Goal: Task Accomplishment & Management: Manage account settings

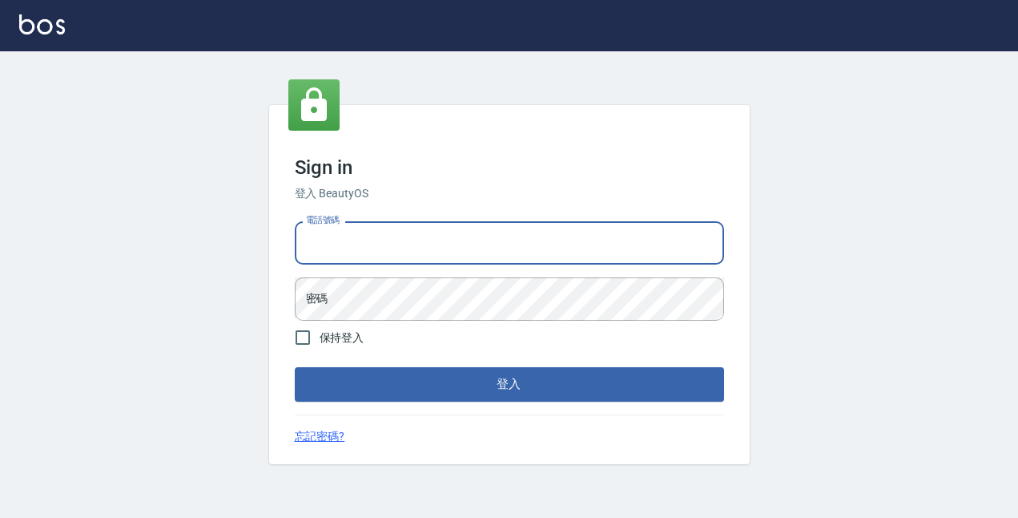
type input "0931261253"
click at [509, 384] on button "登入" at bounding box center [510, 384] width 430 height 34
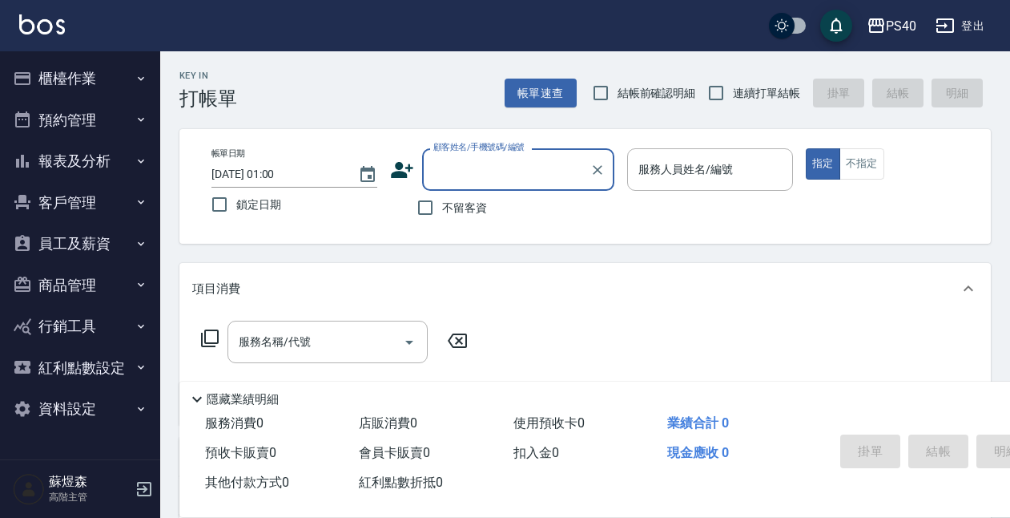
click at [55, 74] on button "櫃檯作業" at bounding box center [79, 79] width 147 height 42
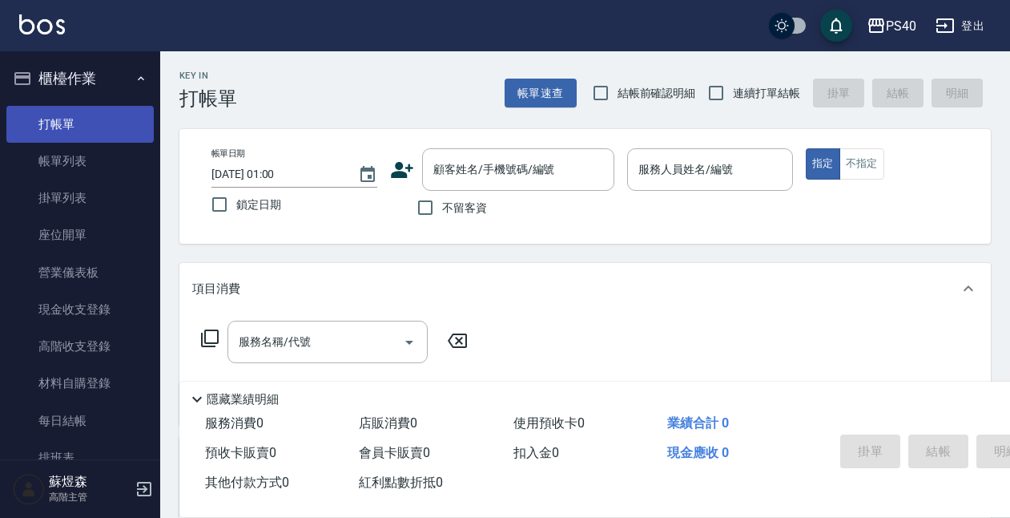
click at [63, 124] on link "打帳單" at bounding box center [79, 124] width 147 height 37
click at [372, 174] on icon "Choose date, selected date is 2025-10-15" at bounding box center [367, 174] width 19 height 19
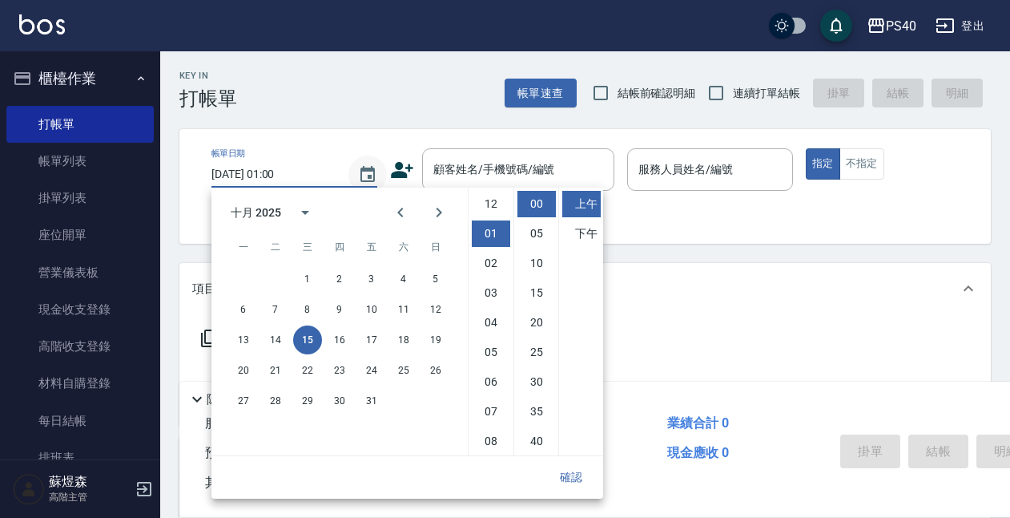
scroll to position [30, 0]
click at [273, 336] on button "14" at bounding box center [275, 339] width 29 height 29
type input "2025/10/14 01:00"
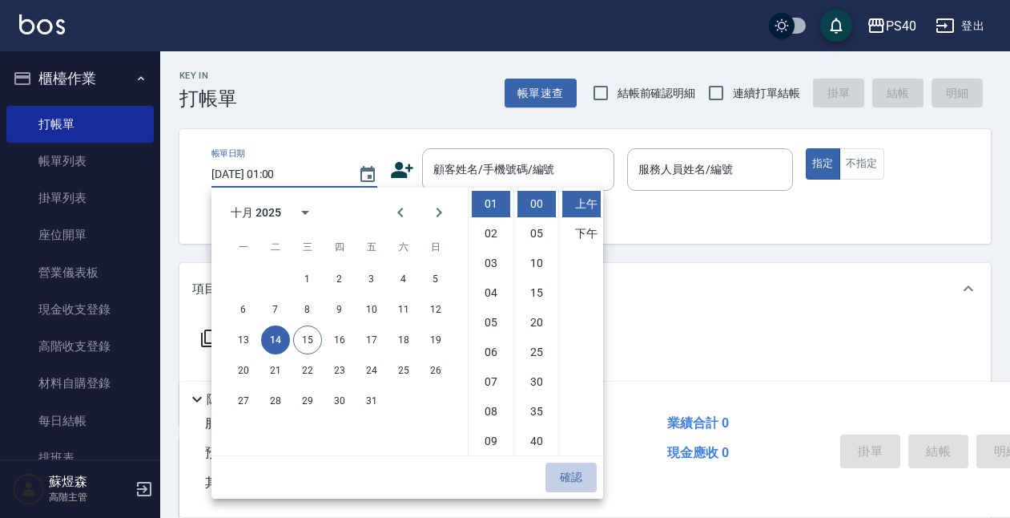
click at [561, 467] on button "確認" at bounding box center [571, 477] width 51 height 30
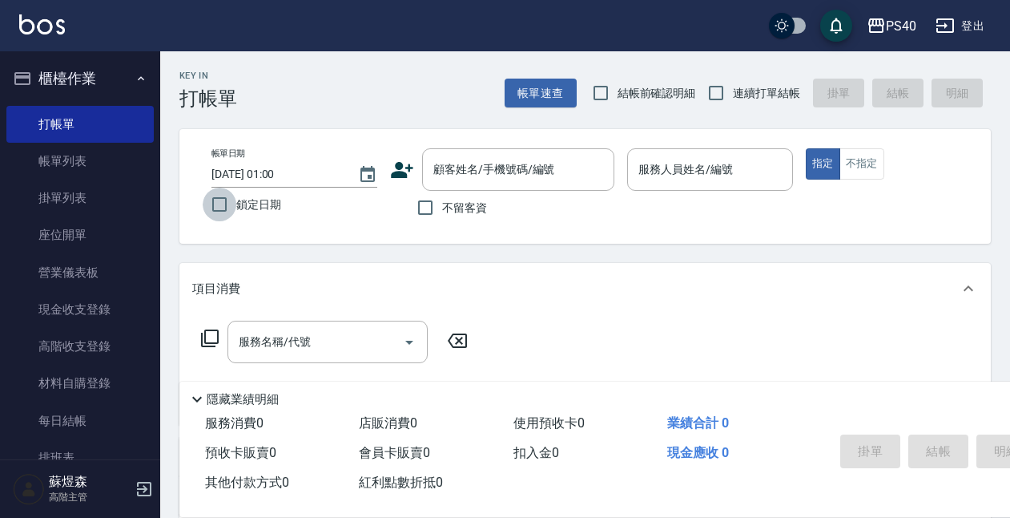
click at [220, 208] on input "鎖定日期" at bounding box center [220, 205] width 34 height 34
checkbox input "true"
click at [476, 218] on label "不留客資" at bounding box center [448, 208] width 79 height 34
click at [442, 218] on input "不留客資" at bounding box center [426, 208] width 34 height 34
checkbox input "true"
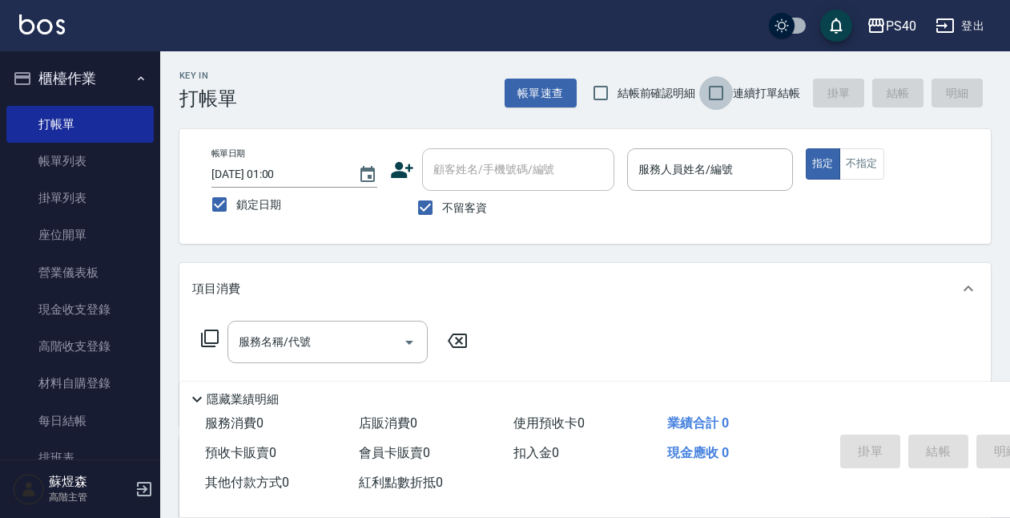
click at [730, 86] on input "連續打單結帳" at bounding box center [717, 93] width 34 height 34
checkbox input "true"
click at [694, 166] on input "服務人員姓名/編號" at bounding box center [710, 169] width 151 height 28
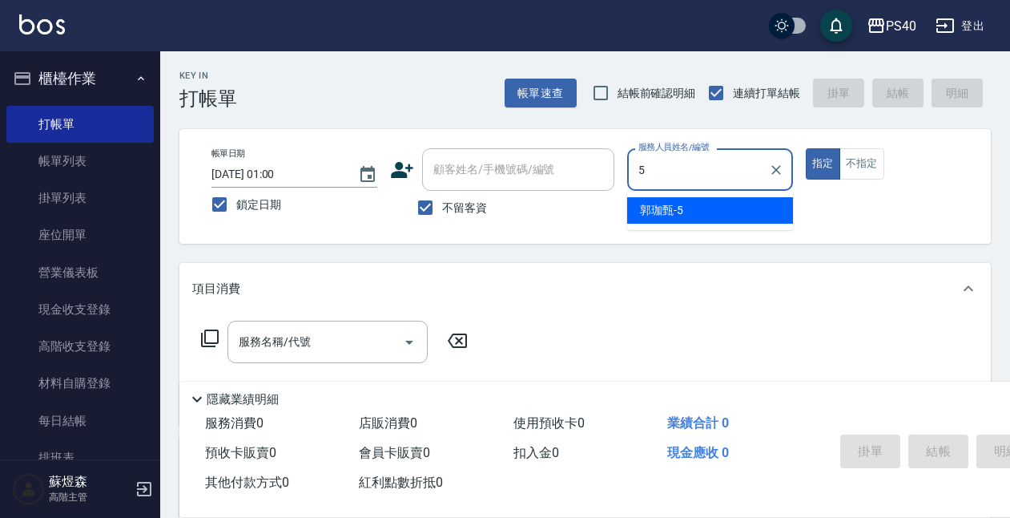
type input "郭珈甄-5"
type button "true"
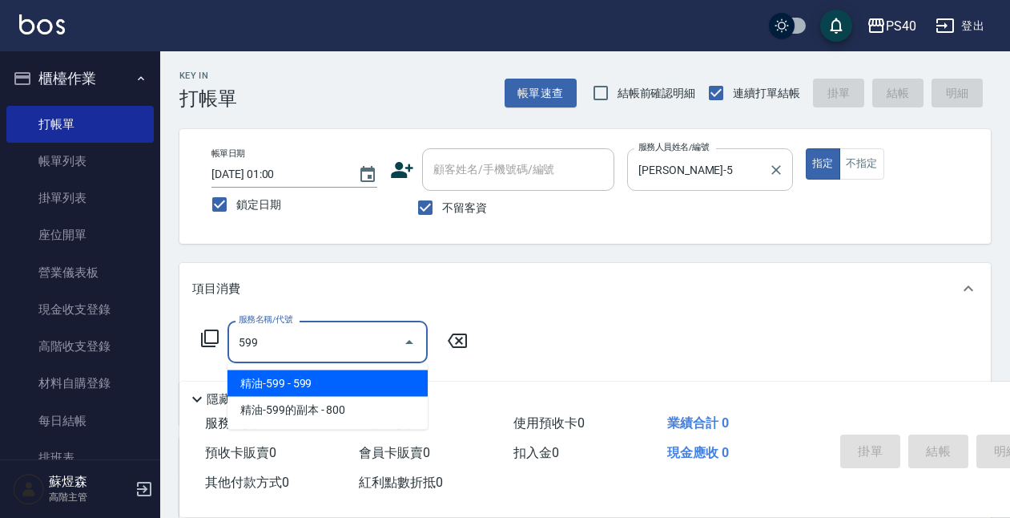
type input "精油-599(0599)"
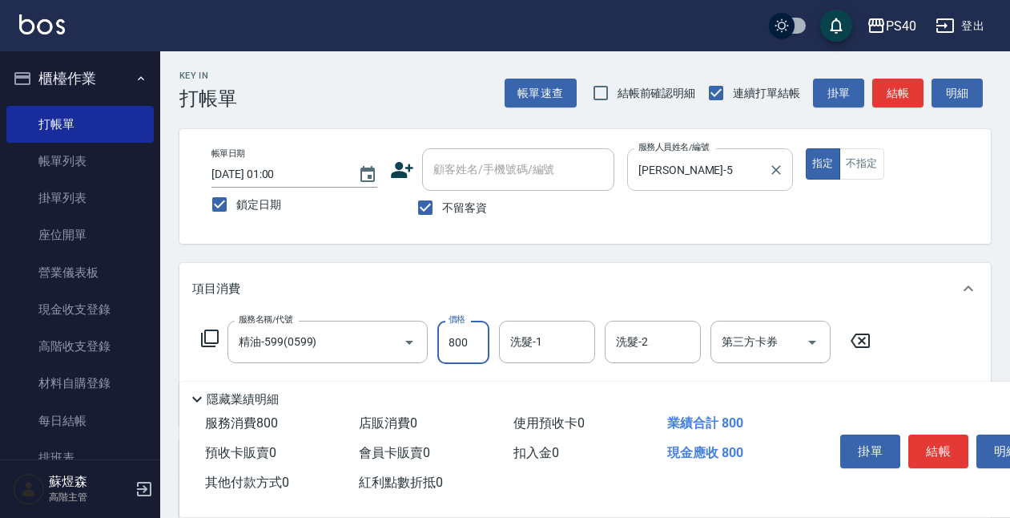
type input "800"
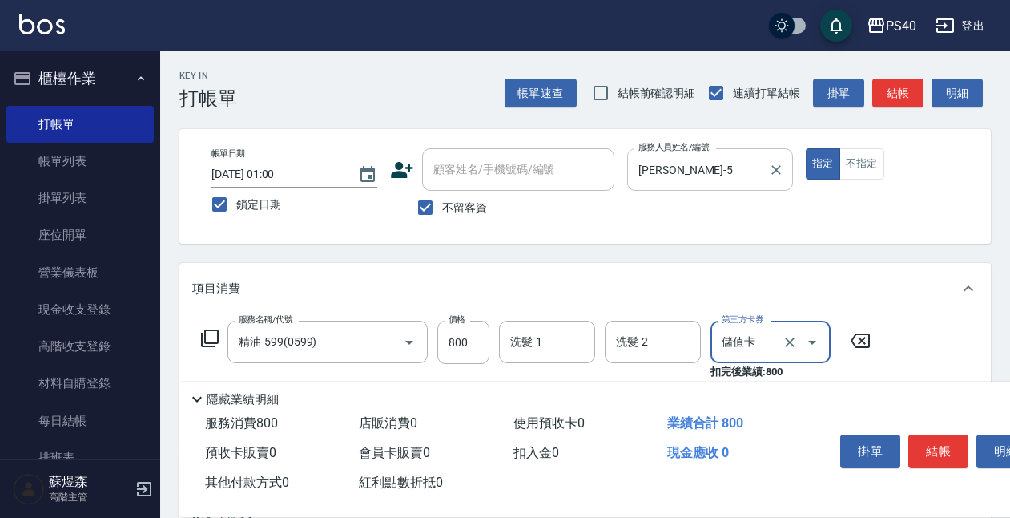
type input "儲值卡"
click at [922, 439] on button "結帳" at bounding box center [939, 451] width 60 height 34
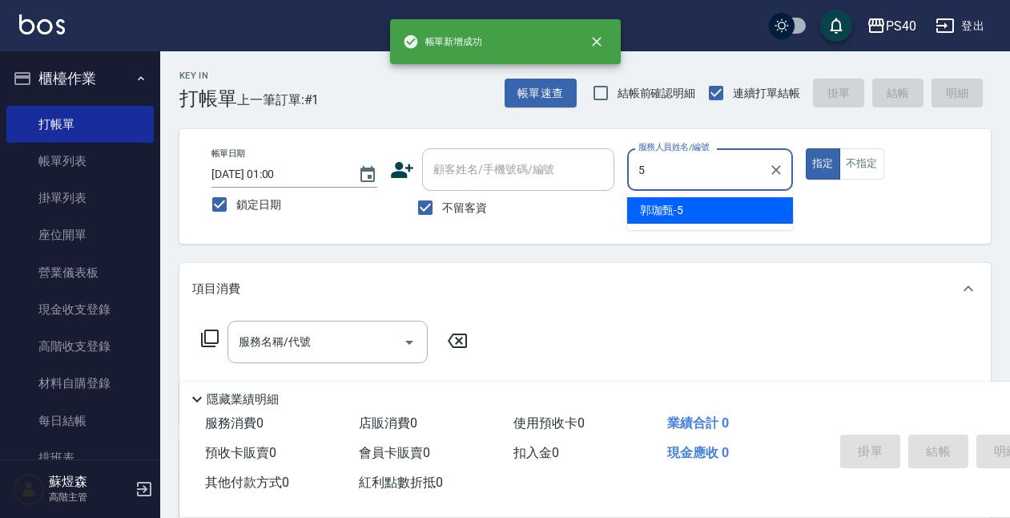
type input "郭珈甄-5"
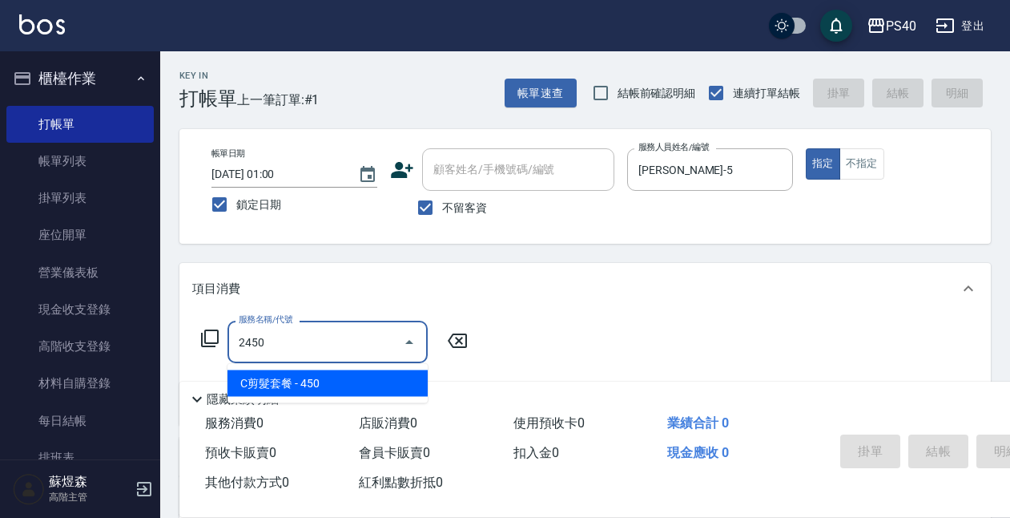
type input "C剪髮套餐(2450)"
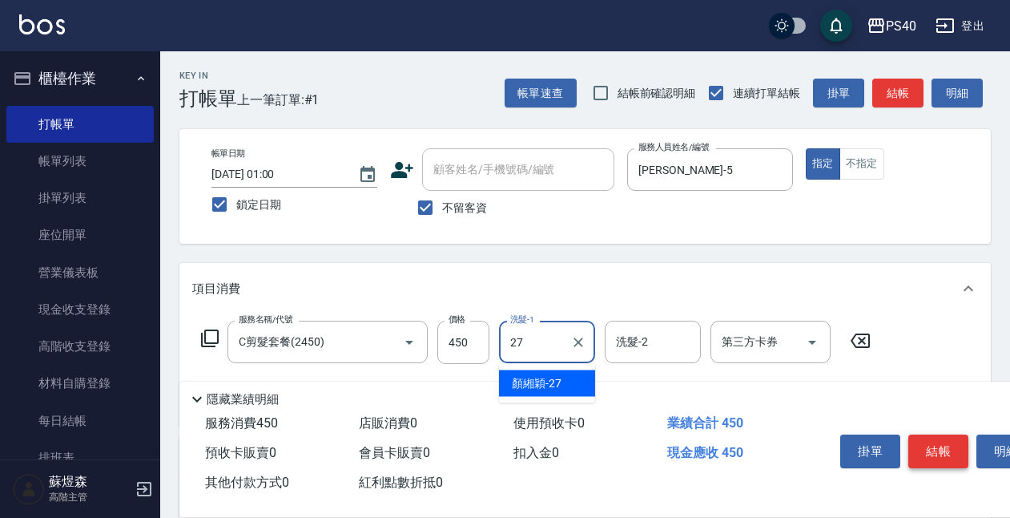
type input "顏緗穎-27"
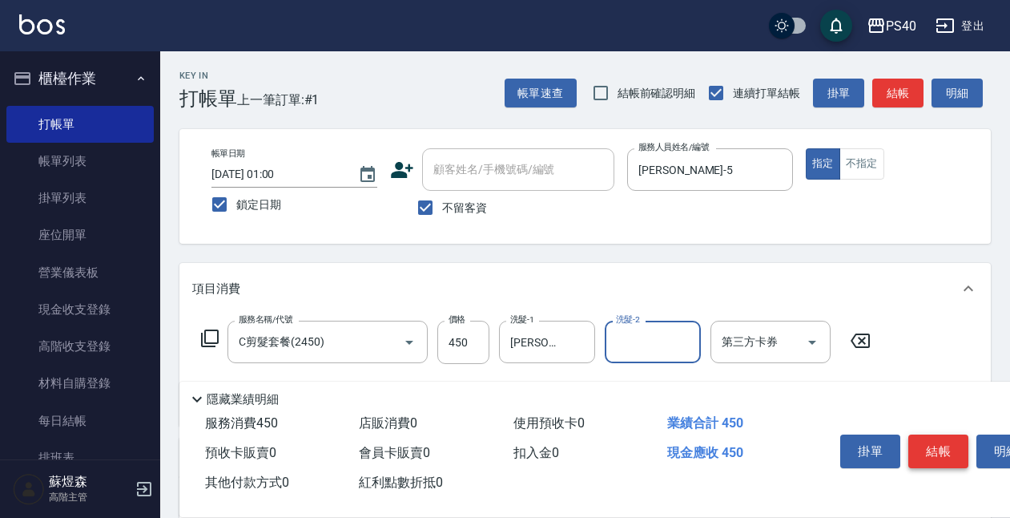
click at [925, 442] on button "結帳" at bounding box center [939, 451] width 60 height 34
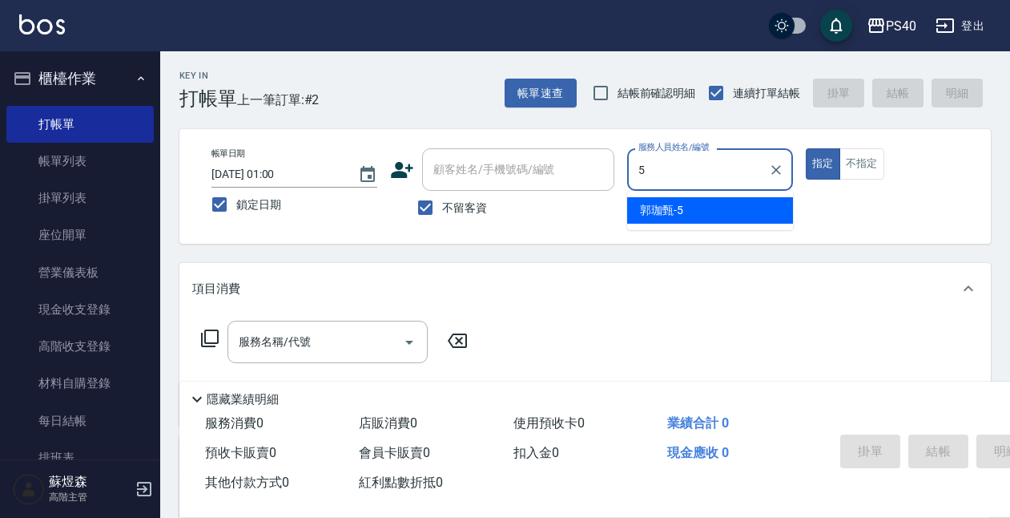
type input "郭珈甄-5"
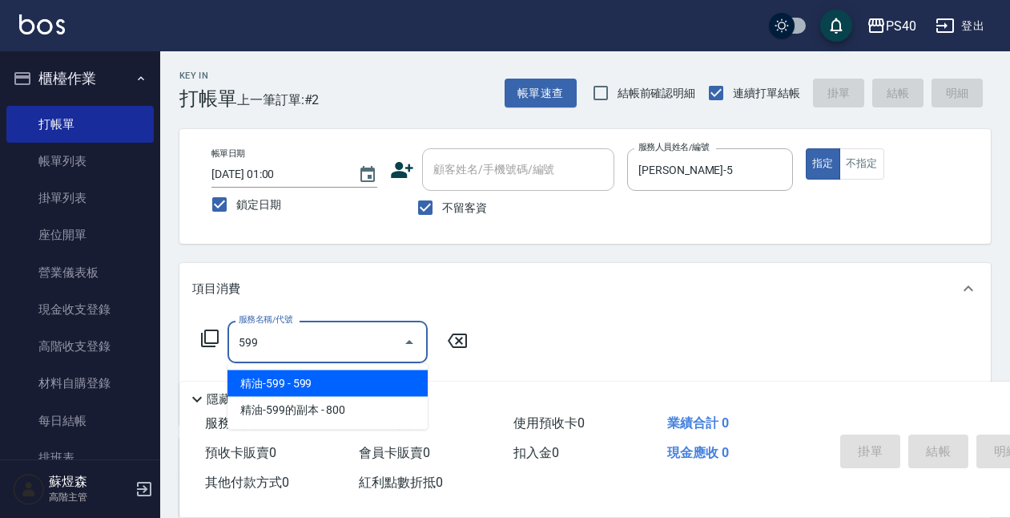
type input "精油-599(0599)"
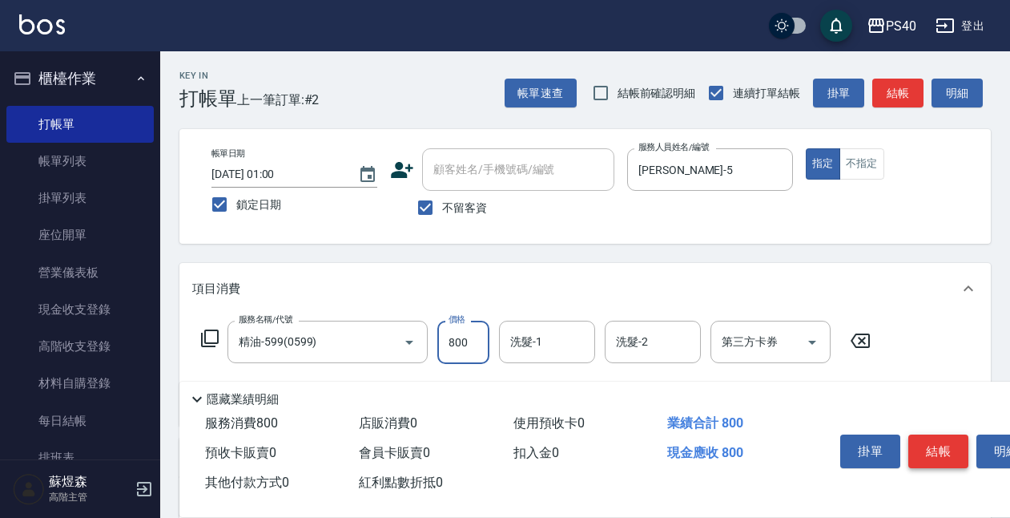
type input "800"
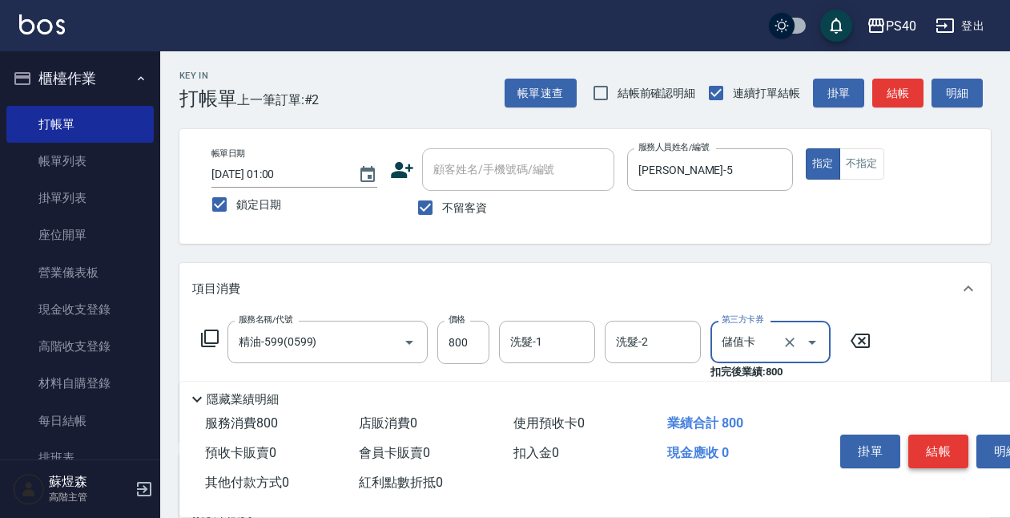
type input "儲值卡"
click at [925, 442] on button "結帳" at bounding box center [939, 451] width 60 height 34
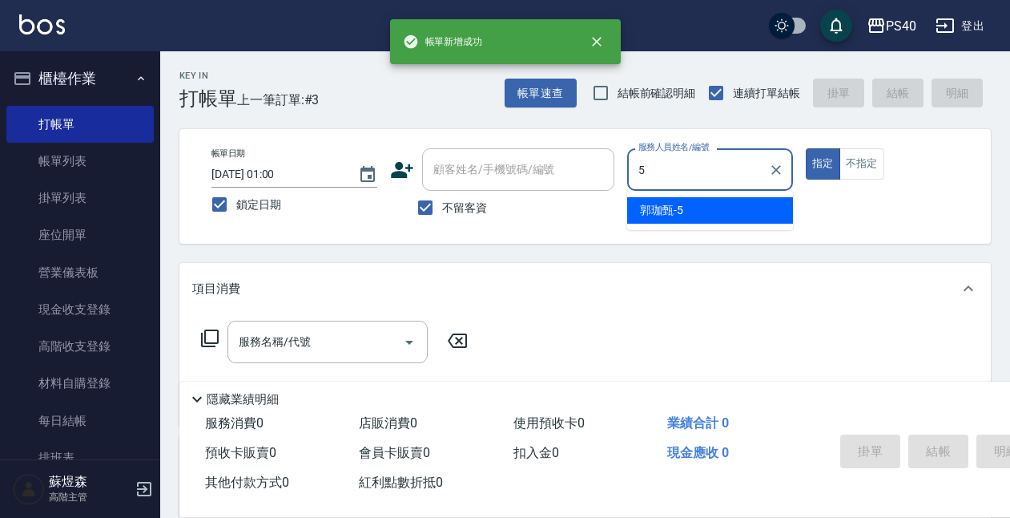
type input "郭珈甄-5"
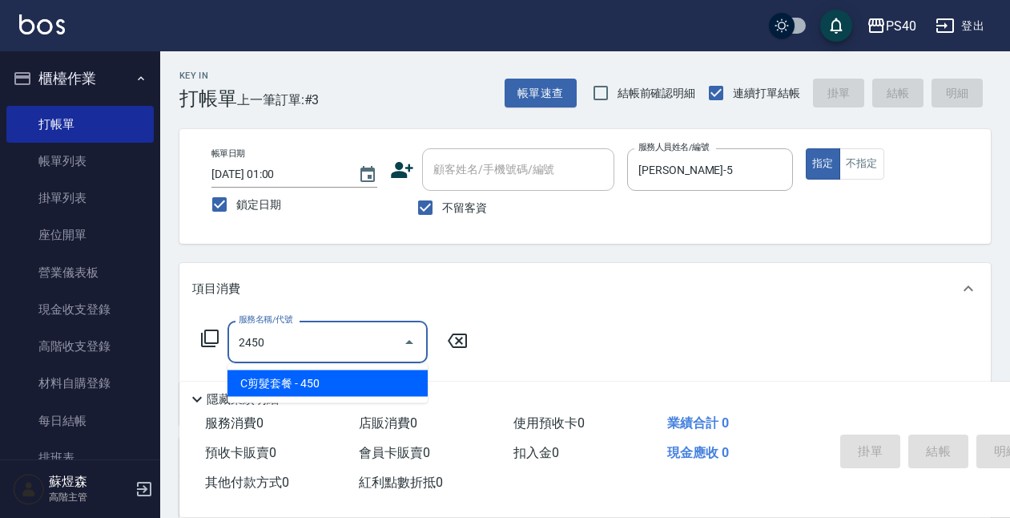
type input "C剪髮套餐(2450)"
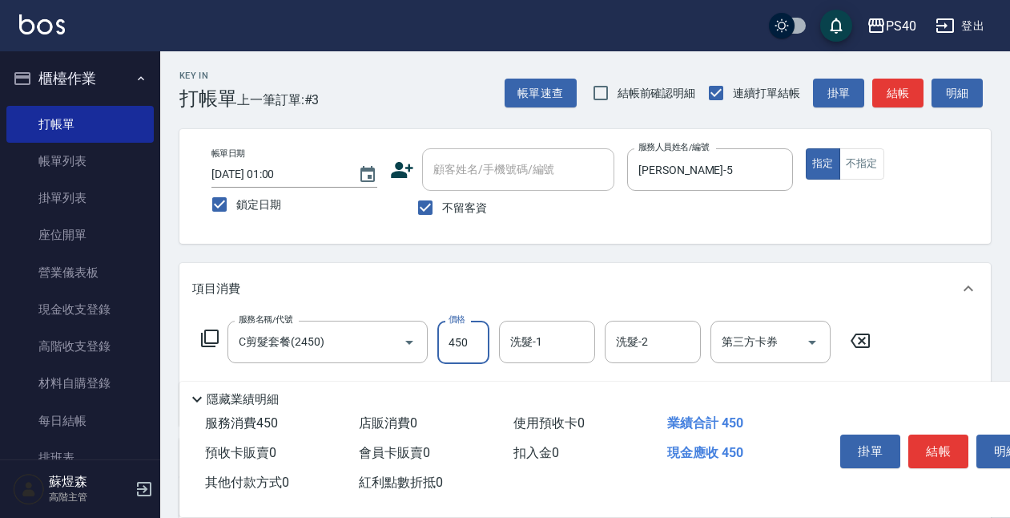
click at [475, 341] on input "450" at bounding box center [464, 342] width 52 height 43
click at [817, 346] on icon "Open" at bounding box center [812, 342] width 19 height 19
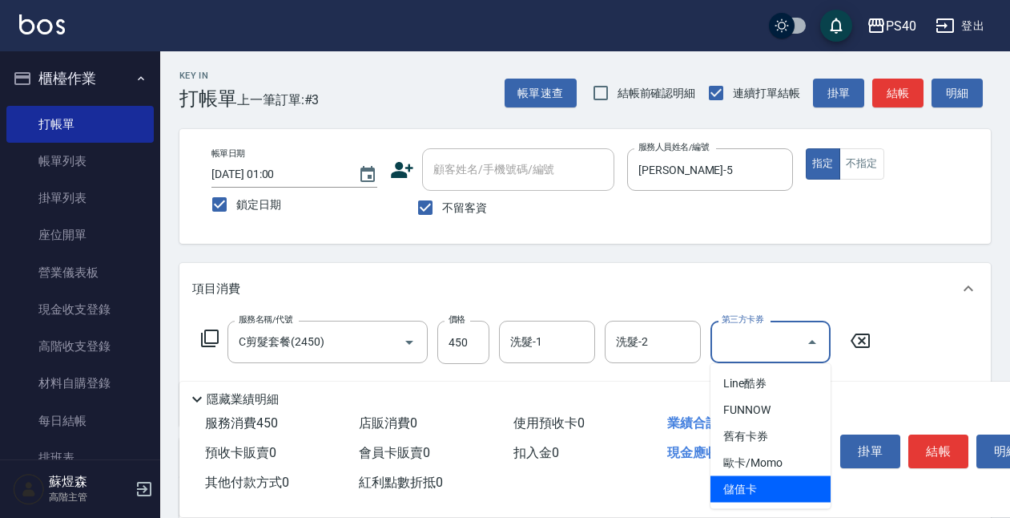
click at [746, 478] on span "儲值卡" at bounding box center [771, 489] width 120 height 26
type input "儲值卡"
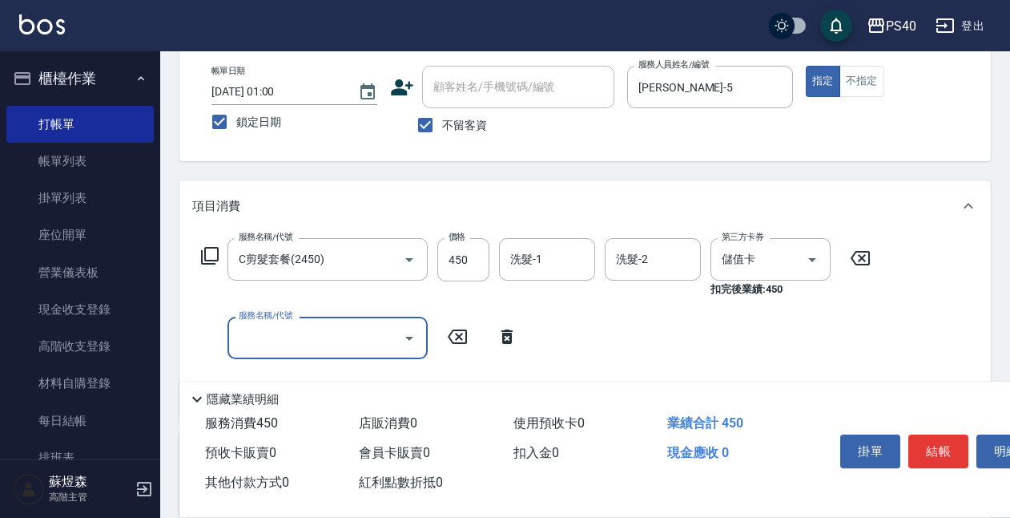
scroll to position [105, 0]
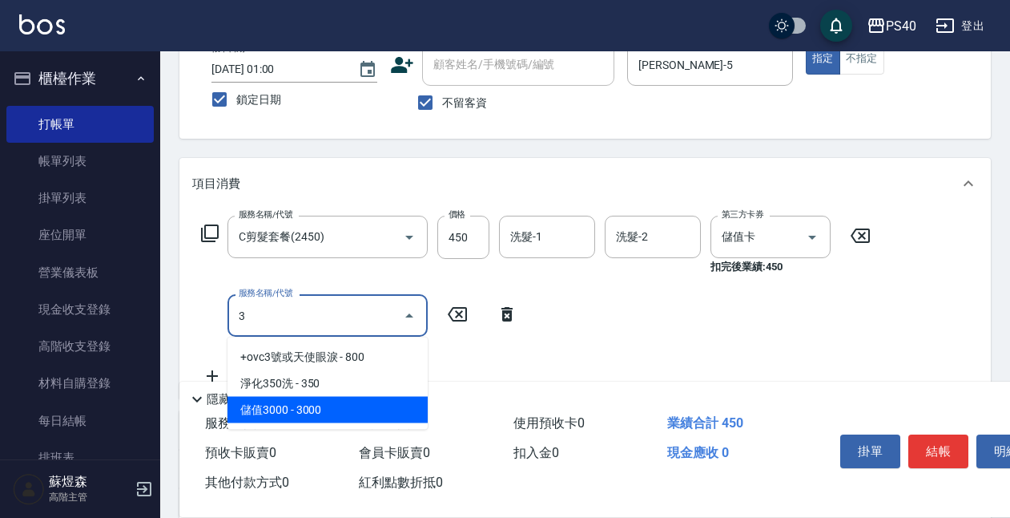
type input "儲值3000(83000)"
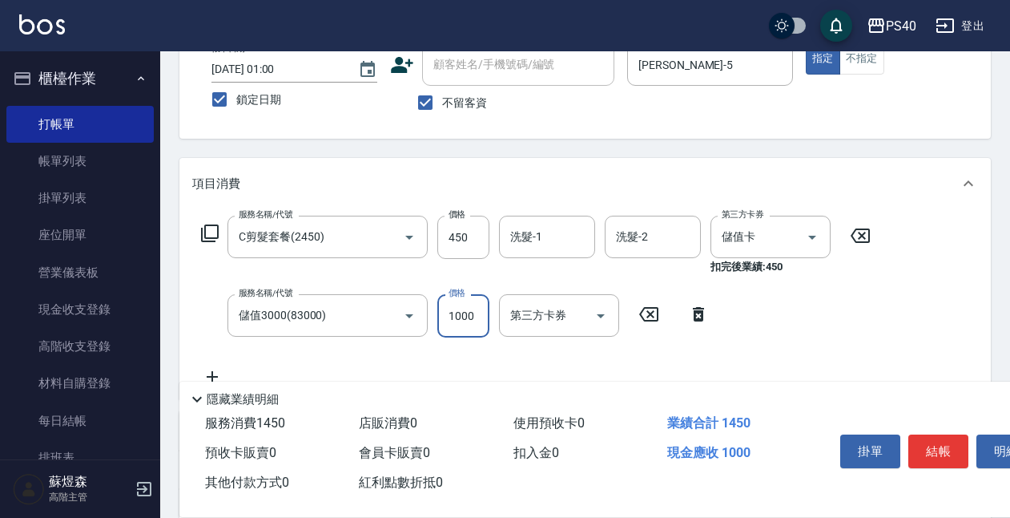
type input "1000"
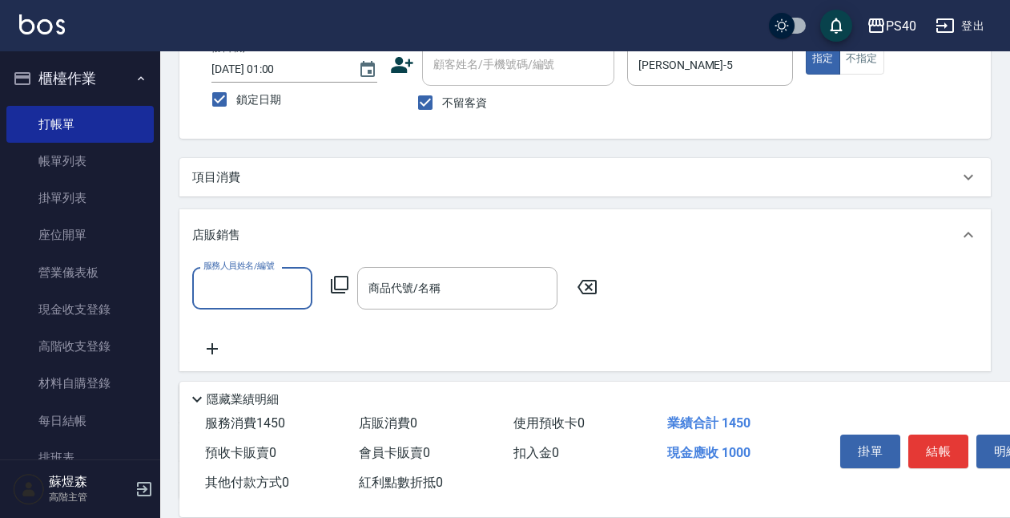
scroll to position [0, 0]
type input "郭珈甄-5"
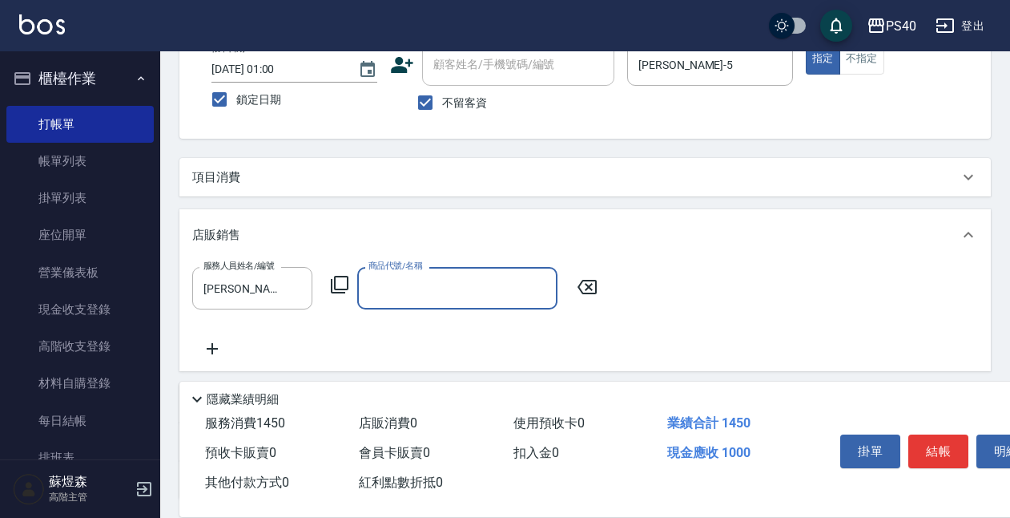
type input "g"
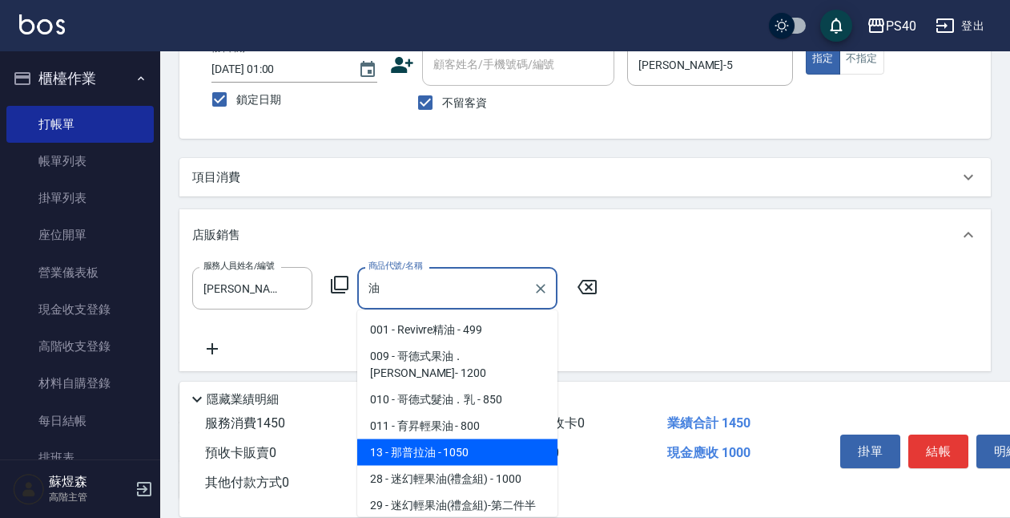
type input "那普拉油"
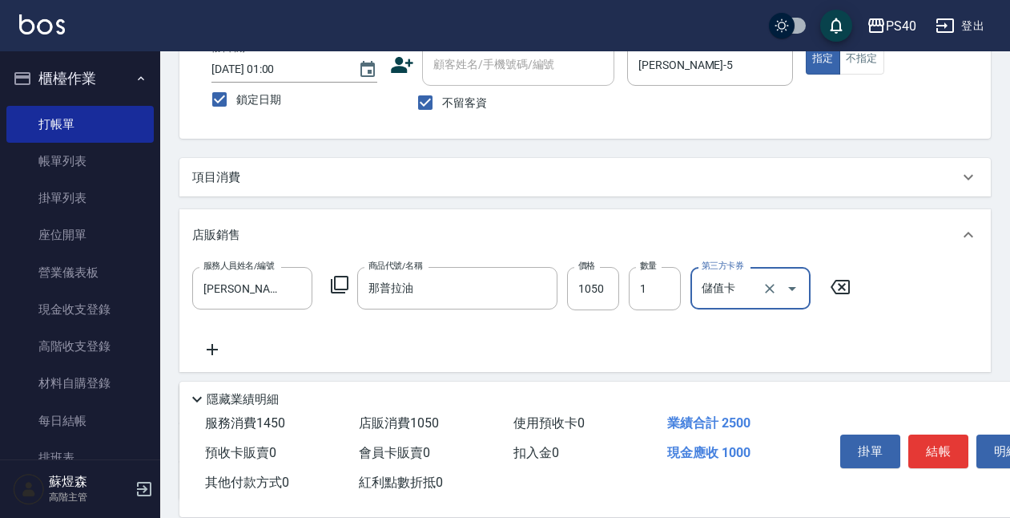
type input "儲值卡"
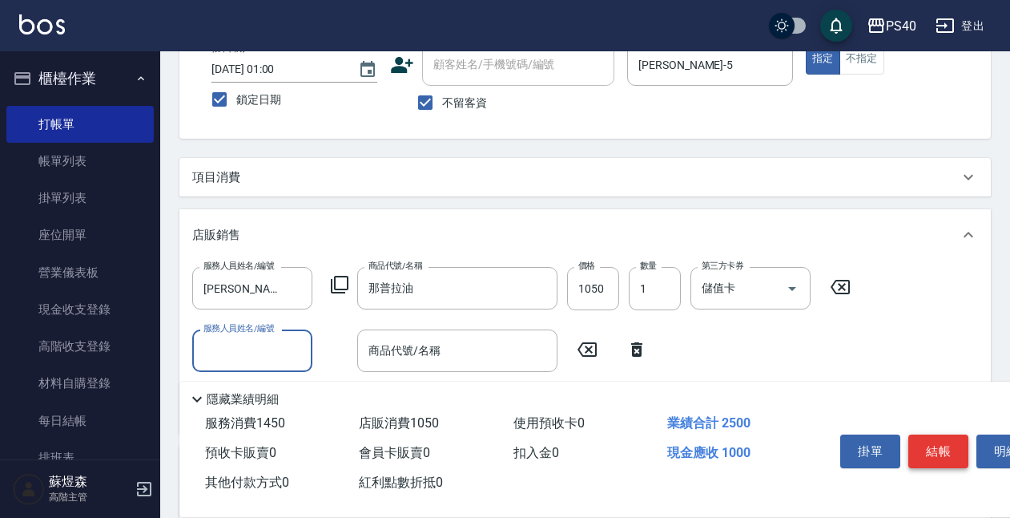
click at [926, 434] on button "結帳" at bounding box center [939, 451] width 60 height 34
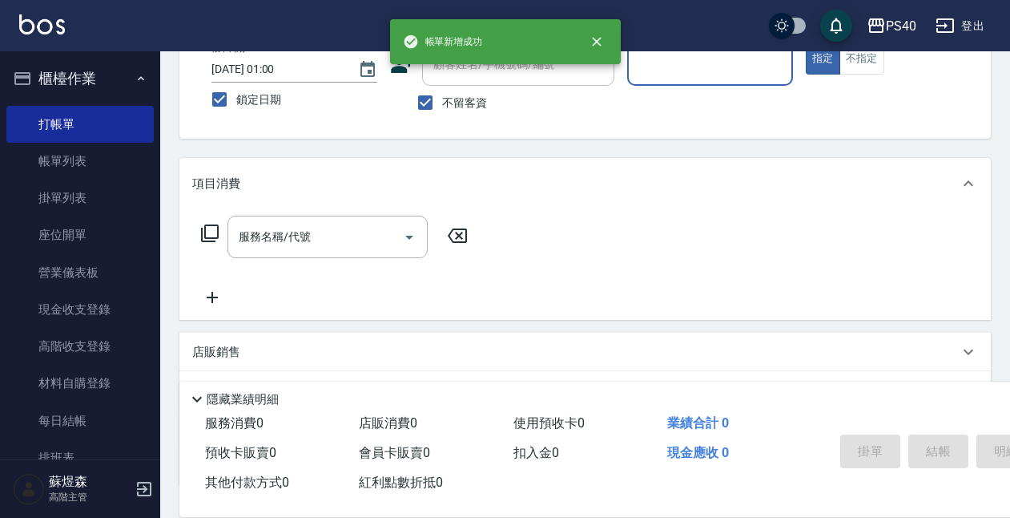
type input "ㄓ"
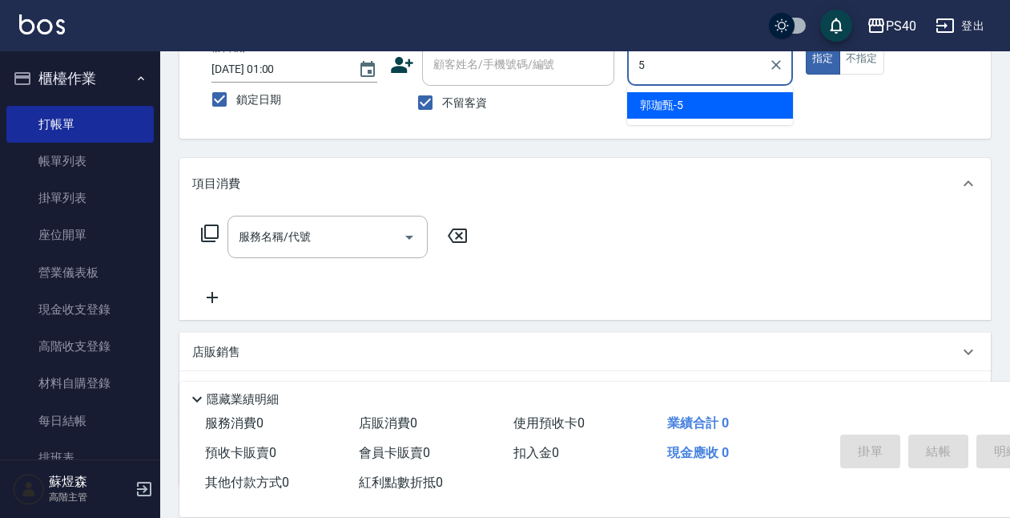
type input "郭珈甄-5"
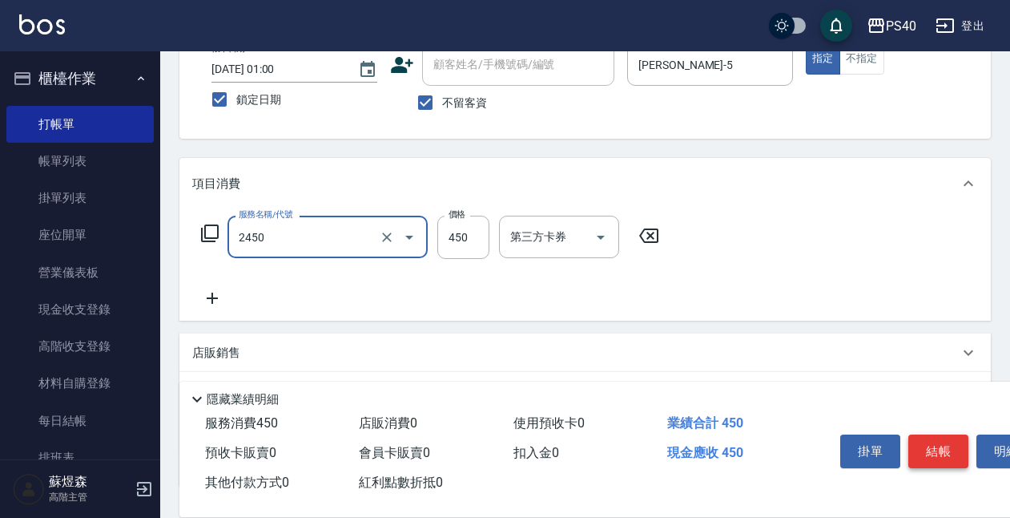
type input "C剪髮套餐(2450)"
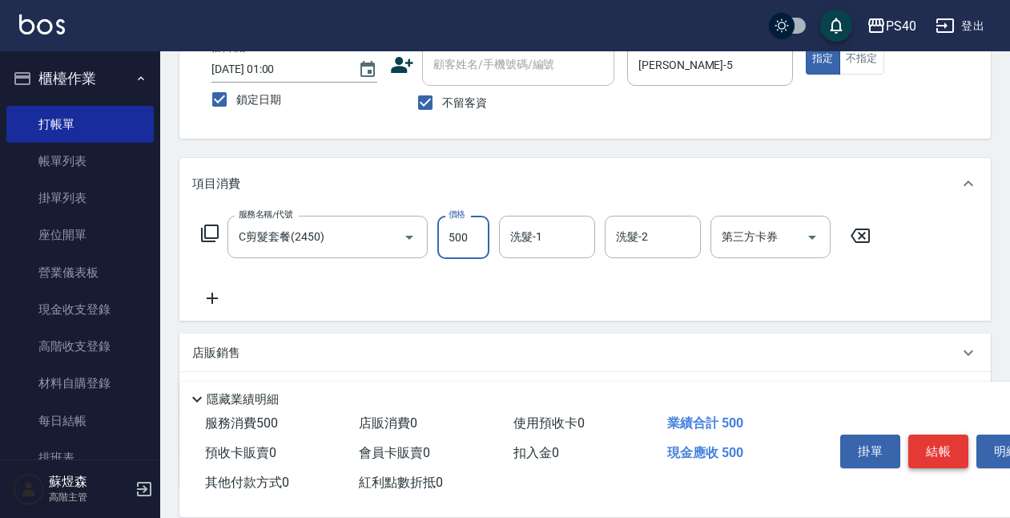
type input "500"
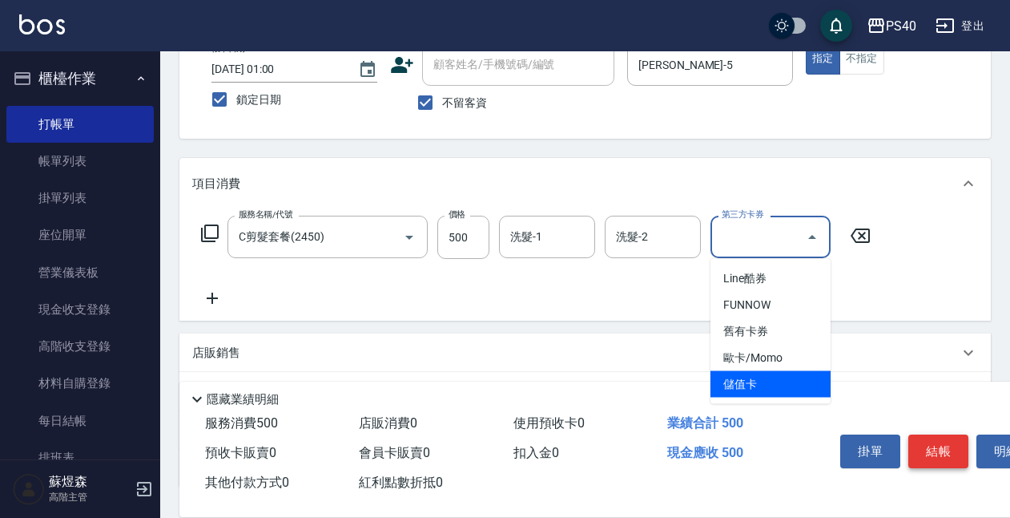
type input "儲值卡"
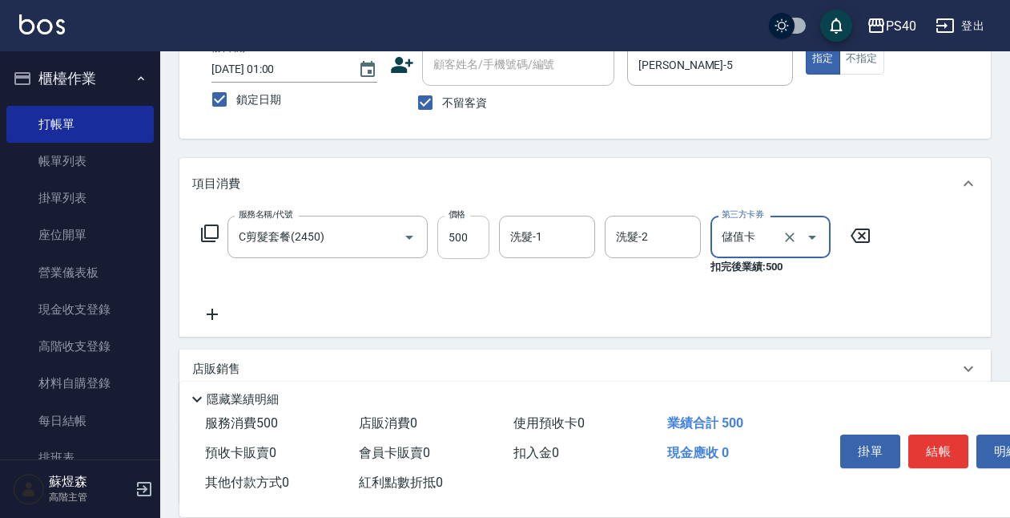
click at [476, 228] on input "500" at bounding box center [464, 237] width 52 height 43
type input "450"
click at [943, 442] on button "結帳" at bounding box center [939, 451] width 60 height 34
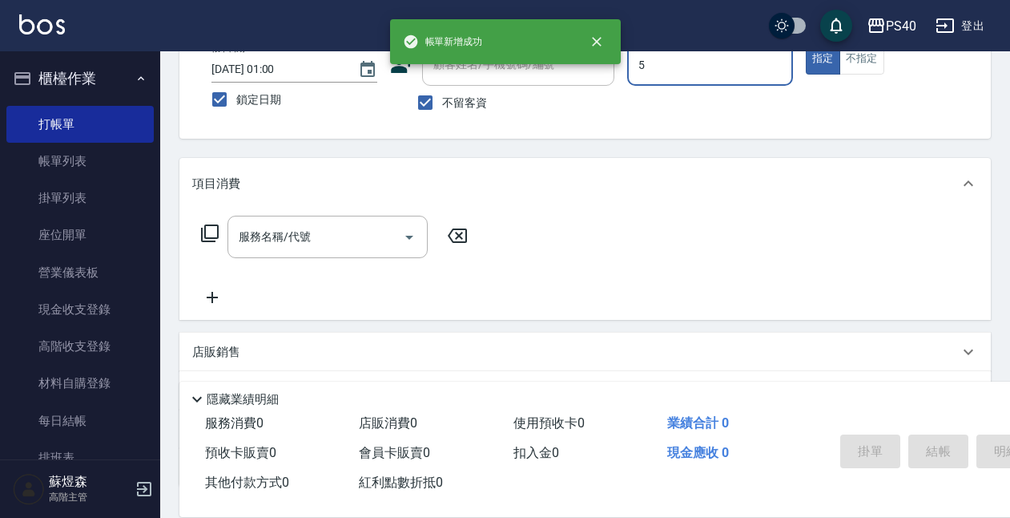
type input "郭珈甄-5"
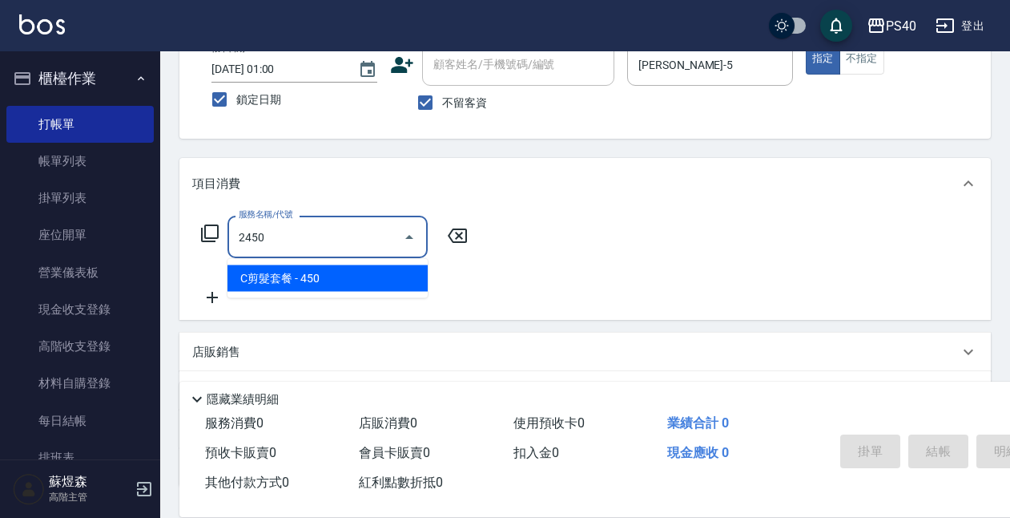
type input "C剪髮套餐(2450)"
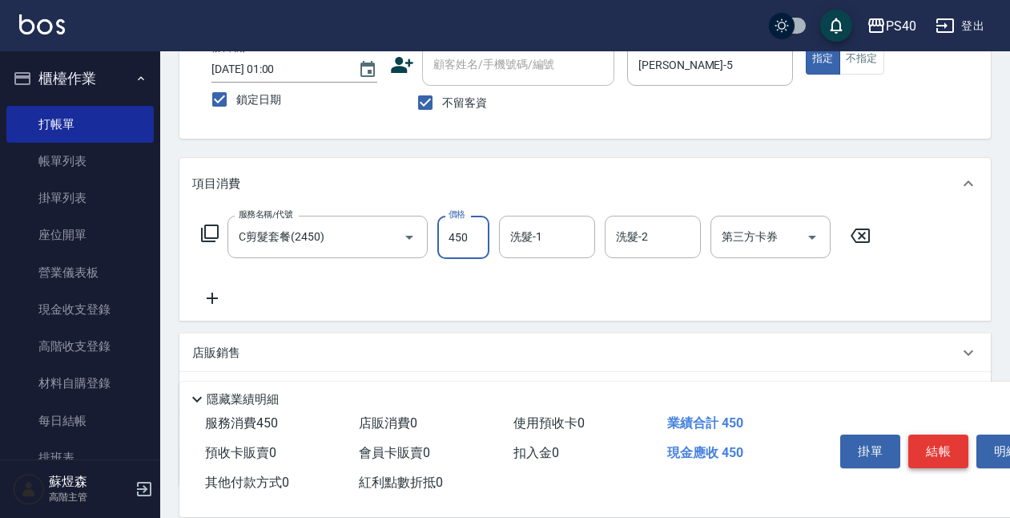
click at [943, 442] on button "結帳" at bounding box center [939, 451] width 60 height 34
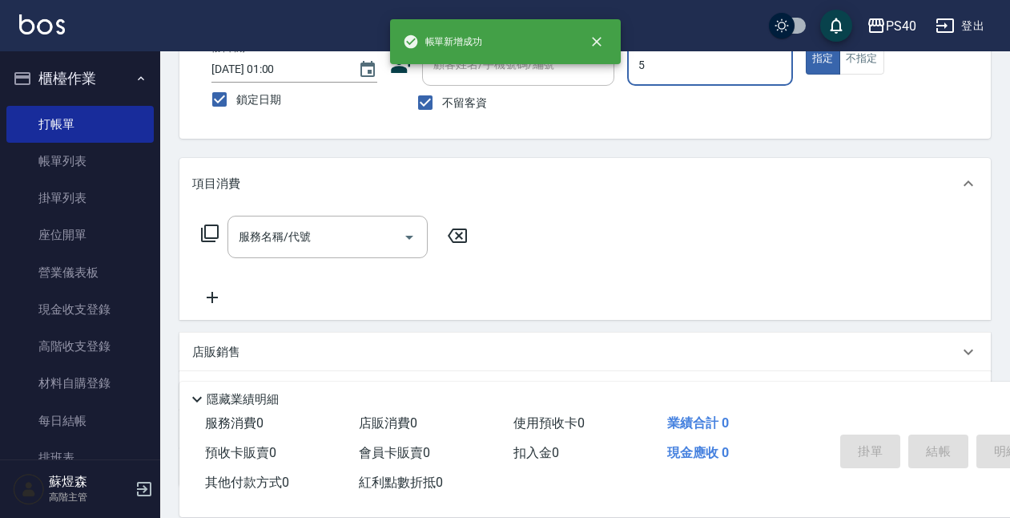
type input "郭珈甄-5"
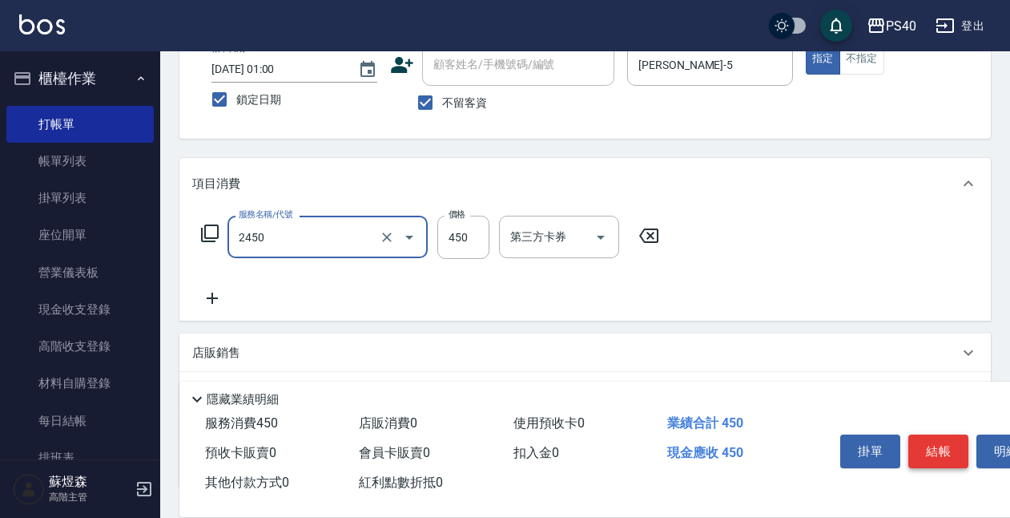
type input "C剪髮套餐(2450)"
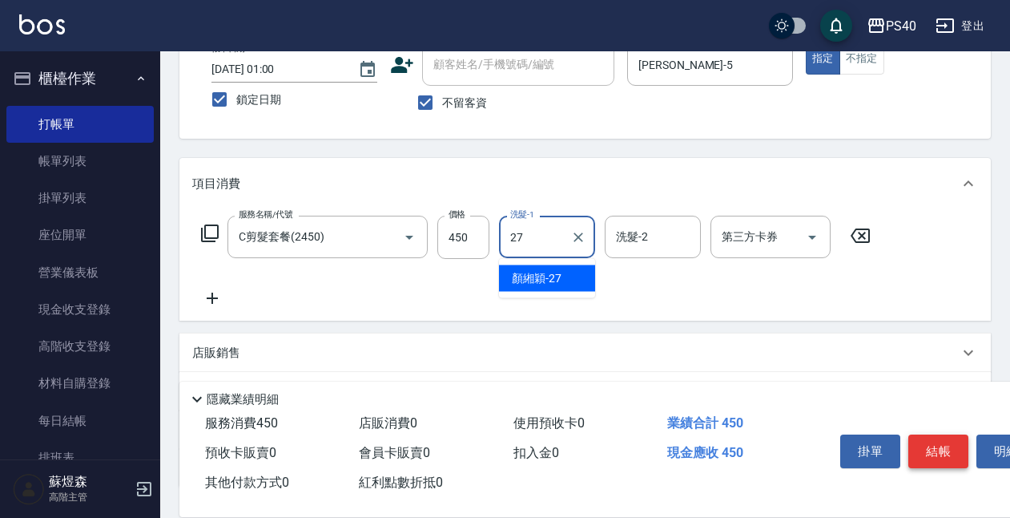
type input "顏緗穎-27"
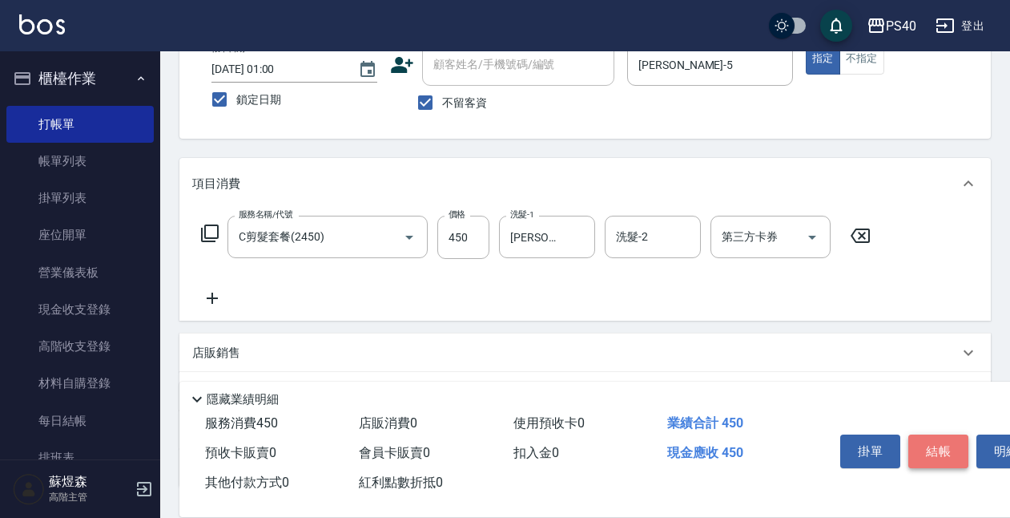
click at [943, 442] on button "結帳" at bounding box center [939, 451] width 60 height 34
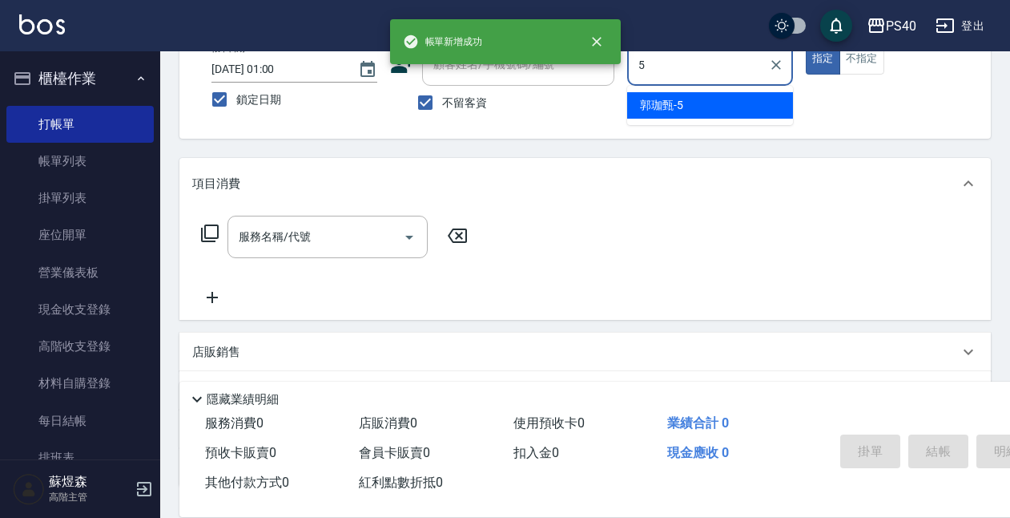
type input "郭珈甄-5"
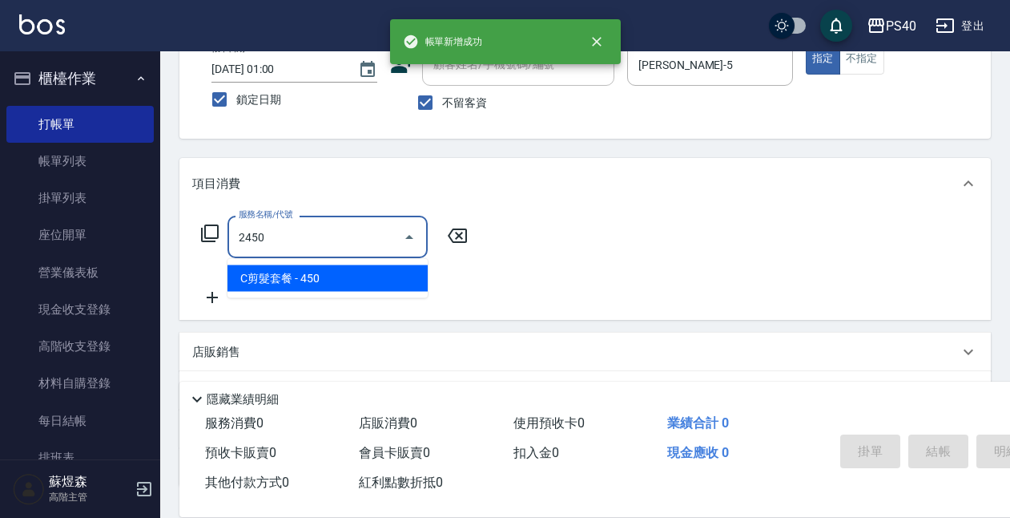
type input "C剪髮套餐(2450)"
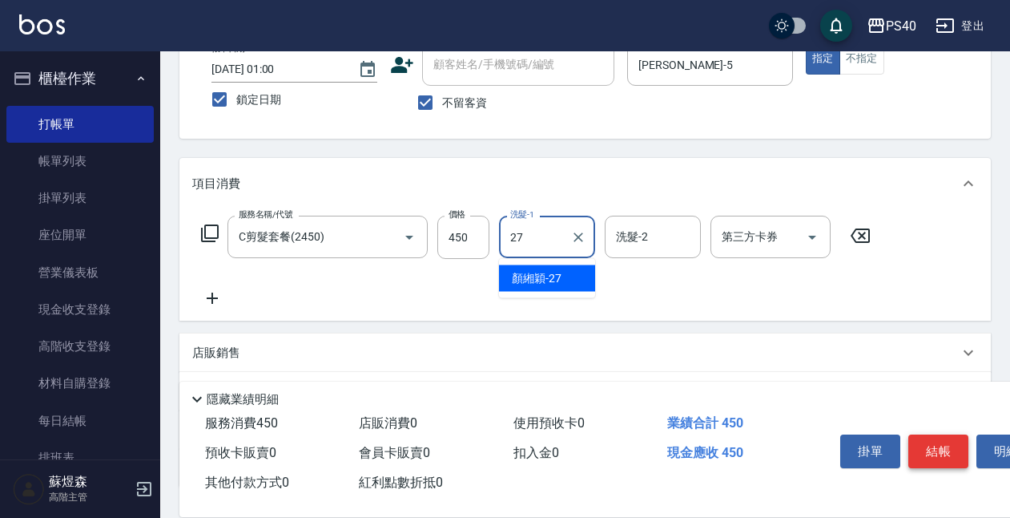
type input "顏緗穎-27"
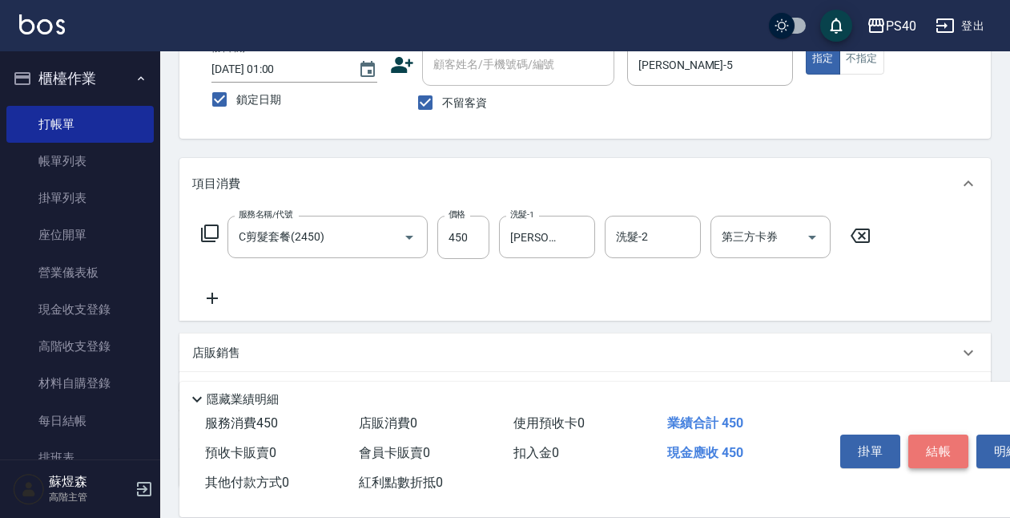
click at [943, 442] on button "結帳" at bounding box center [939, 451] width 60 height 34
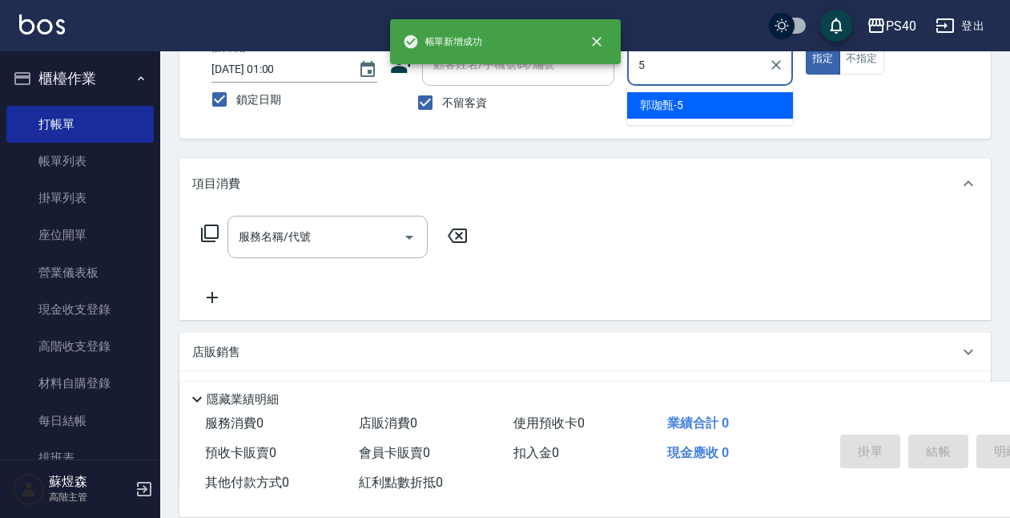
type input "郭珈甄-5"
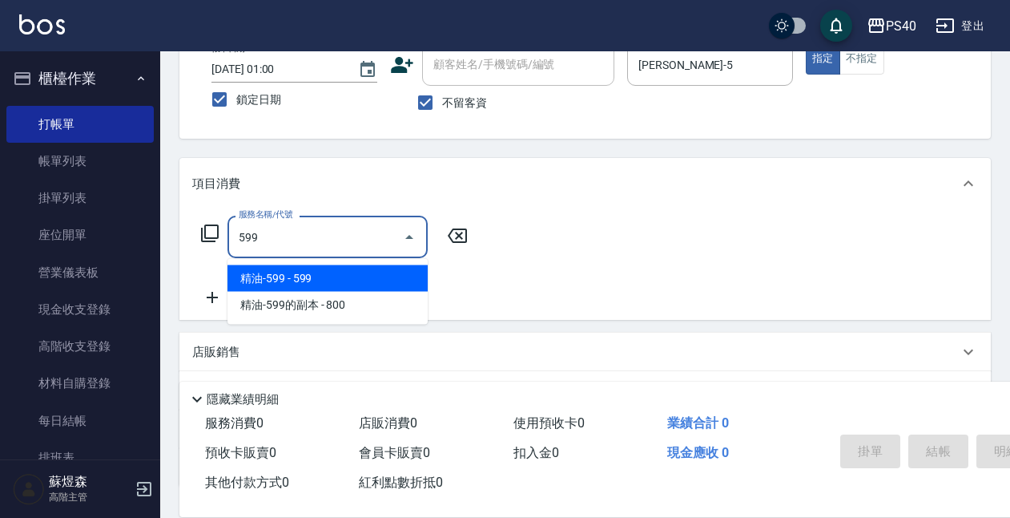
type input "精油-599(0599)"
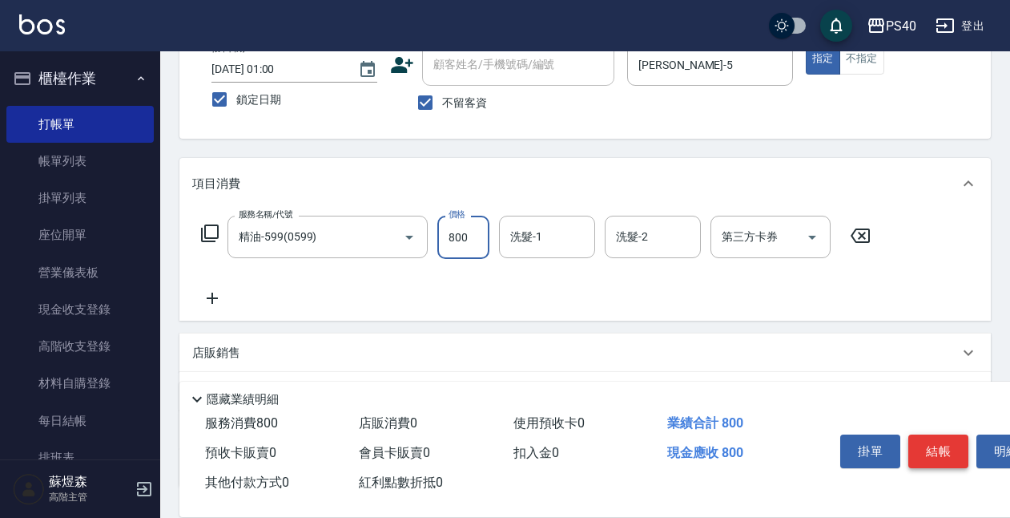
type input "800"
click at [944, 450] on button "結帳" at bounding box center [939, 451] width 60 height 34
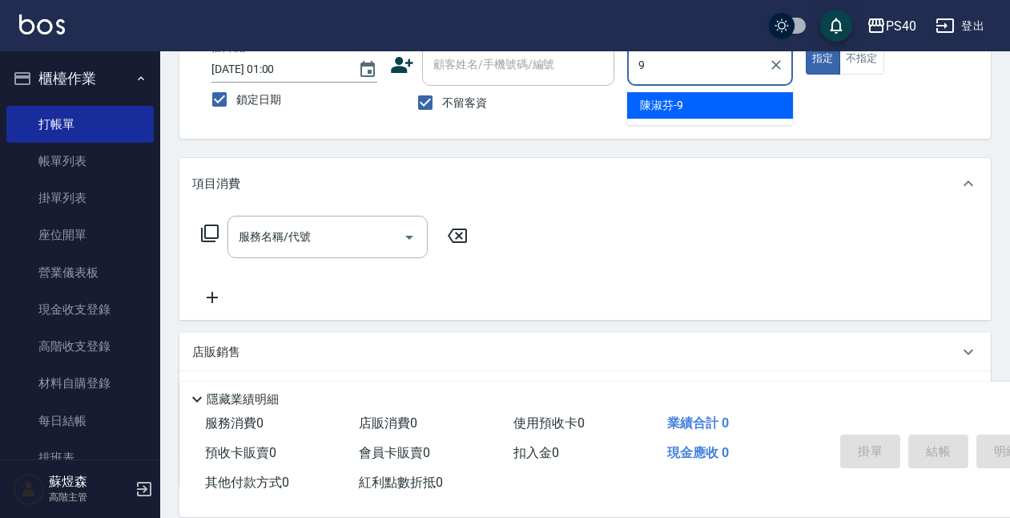
type input "陳淑芬-9"
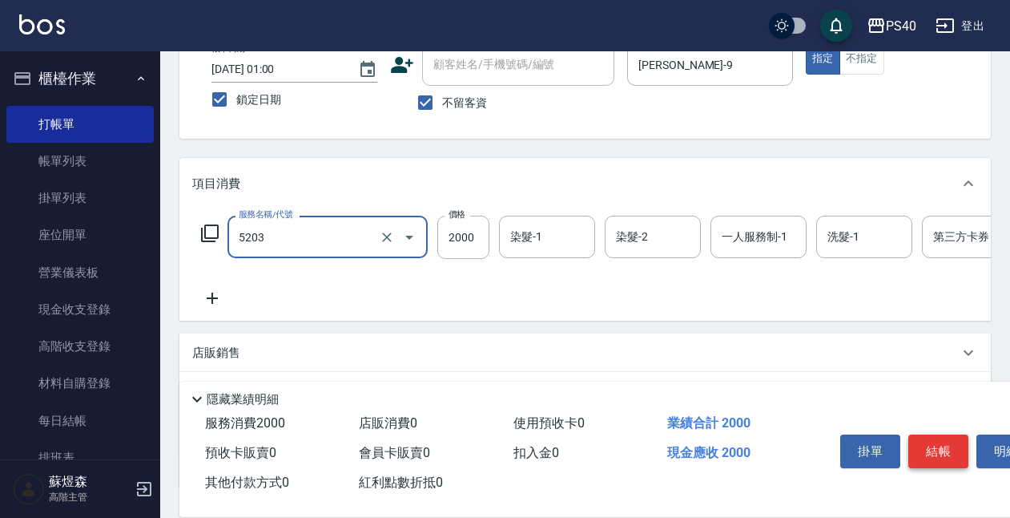
type input "染髮C餐(短髮)(5203)"
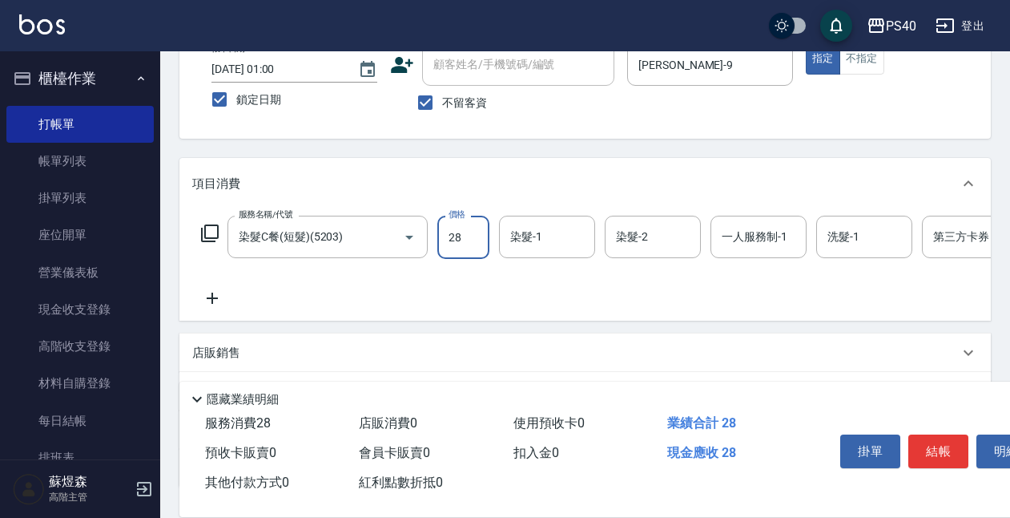
click at [446, 253] on input "28" at bounding box center [464, 237] width 52 height 43
type input "2800"
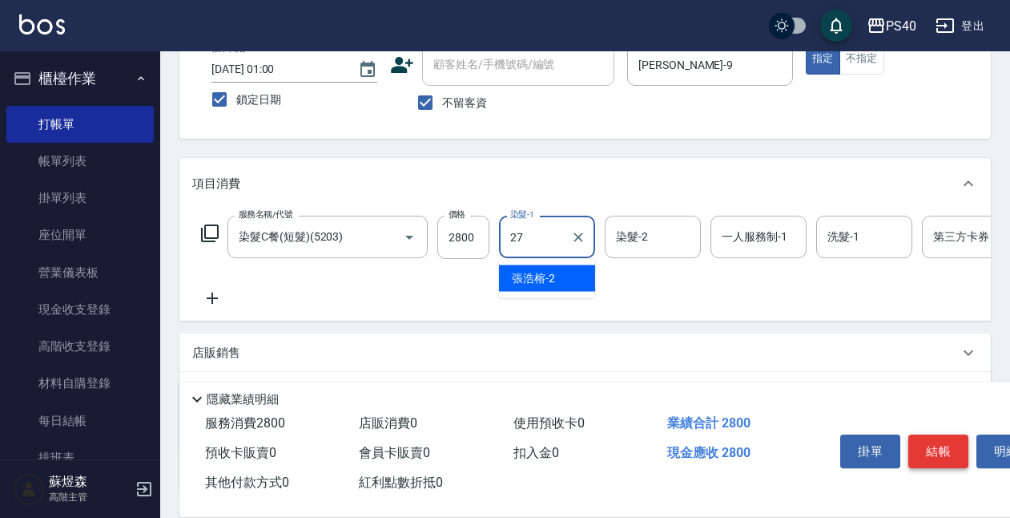
type input "顏緗穎-27"
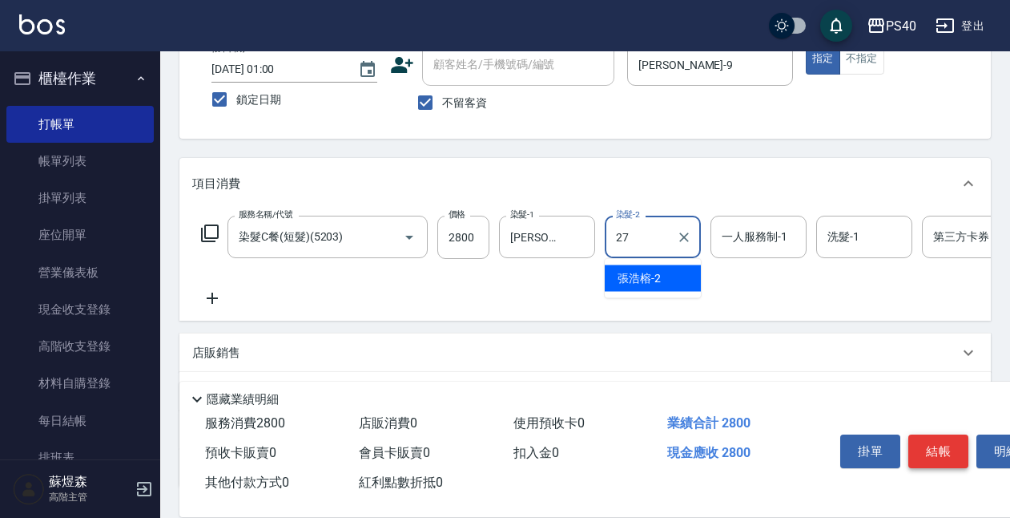
type input "顏緗穎-27"
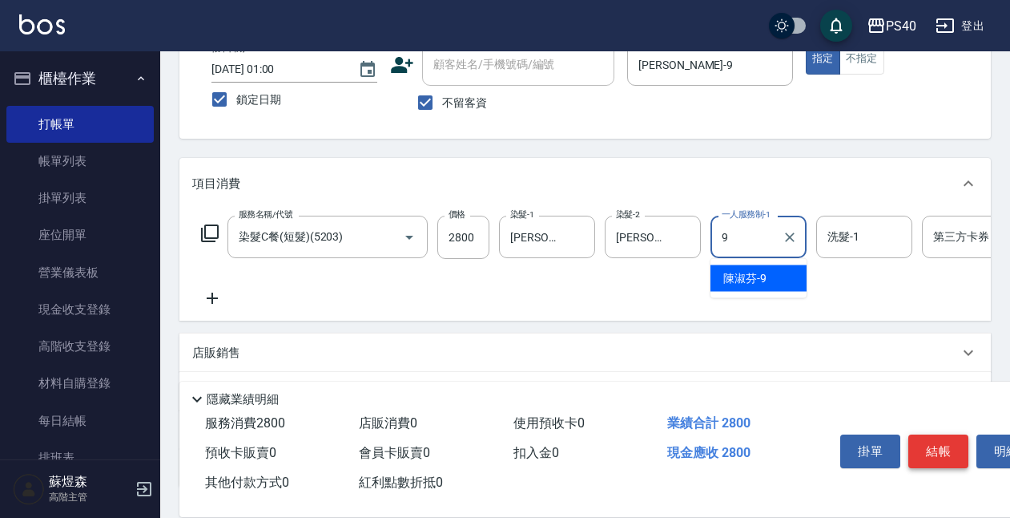
type input "陳淑芬-9"
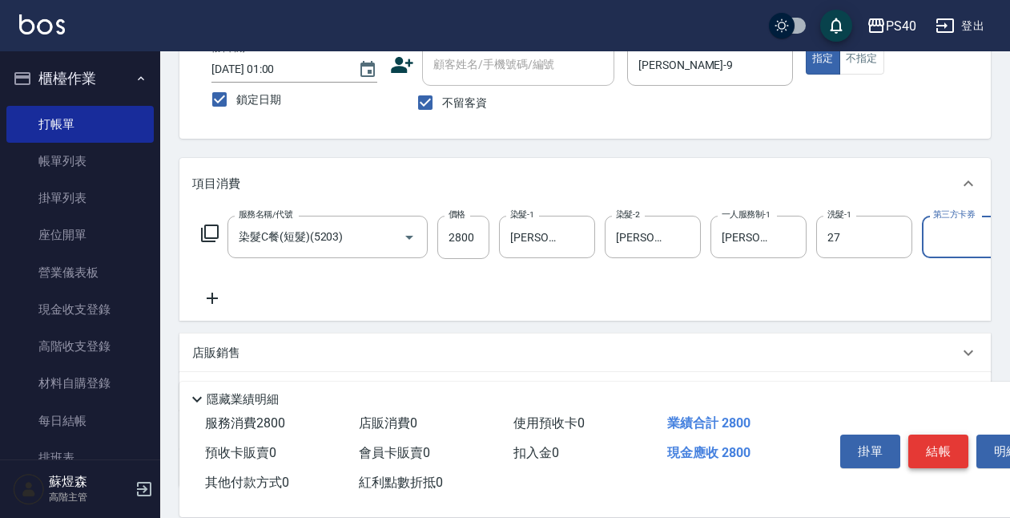
type input "顏緗穎-27"
click at [916, 450] on button "結帳" at bounding box center [939, 451] width 60 height 34
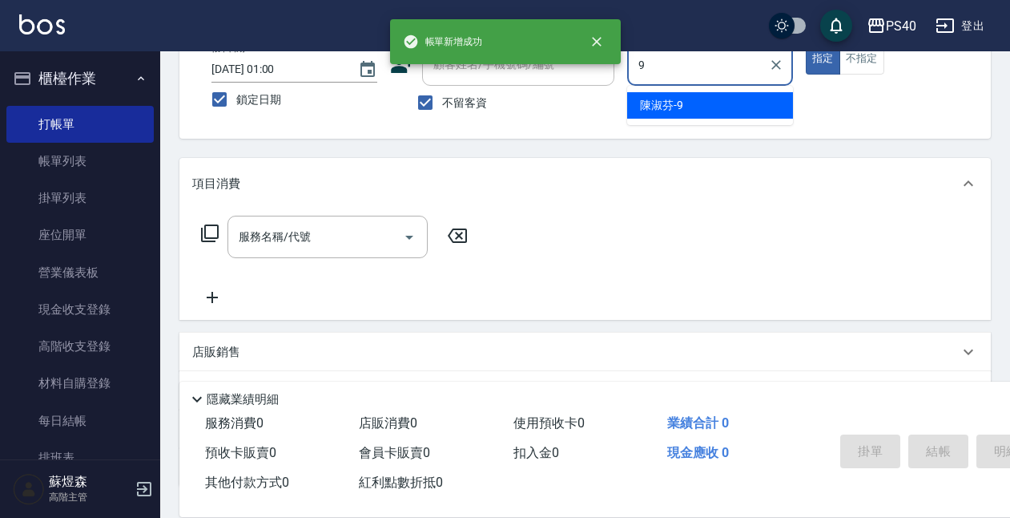
type input "陳淑芬-9"
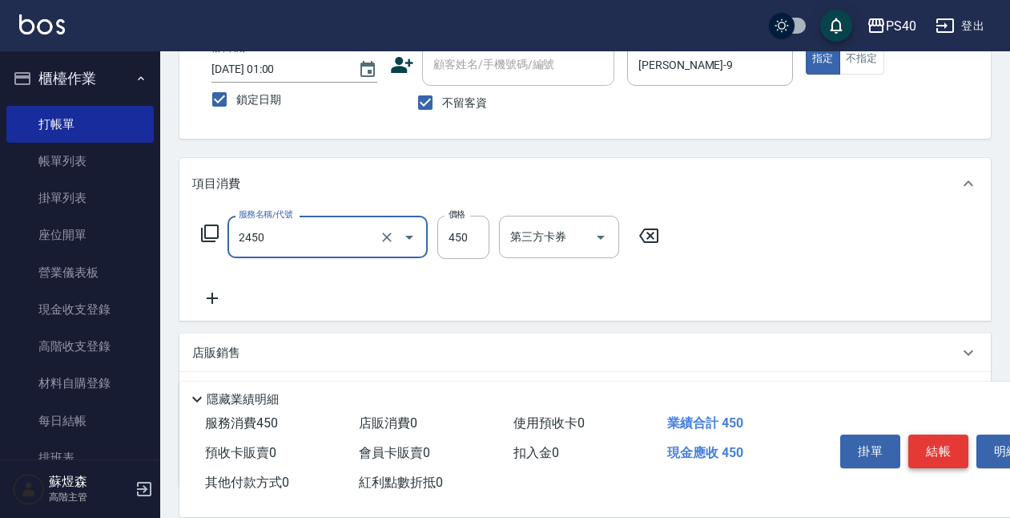
type input "C剪髮套餐(2450)"
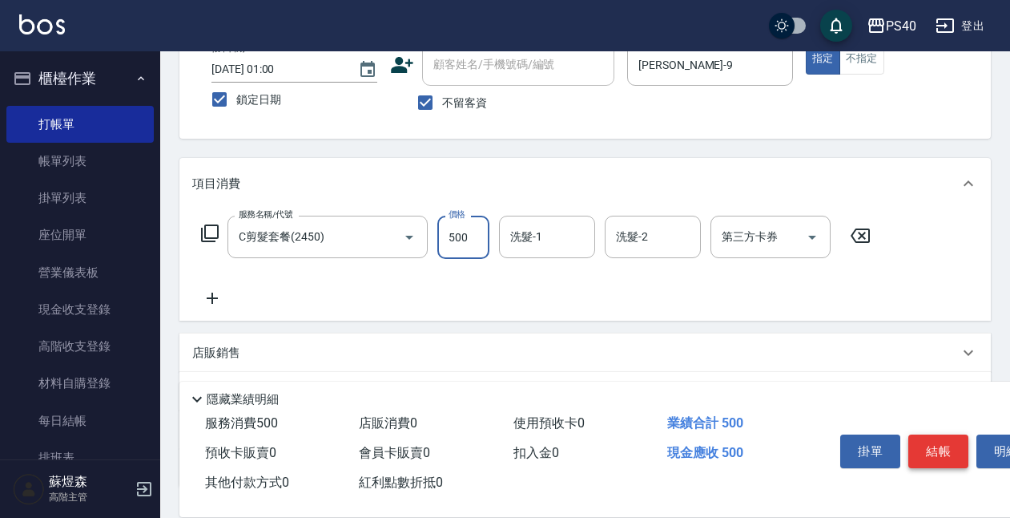
type input "500"
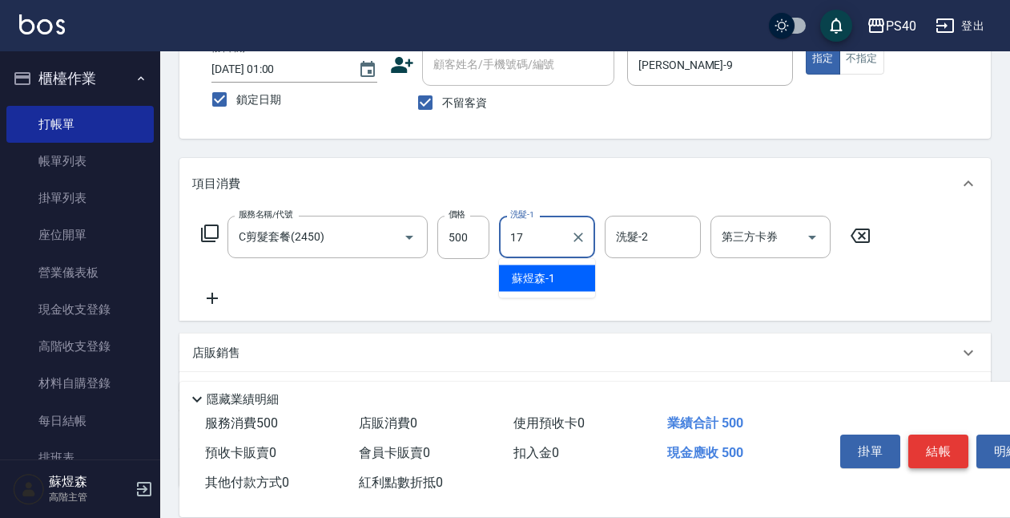
type input "17"
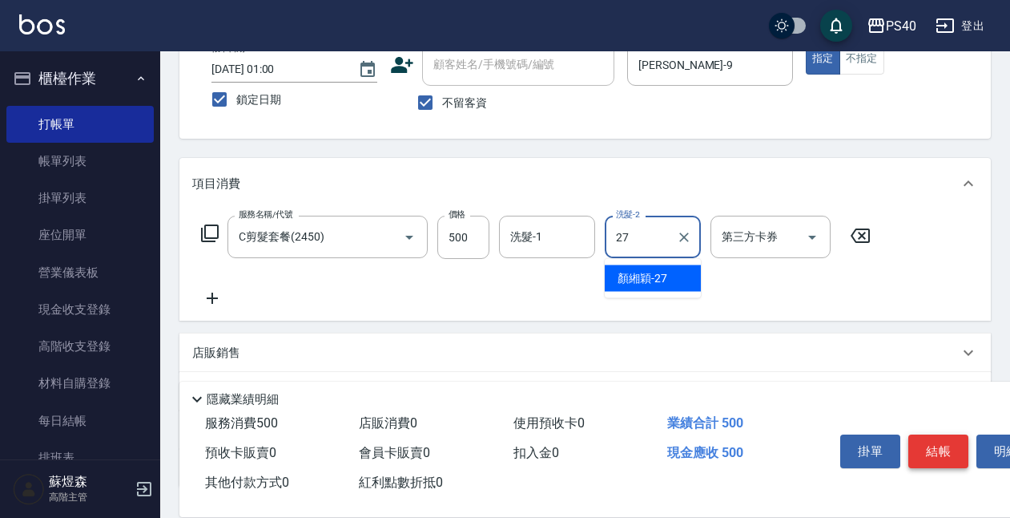
type input "顏緗穎-27"
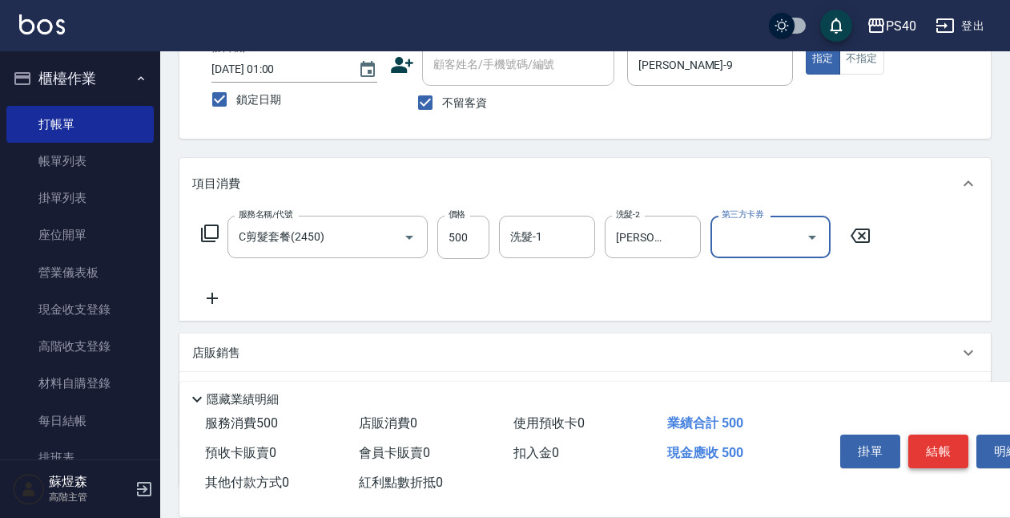
click at [930, 452] on button "結帳" at bounding box center [939, 451] width 60 height 34
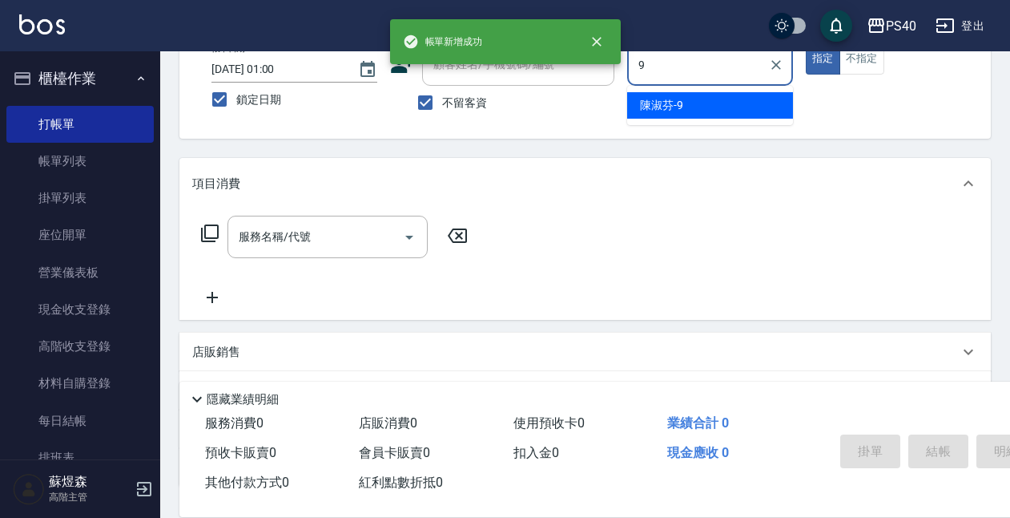
type input "陳淑芬-9"
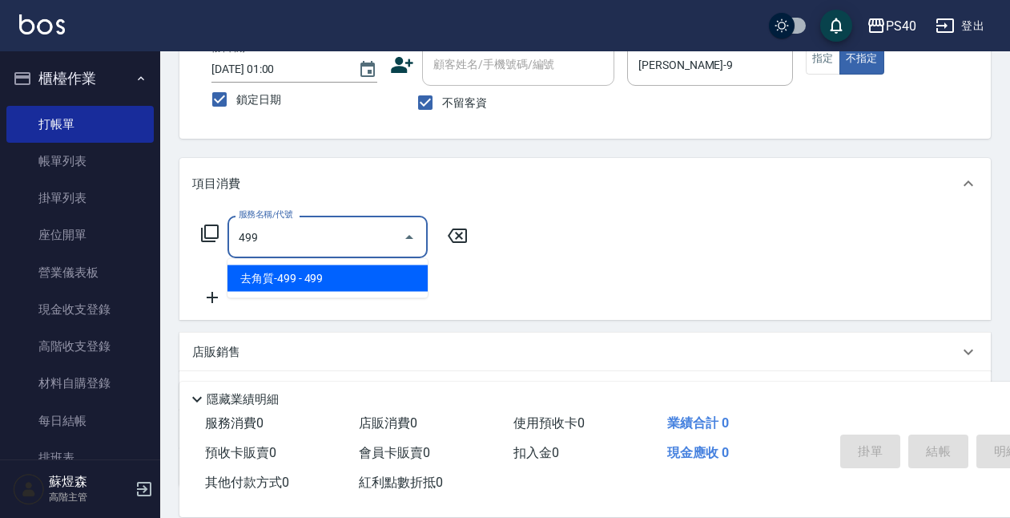
type input "去角質-499(0499)"
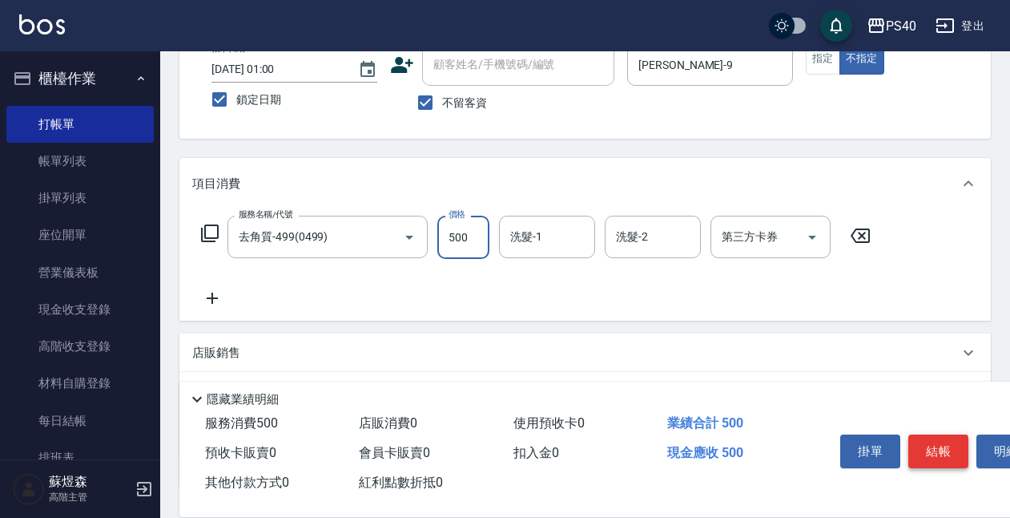
type input "500"
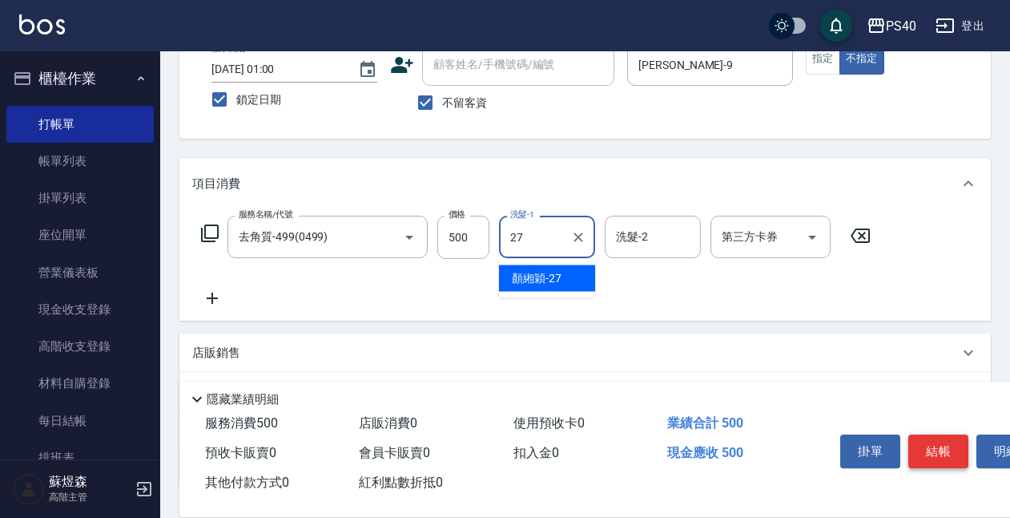
type input "顏緗穎-27"
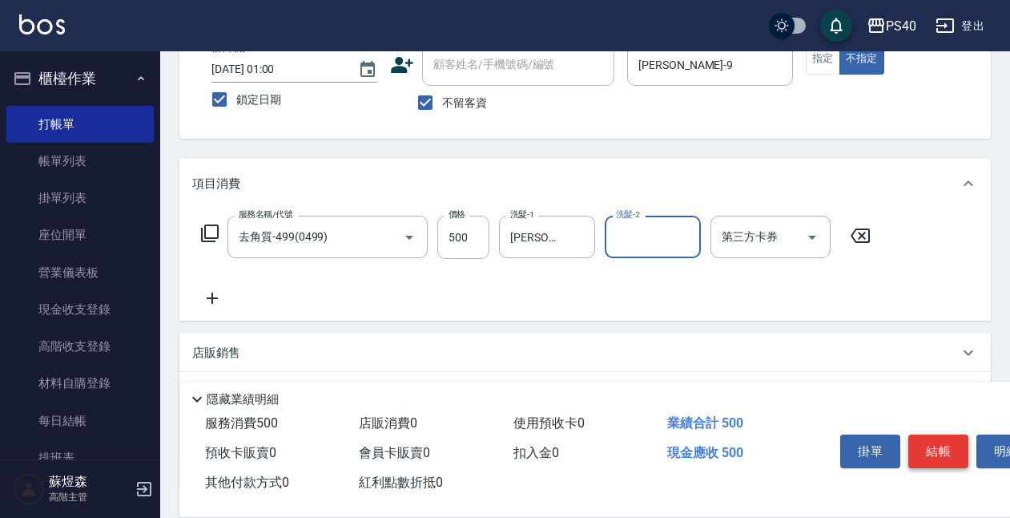
click at [930, 452] on button "結帳" at bounding box center [939, 451] width 60 height 34
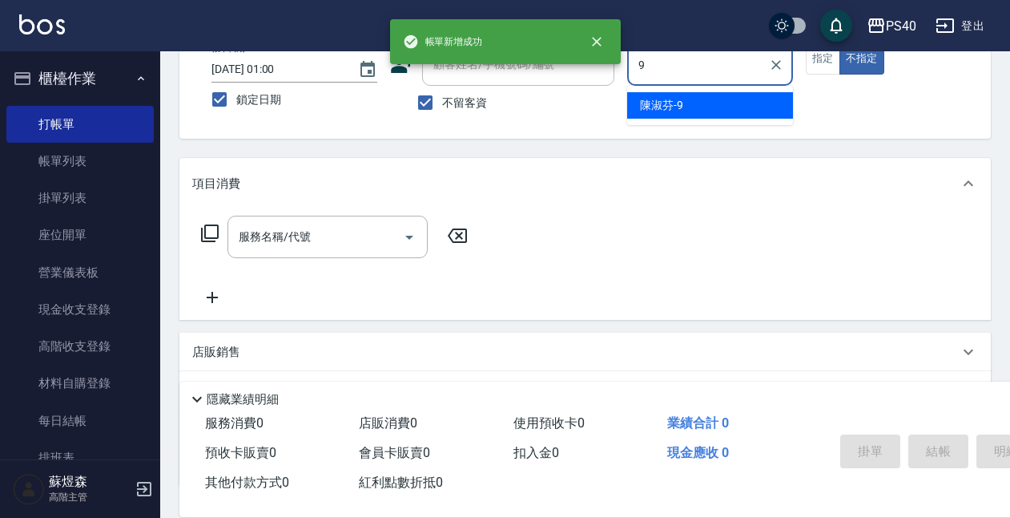
type input "陳淑芬-9"
type button "false"
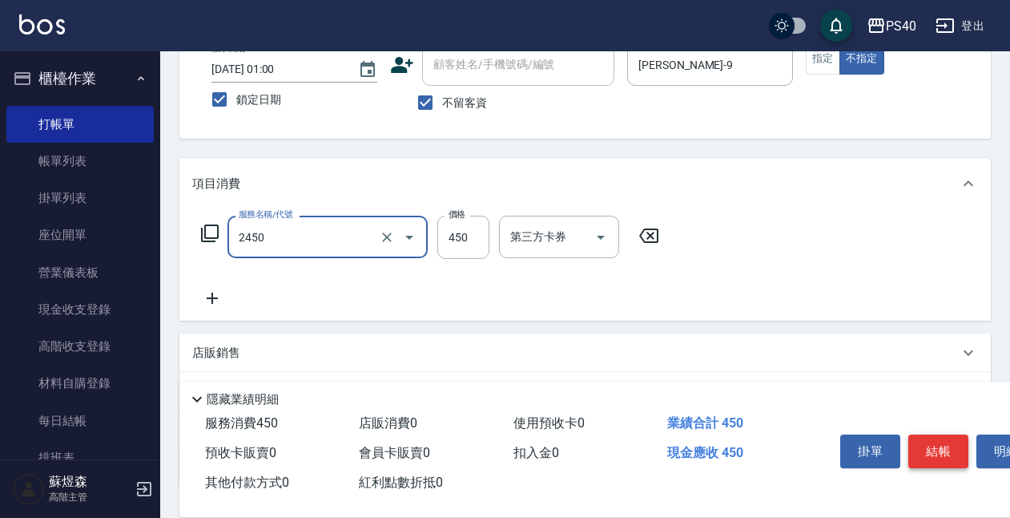
type input "C剪髮套餐(2450)"
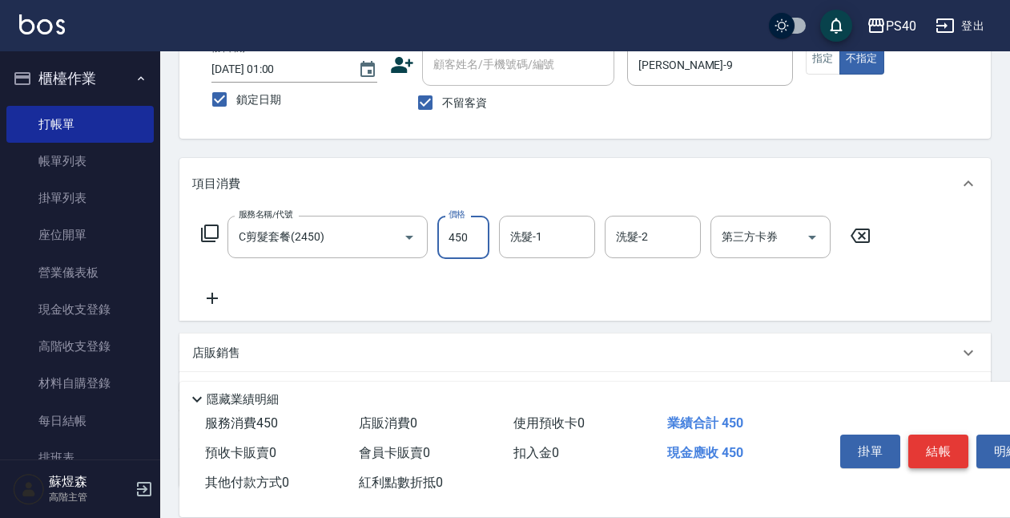
click at [930, 452] on button "結帳" at bounding box center [939, 451] width 60 height 34
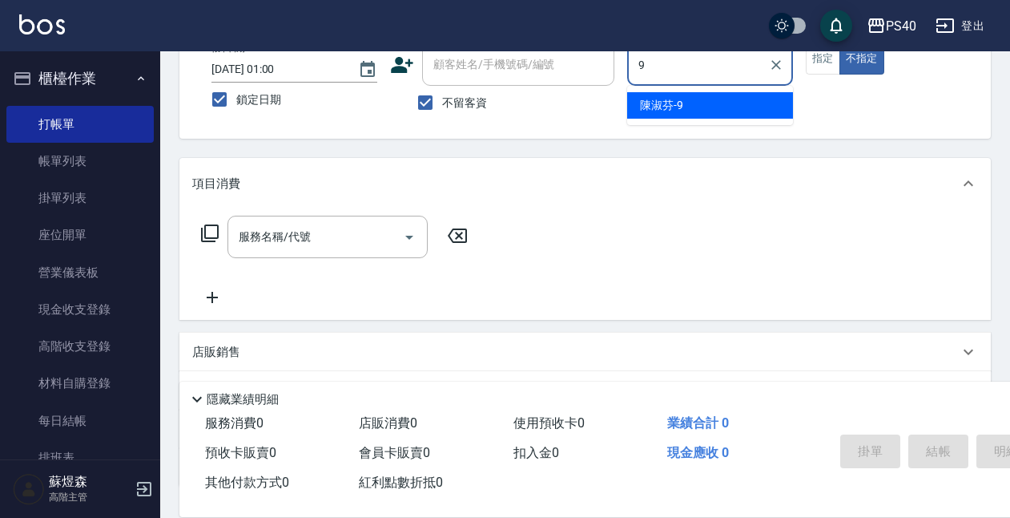
type input "陳淑芬-9"
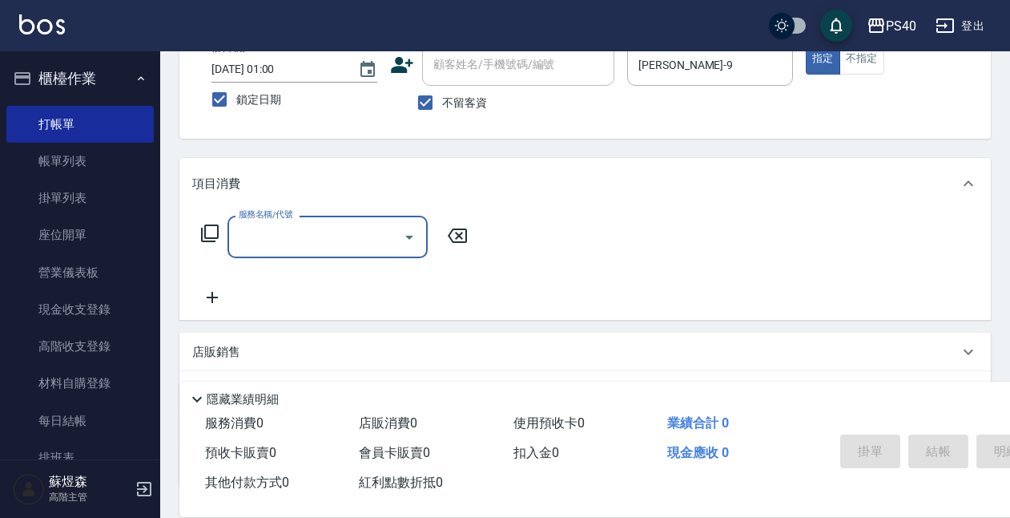
type input "4"
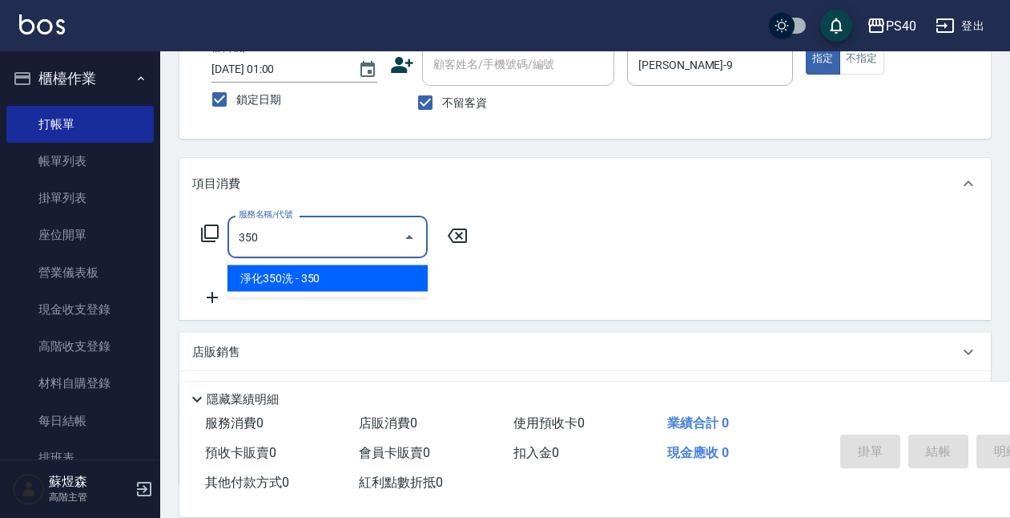
type input "淨化350洗(1350)"
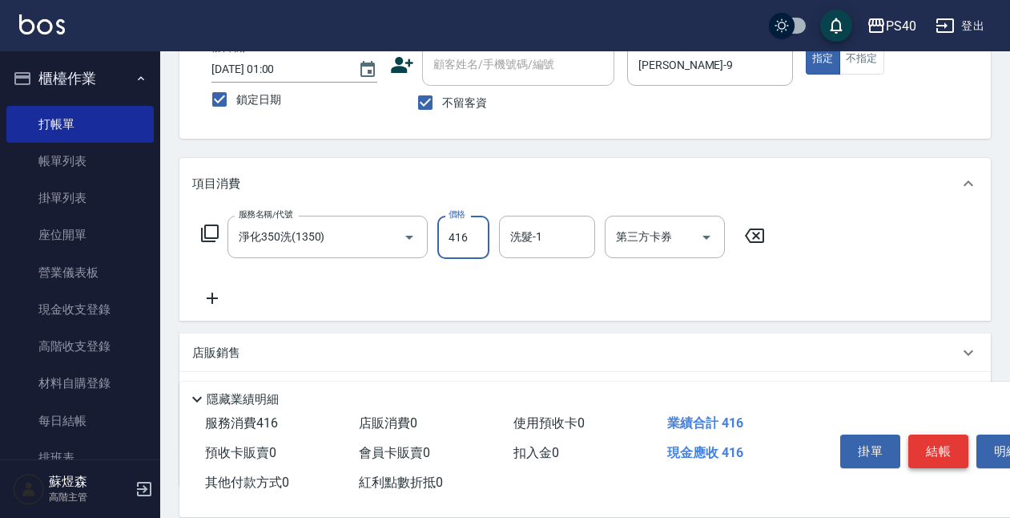
type input "416"
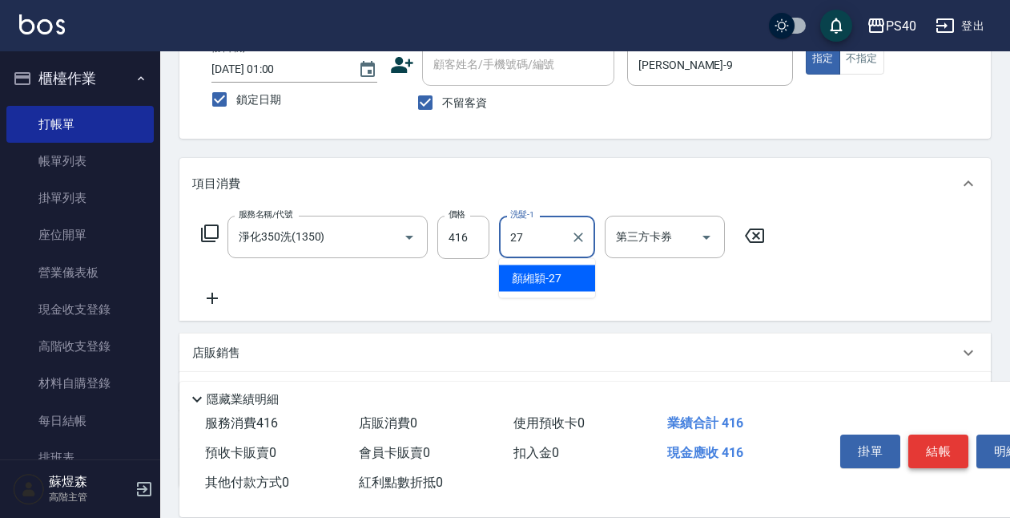
type input "顏緗穎-27"
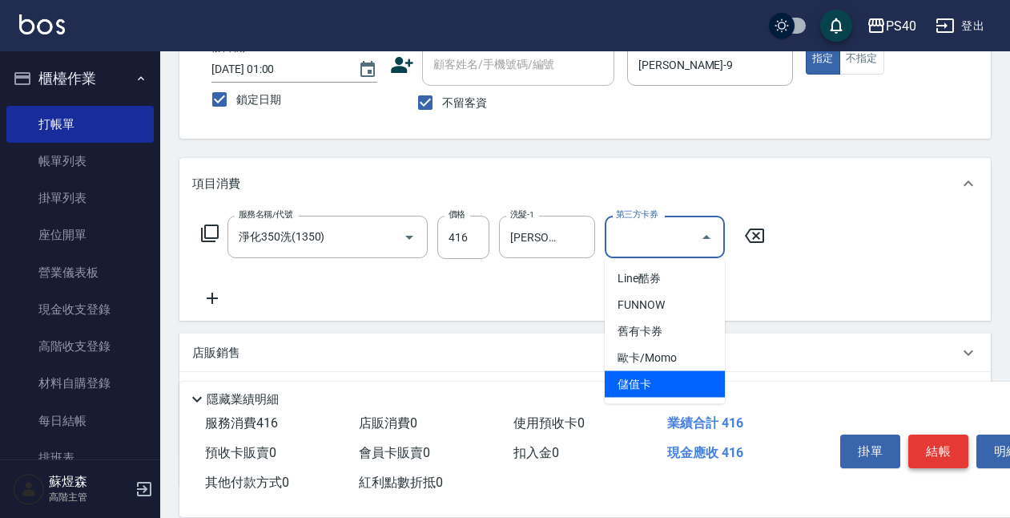
type input "儲值卡"
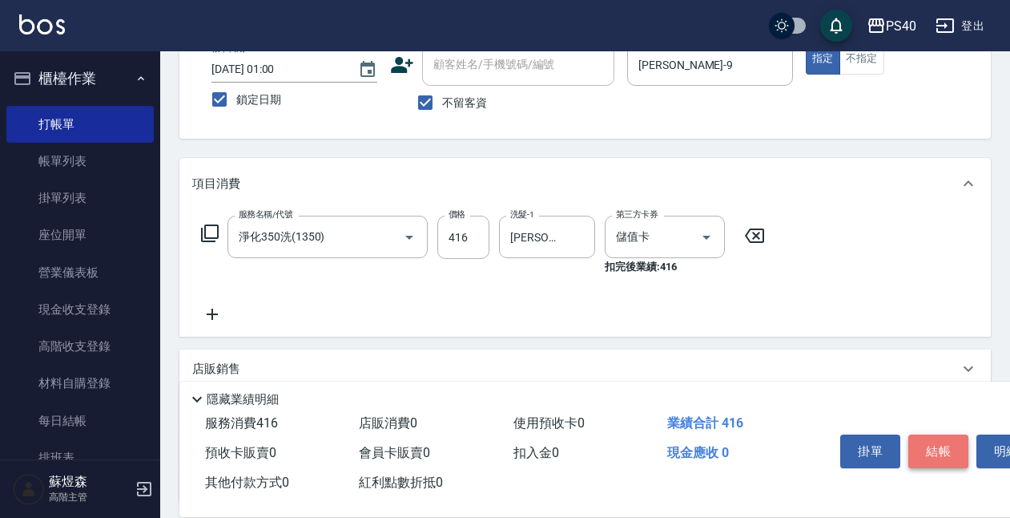
click at [929, 455] on button "結帳" at bounding box center [939, 451] width 60 height 34
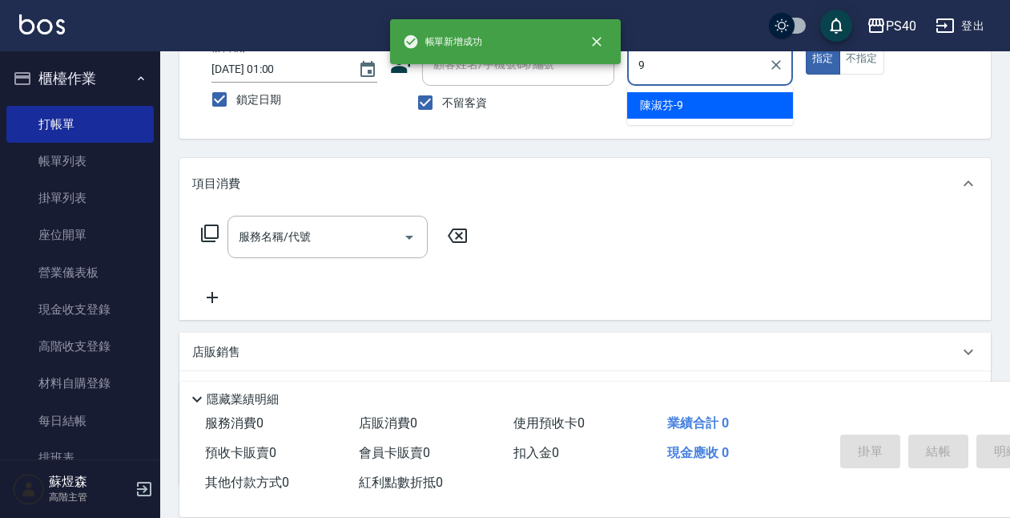
type input "陳淑芬-9"
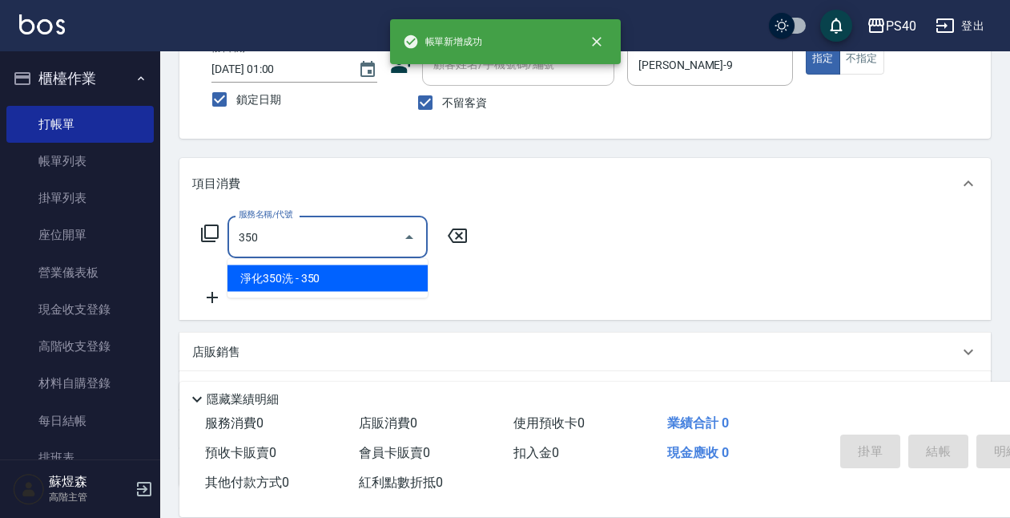
type input "淨化350洗(1350)"
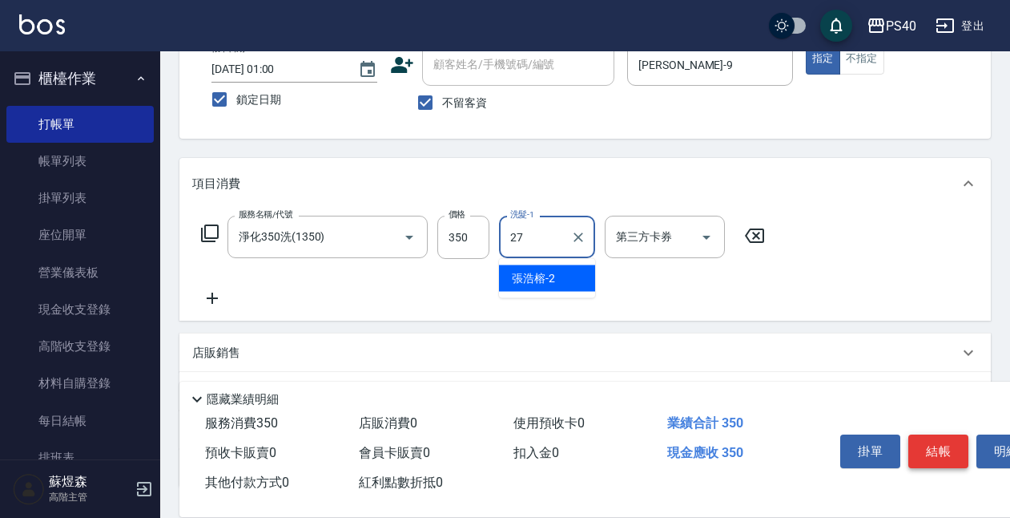
type input "顏緗穎-27"
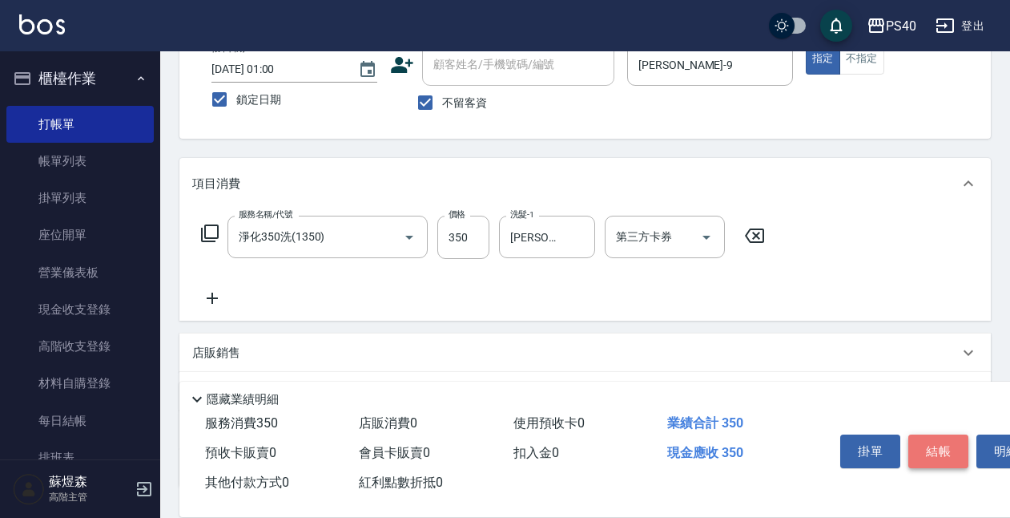
click at [929, 455] on button "結帳" at bounding box center [939, 451] width 60 height 34
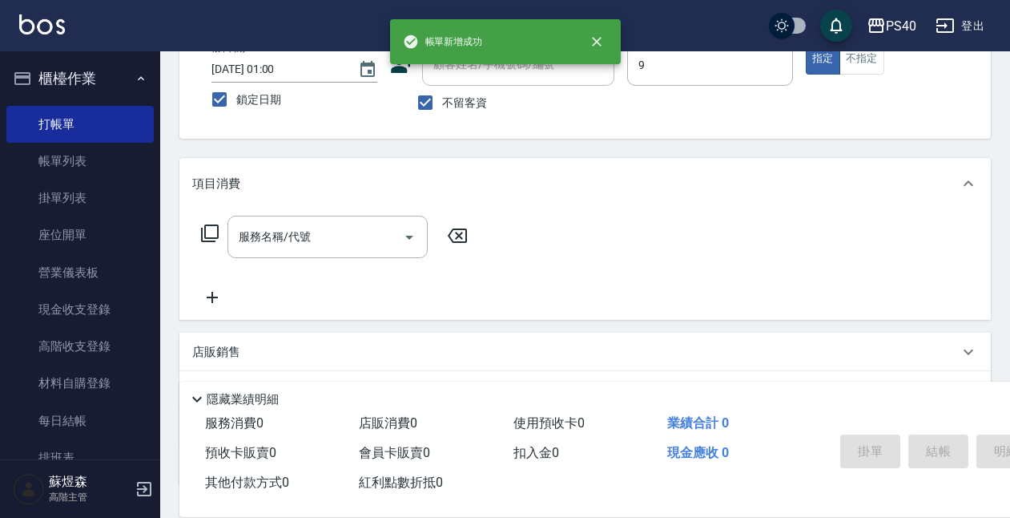
type input "陳淑芬-9"
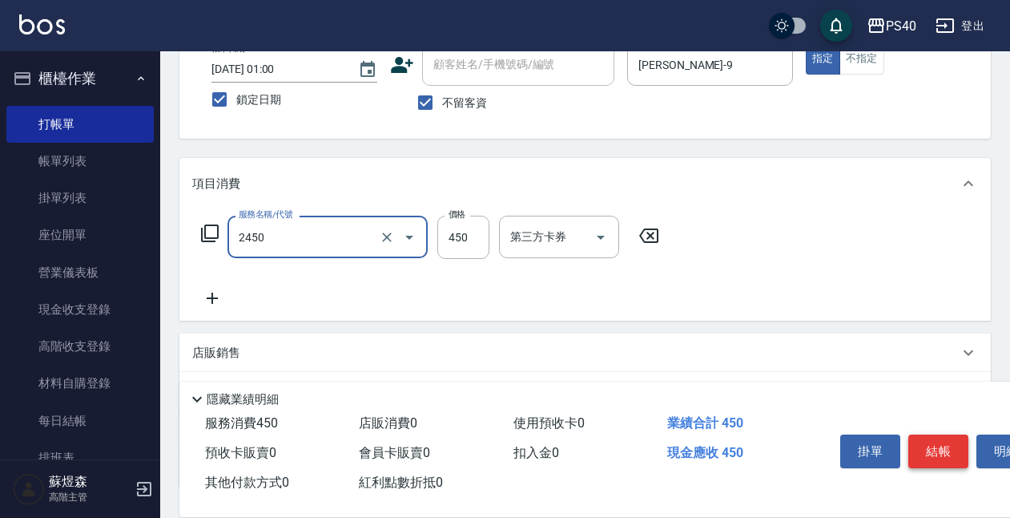
type input "C剪髮套餐(2450)"
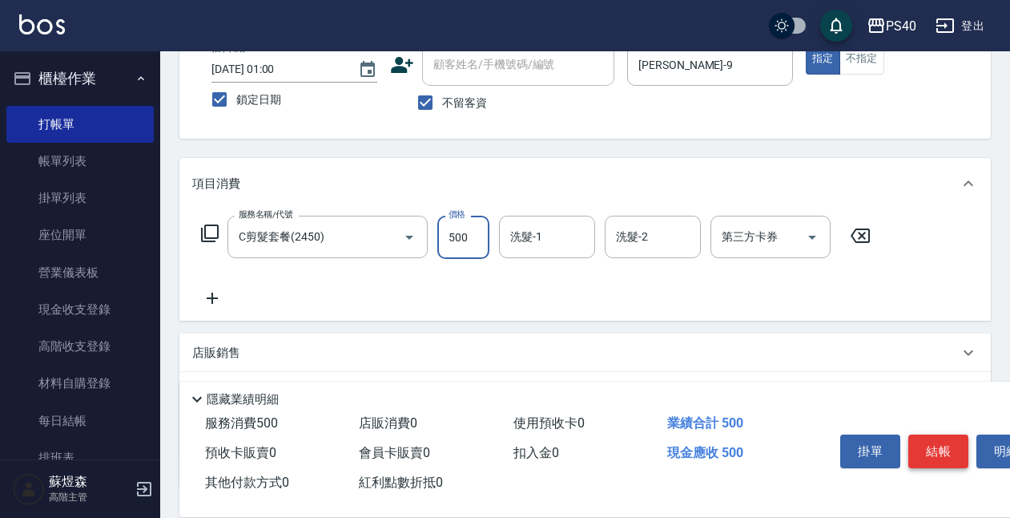
type input "500"
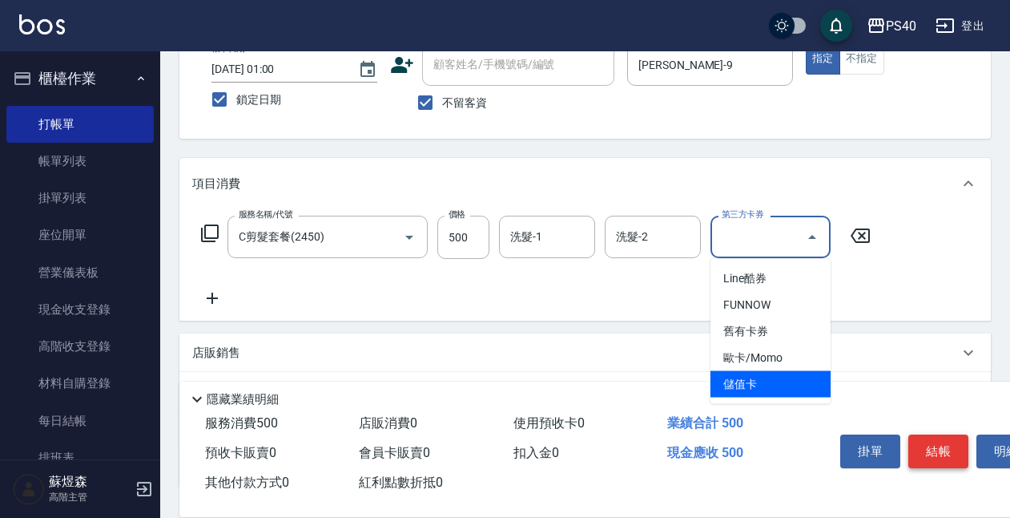
type input "儲值卡"
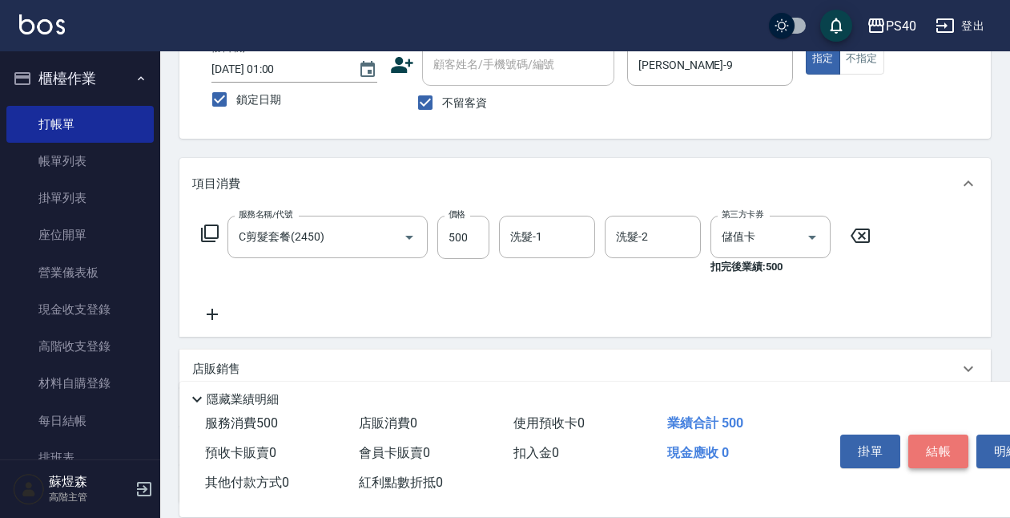
click at [929, 455] on button "結帳" at bounding box center [939, 451] width 60 height 34
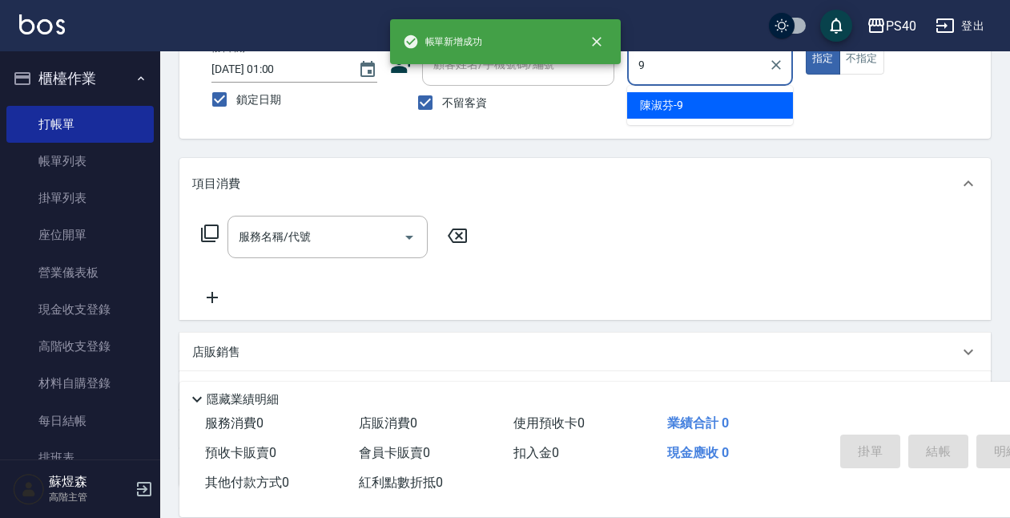
type input "陳淑芬-9"
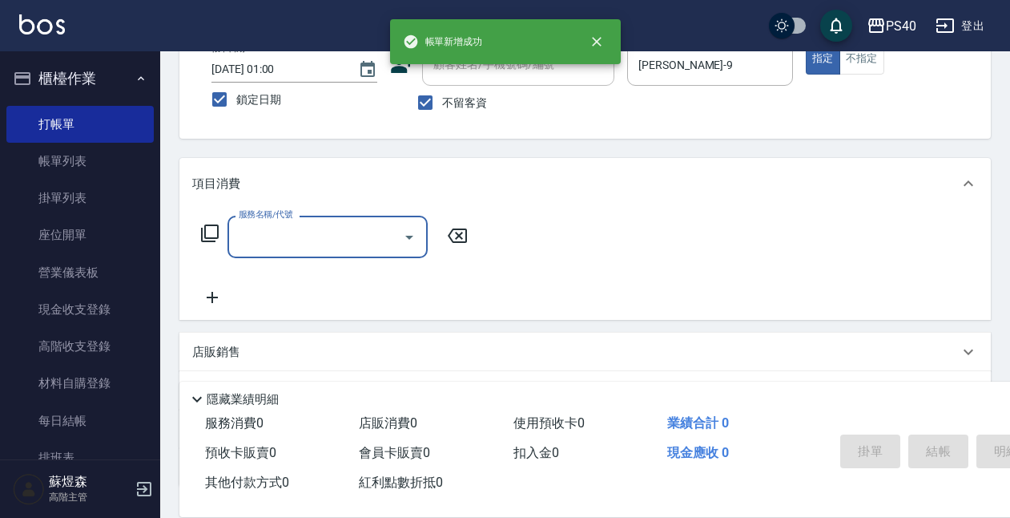
type input "5"
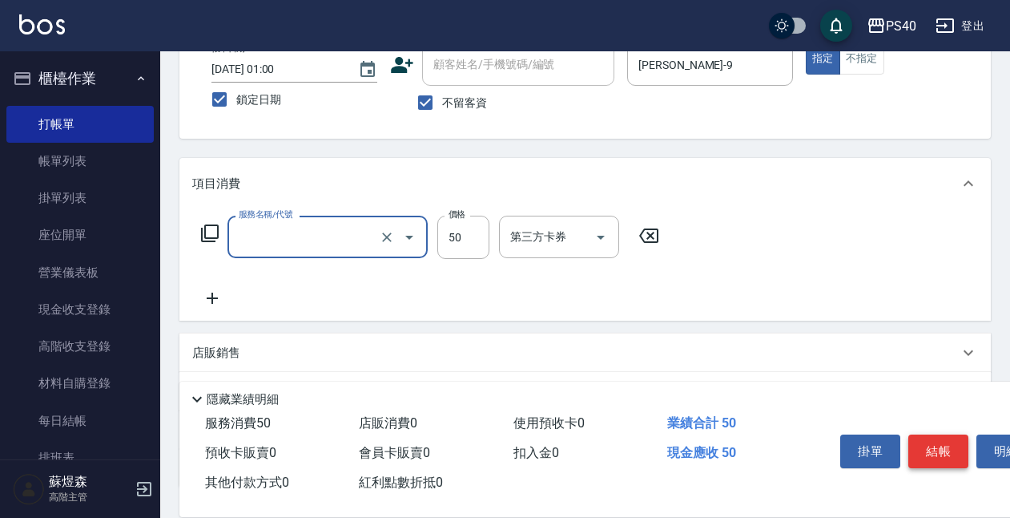
type input "剪瀏海(0050)"
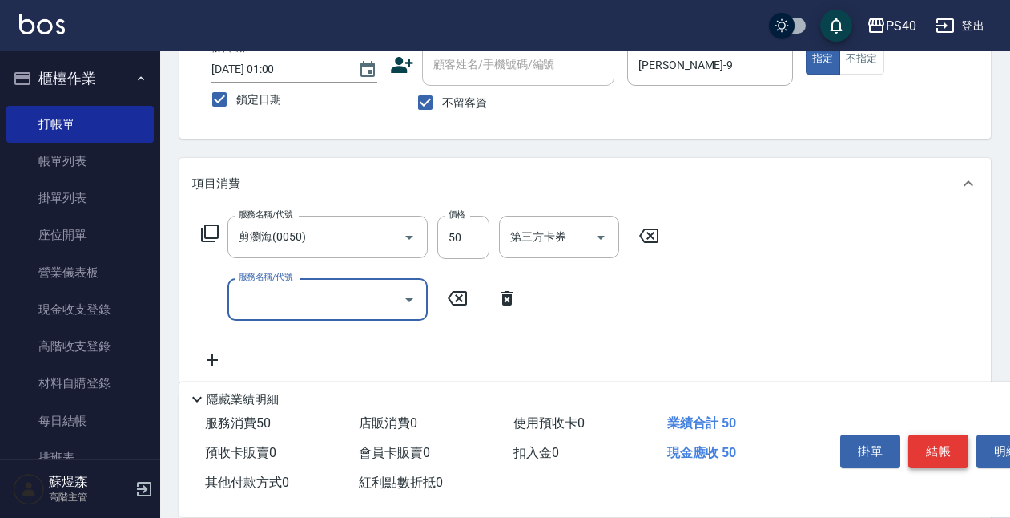
type input "e"
type input "哥德式(417)"
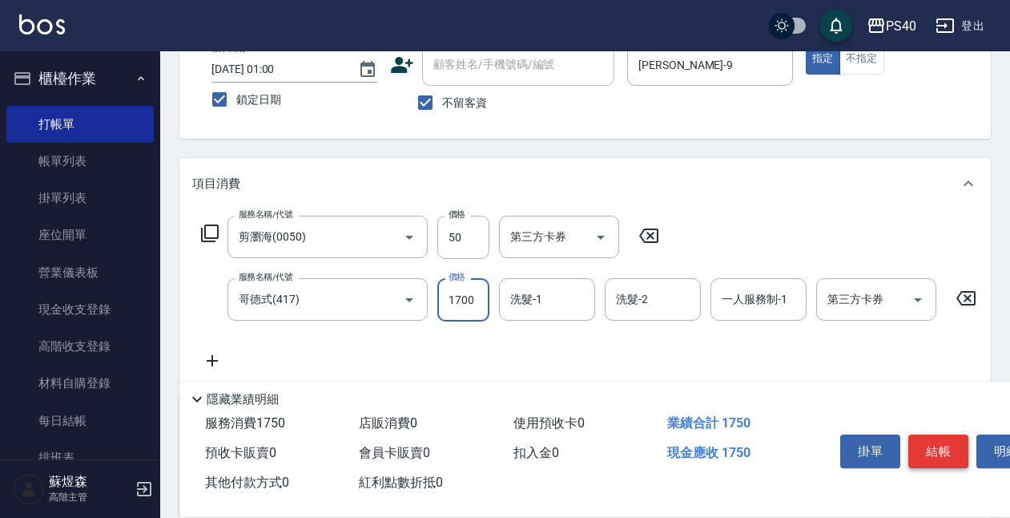
type input "1700"
click at [665, 319] on div "洗髮-2" at bounding box center [653, 299] width 96 height 42
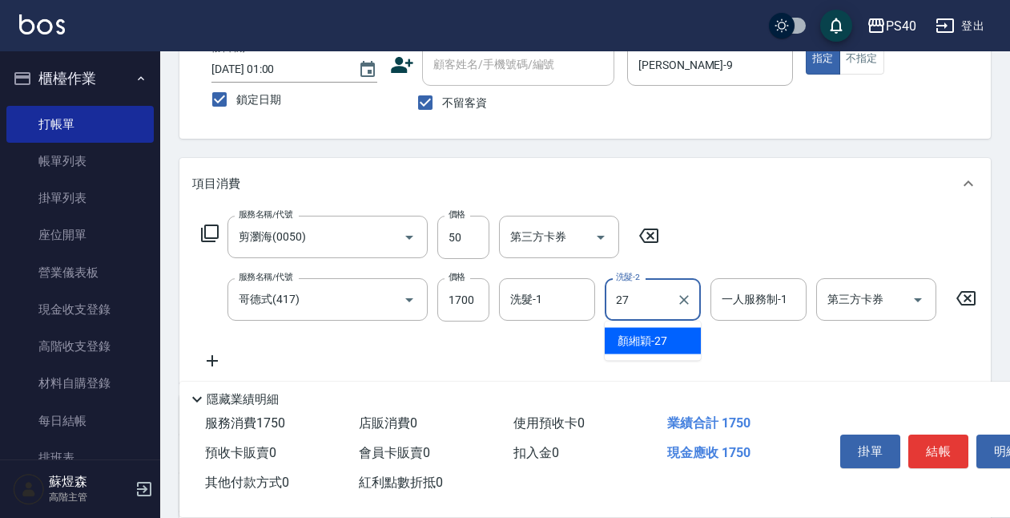
type input "顏緗穎-27"
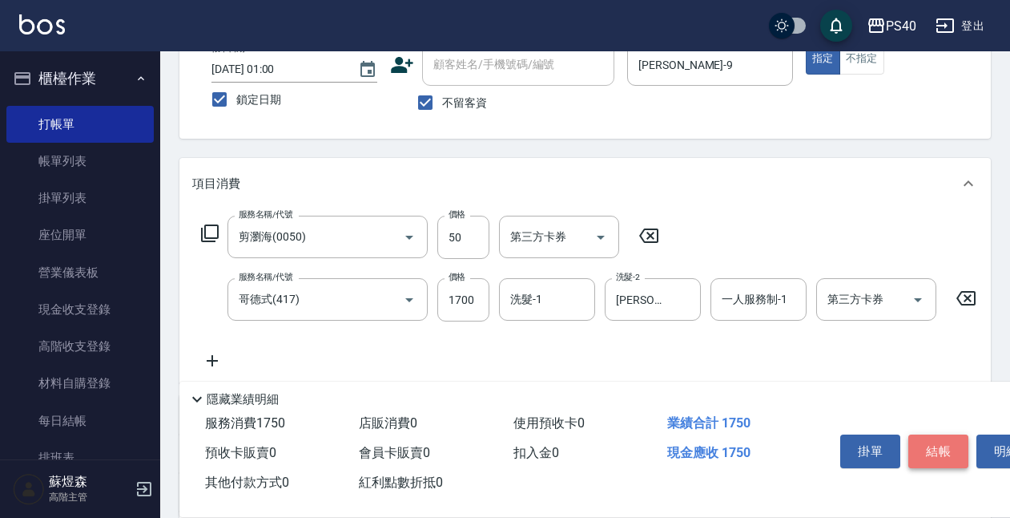
click at [946, 443] on button "結帳" at bounding box center [939, 451] width 60 height 34
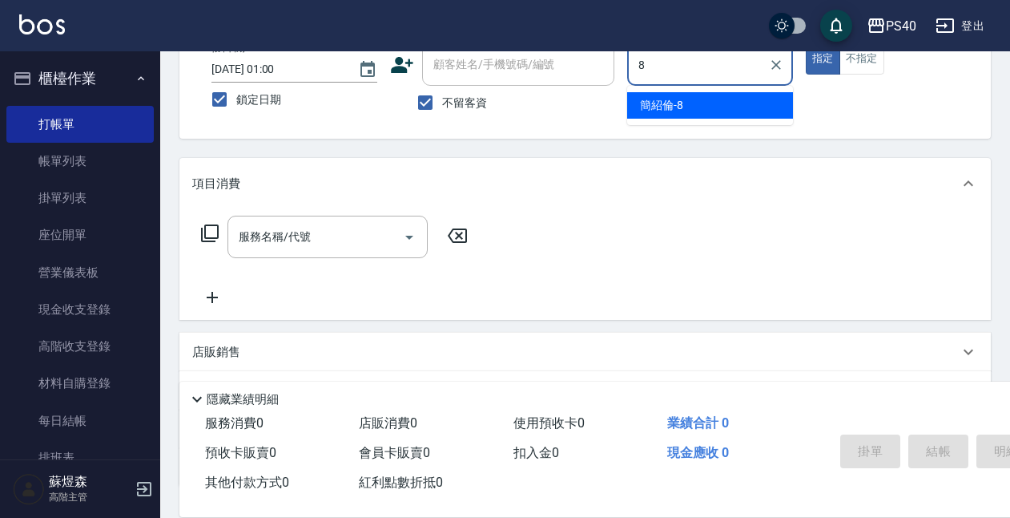
type input "簡紹倫-8"
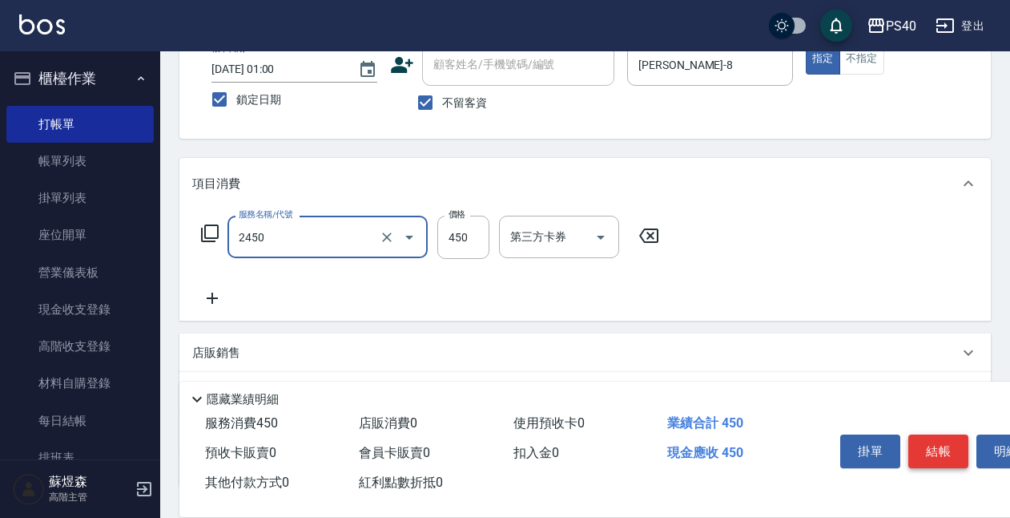
type input "C剪髮套餐(2450)"
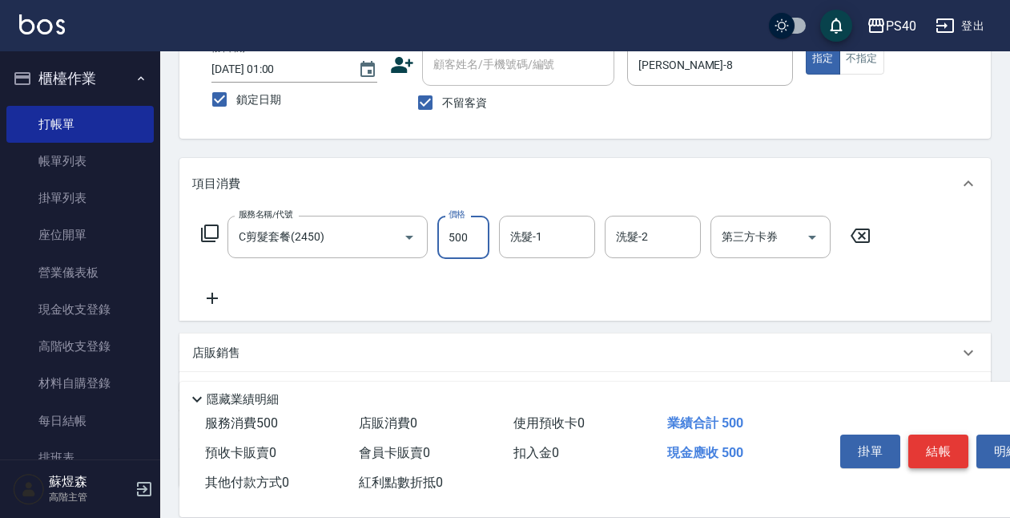
type input "500"
click at [946, 443] on button "結帳" at bounding box center [939, 451] width 60 height 34
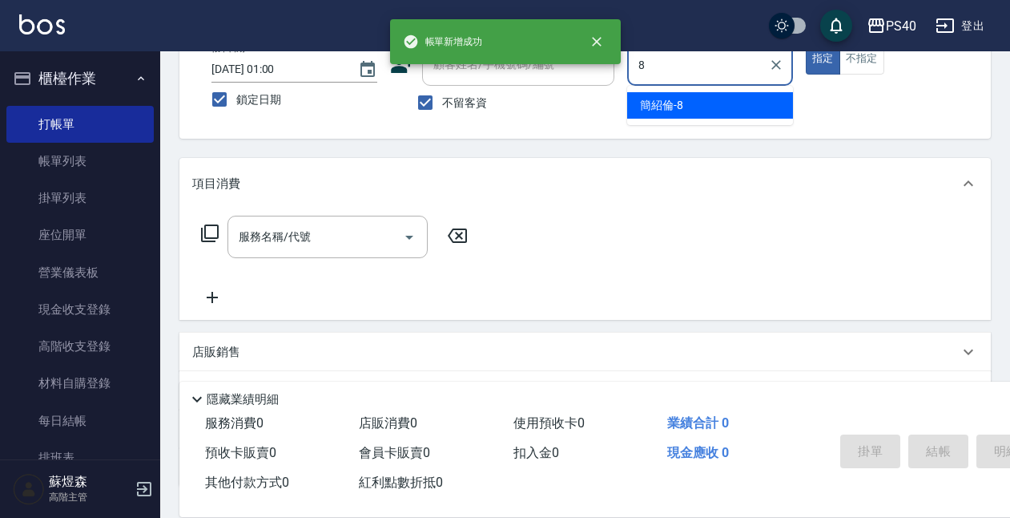
type input "簡紹倫-8"
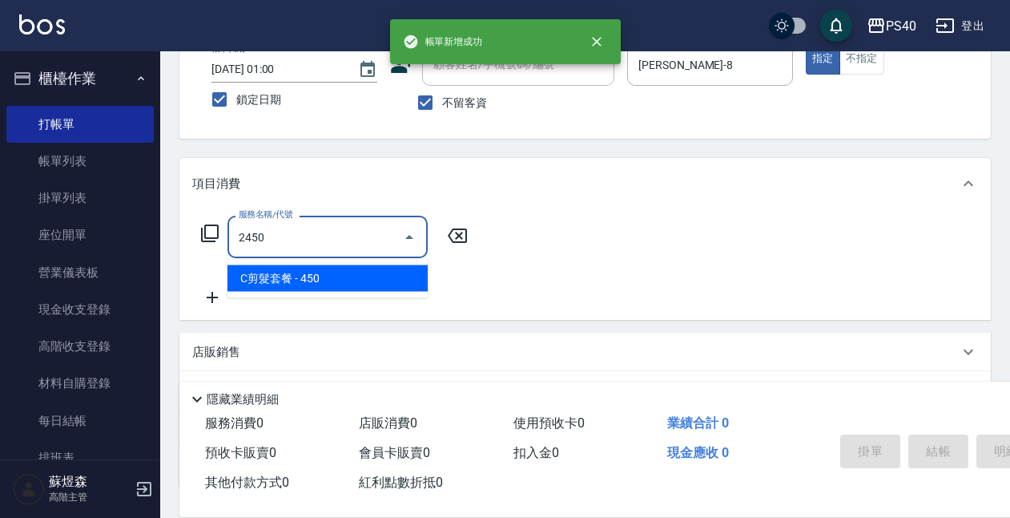
type input "C剪髮套餐(2450)"
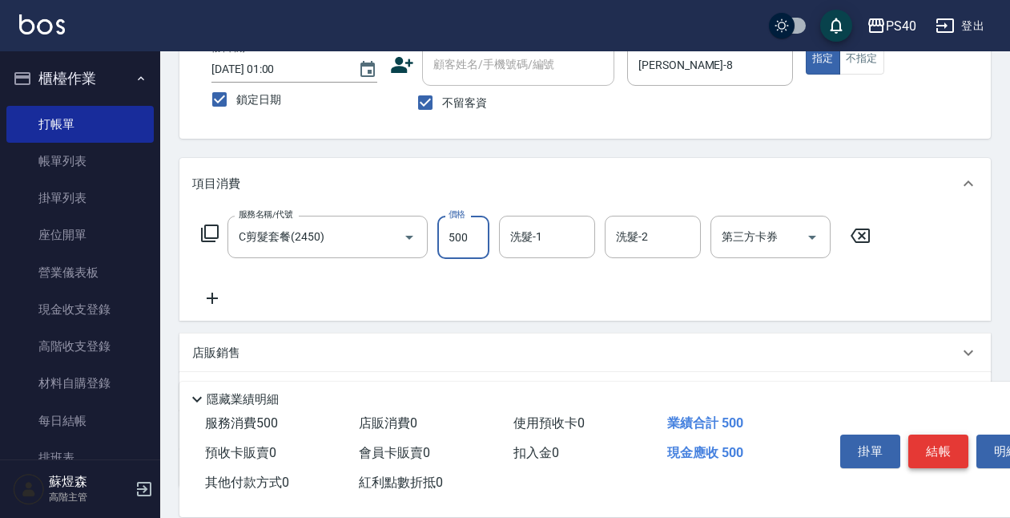
type input "500"
click at [946, 447] on button "結帳" at bounding box center [939, 451] width 60 height 34
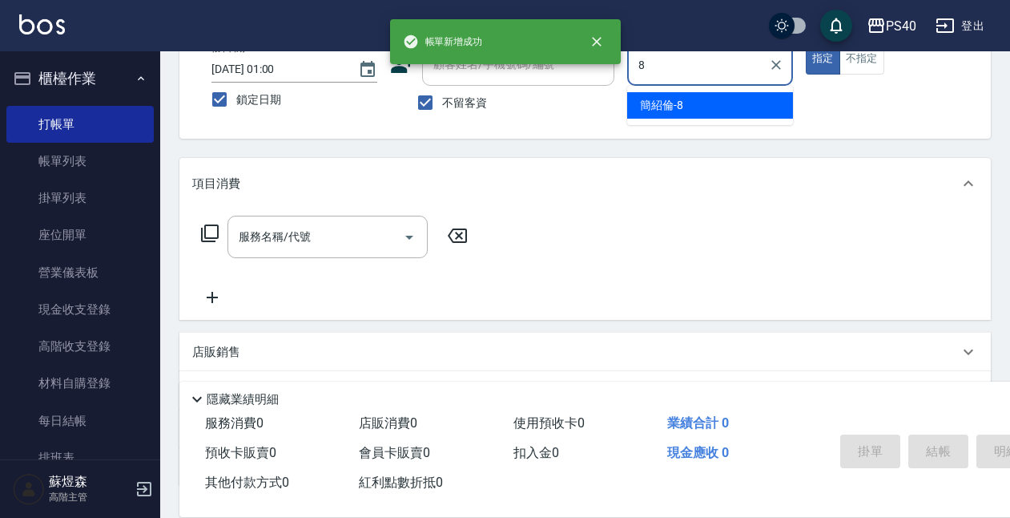
type input "簡紹倫-8"
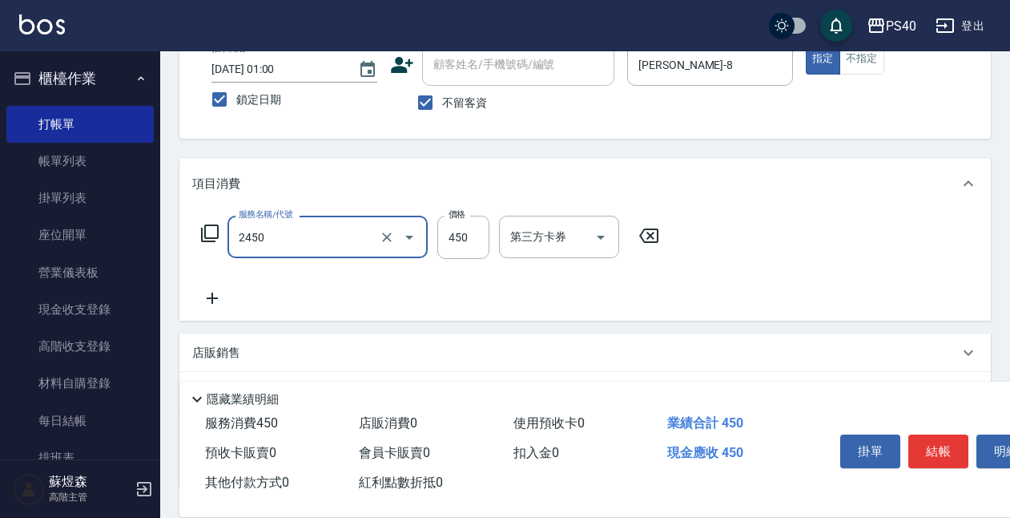
type input "C剪髮套餐(2450)"
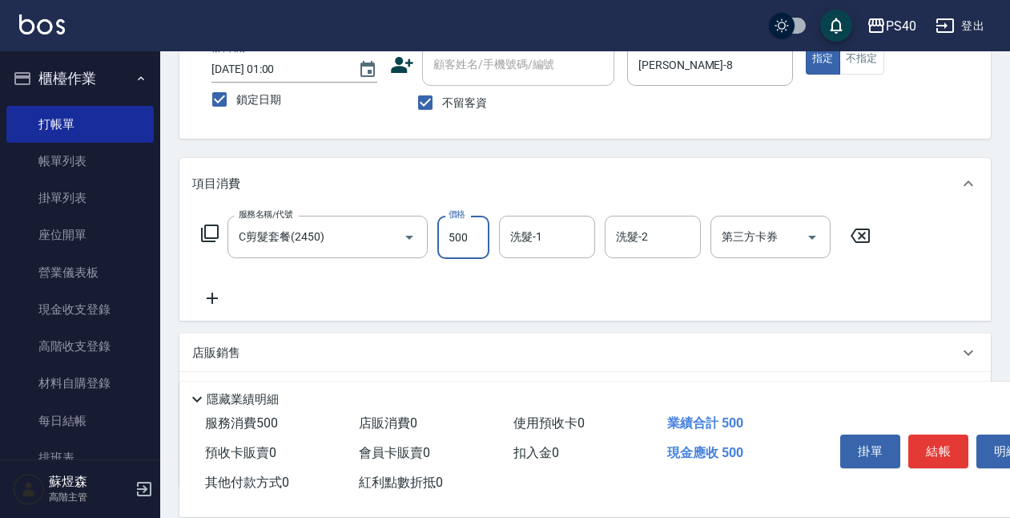
type input "500"
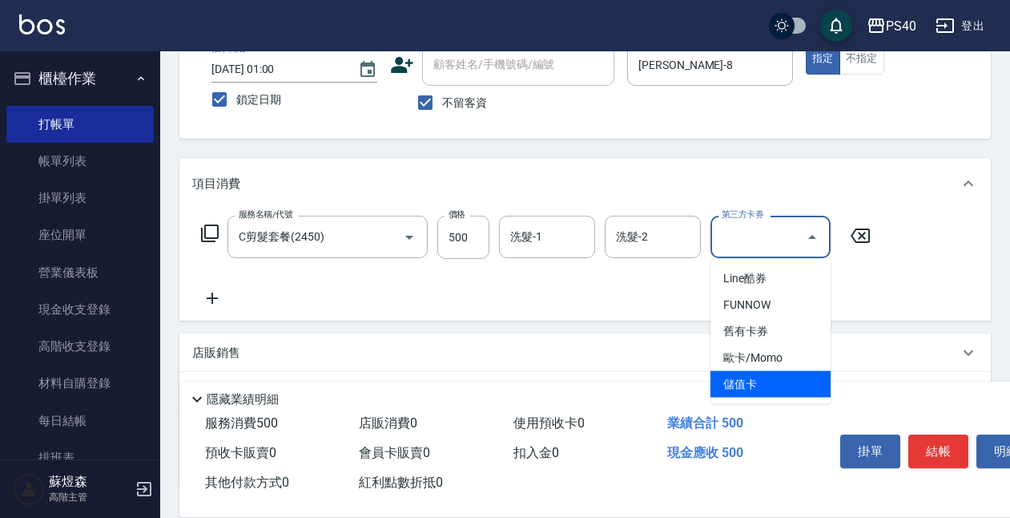
type input "儲值卡"
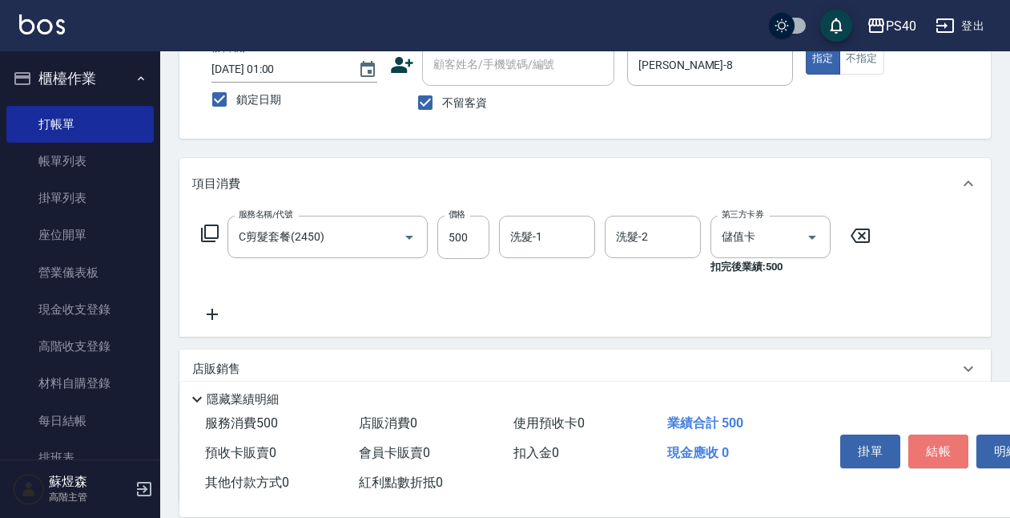
click at [946, 447] on button "結帳" at bounding box center [939, 451] width 60 height 34
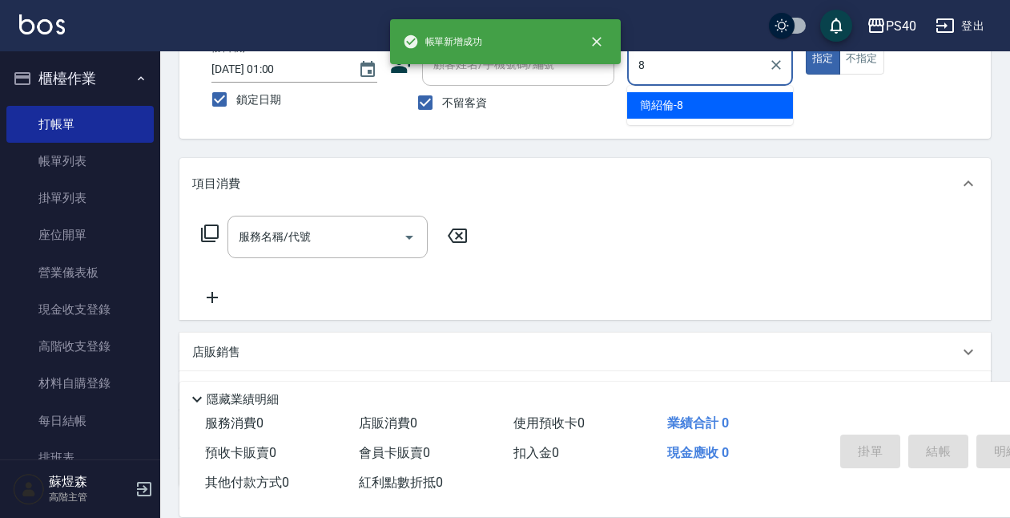
type input "簡紹倫-8"
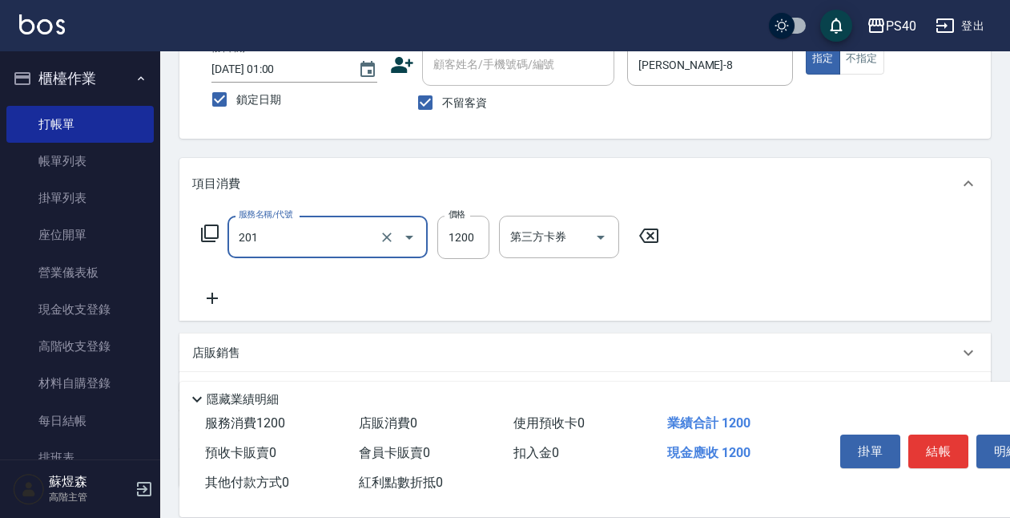
type input "一般燙(改金額)(201)"
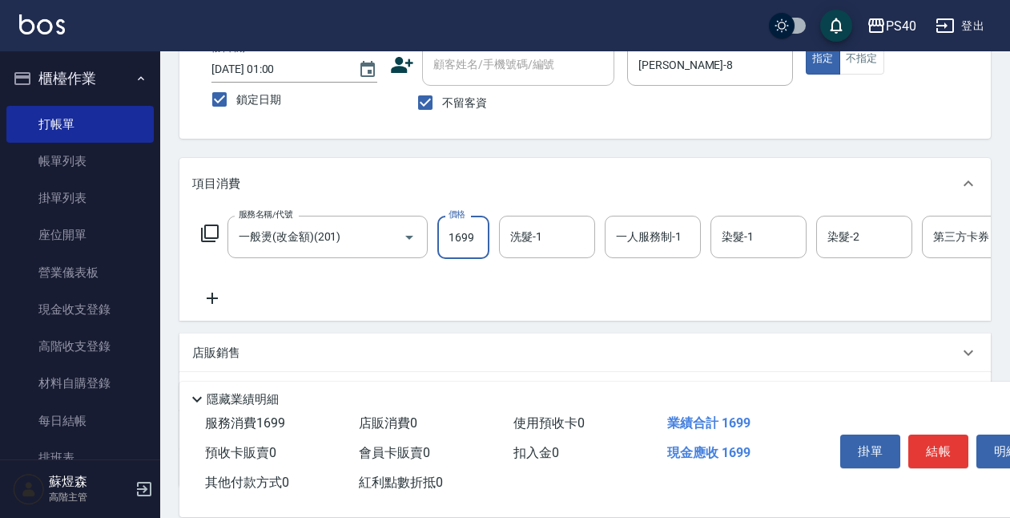
type input "1699"
click at [946, 447] on button "結帳" at bounding box center [939, 451] width 60 height 34
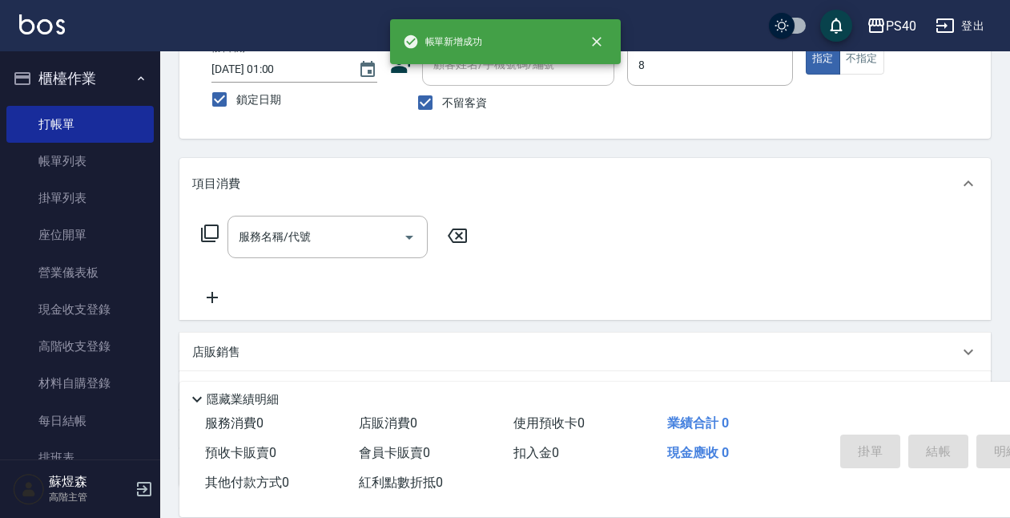
type input "簡紹倫-8"
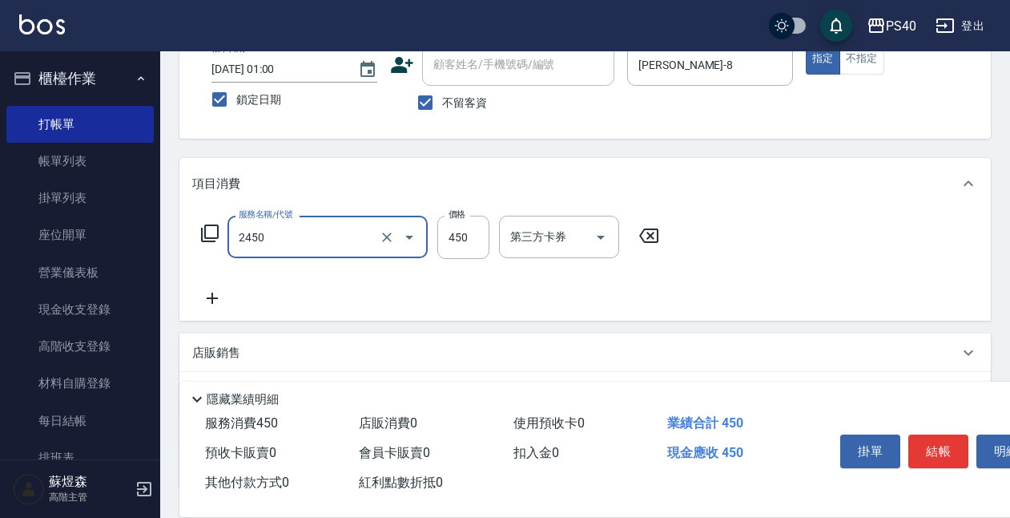
type input "C剪髮套餐(2450)"
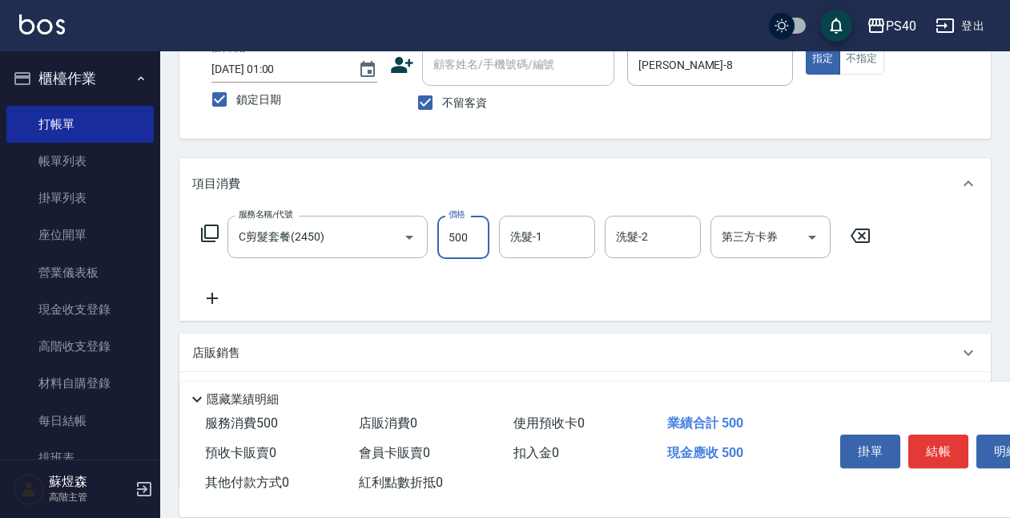
type input "500"
click at [946, 447] on button "結帳" at bounding box center [939, 451] width 60 height 34
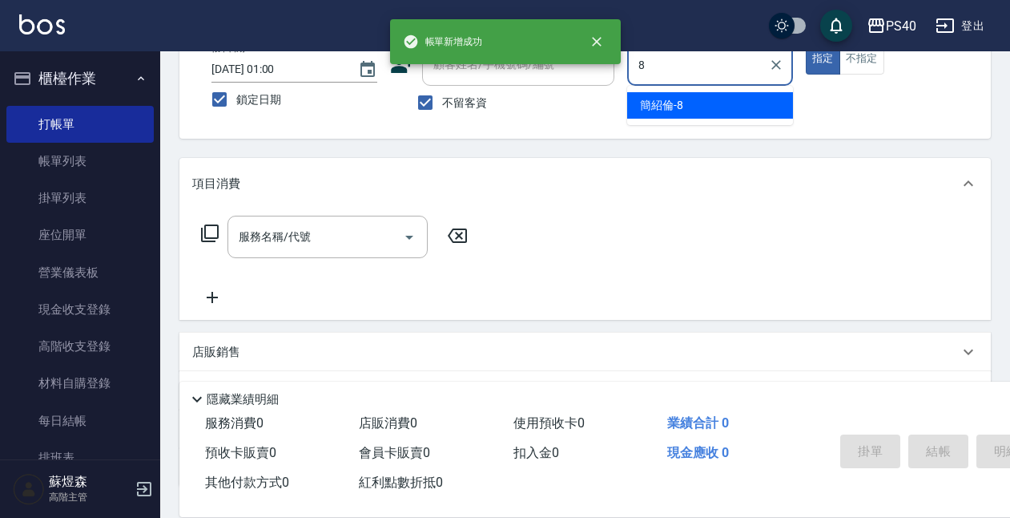
type input "簡紹倫-8"
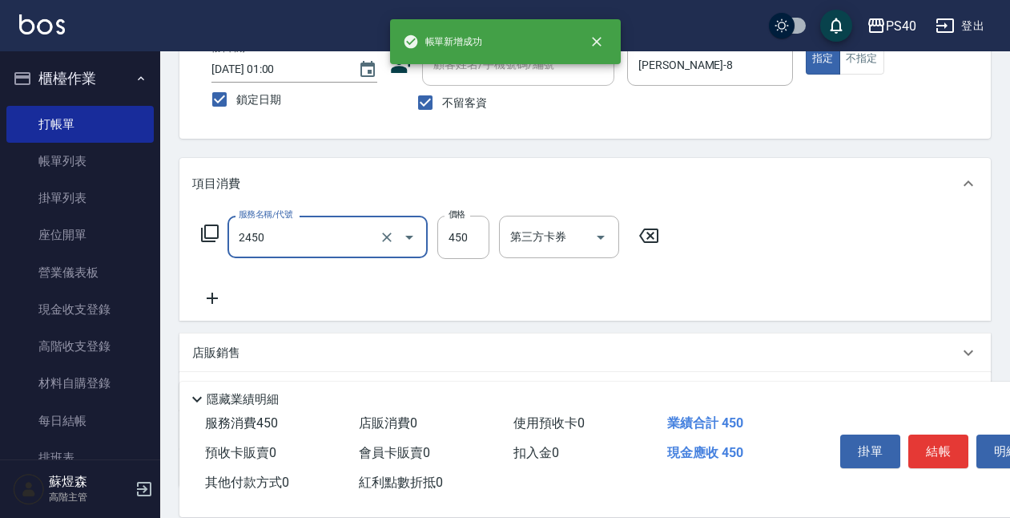
type input "C剪髮套餐(2450)"
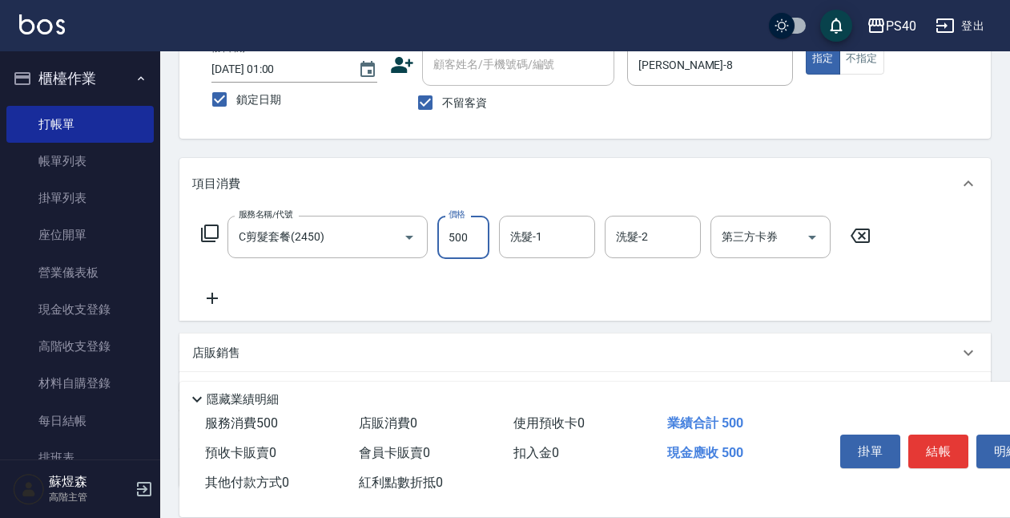
type input "500"
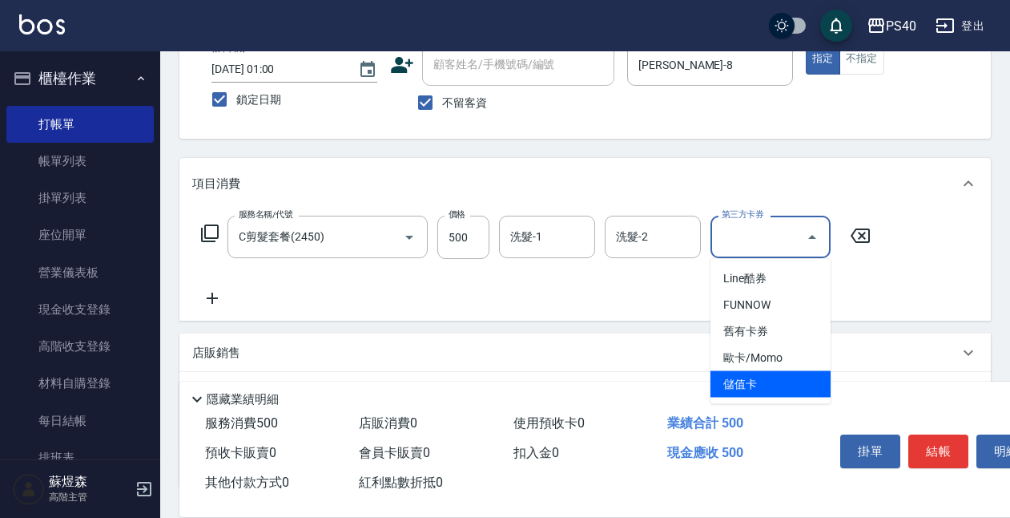
type input "儲值卡"
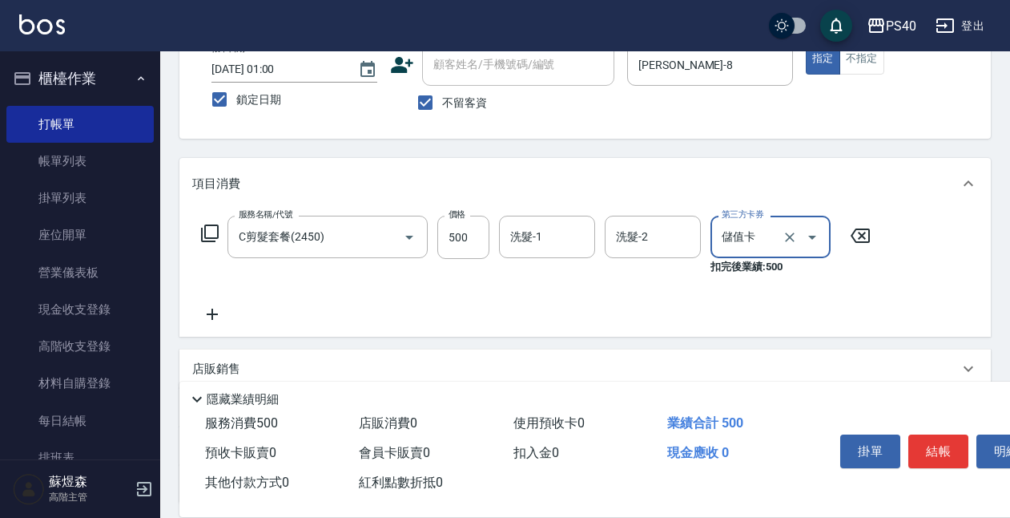
click at [946, 447] on button "結帳" at bounding box center [939, 451] width 60 height 34
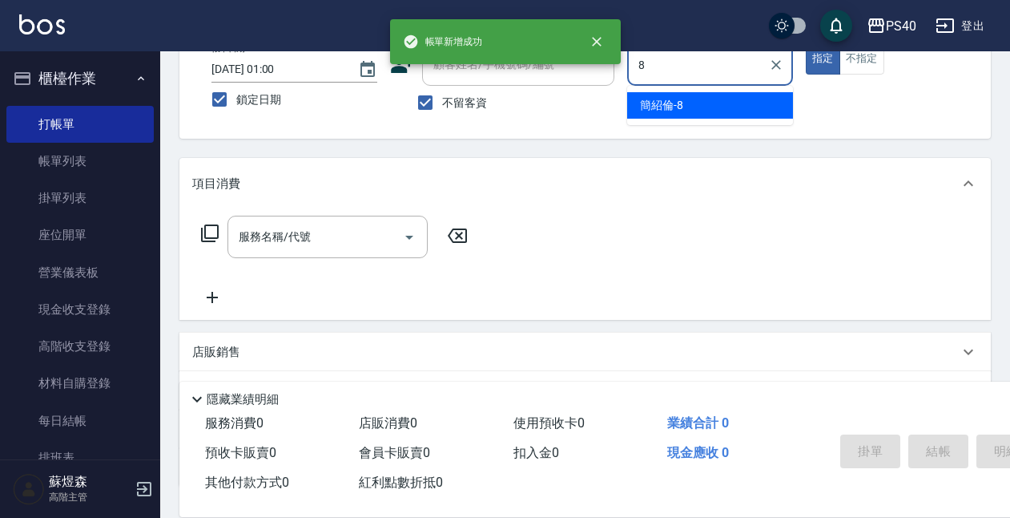
type input "簡紹倫-8"
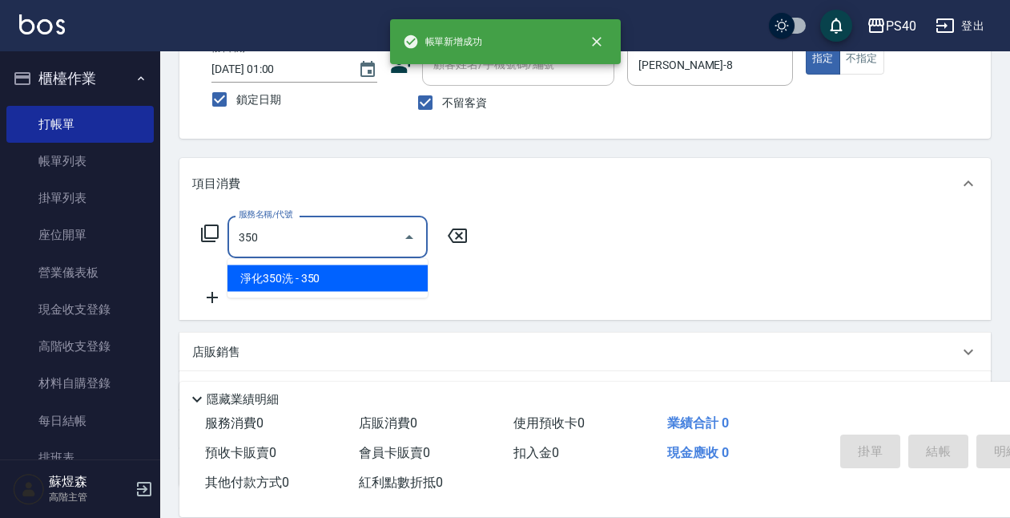
type input "淨化350洗(1350)"
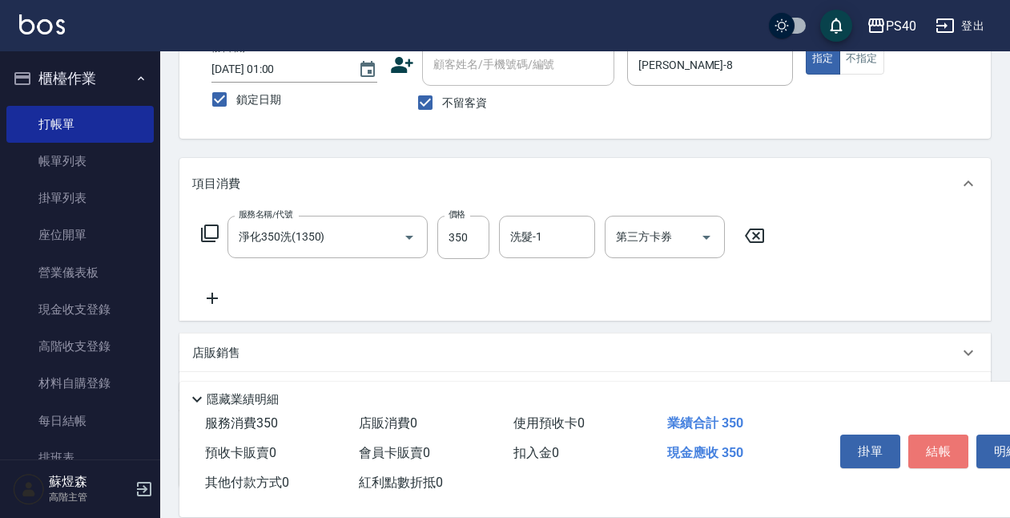
click at [946, 447] on button "結帳" at bounding box center [939, 451] width 60 height 34
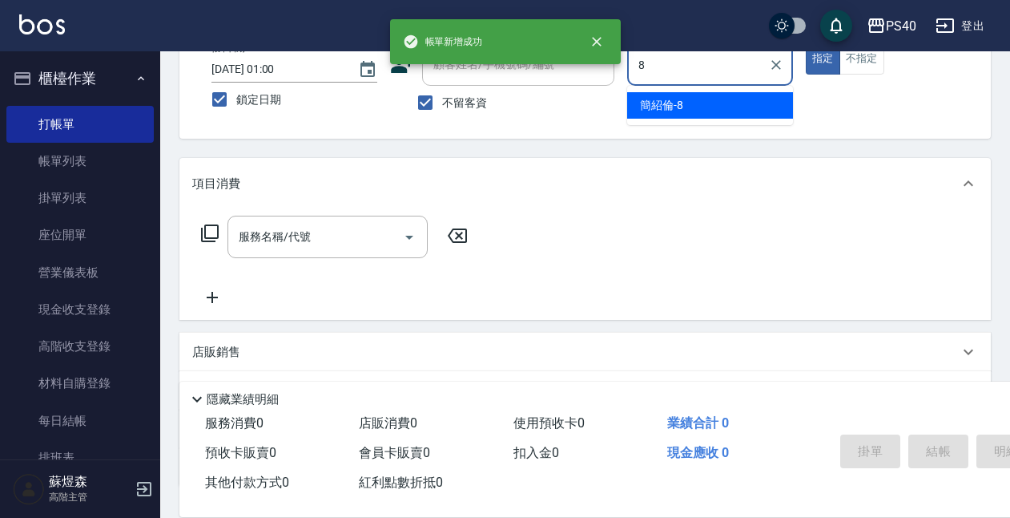
type input "簡紹倫-8"
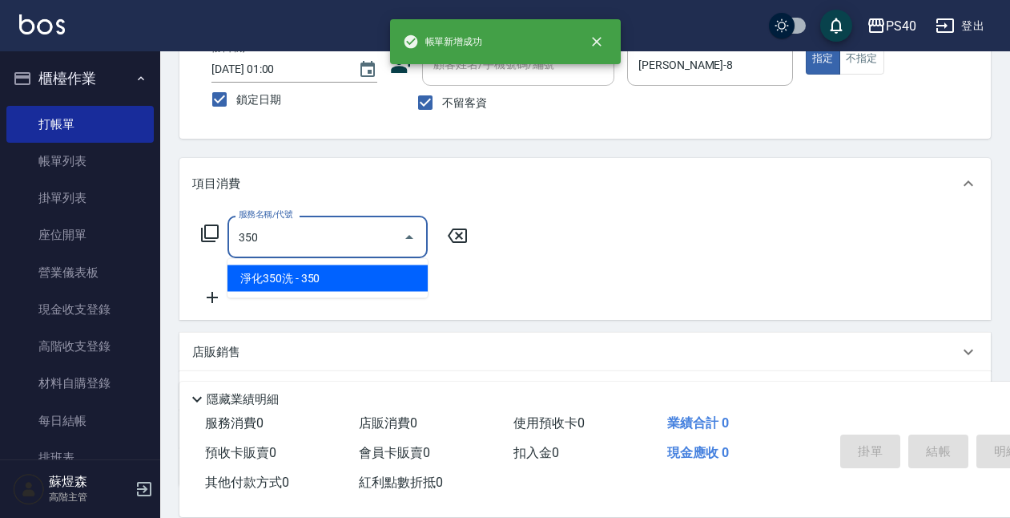
type input "淨化350洗(1350)"
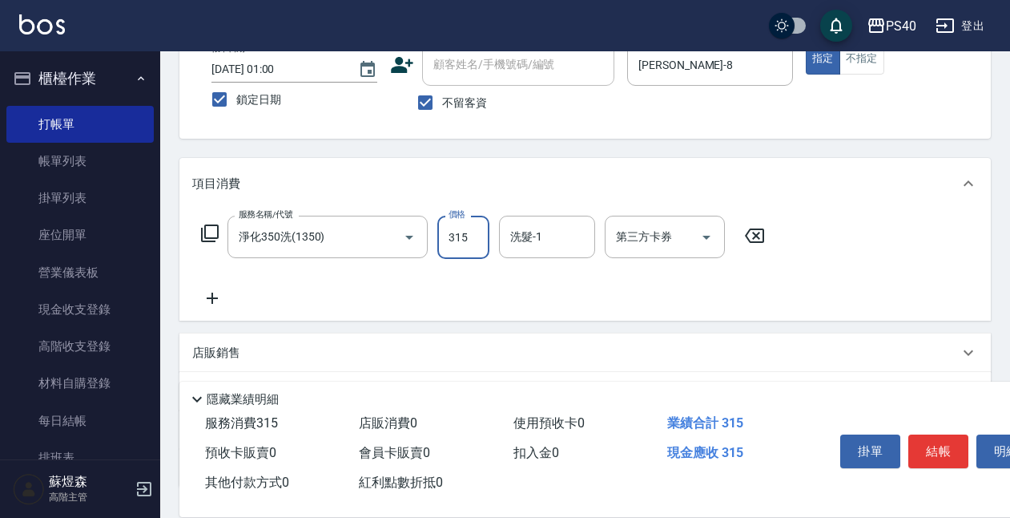
type input "315"
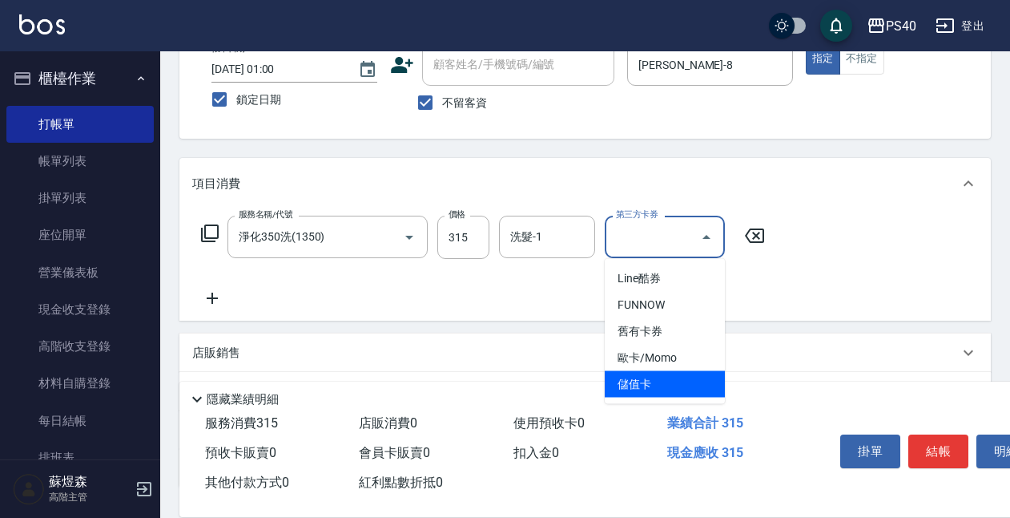
type input "儲值卡"
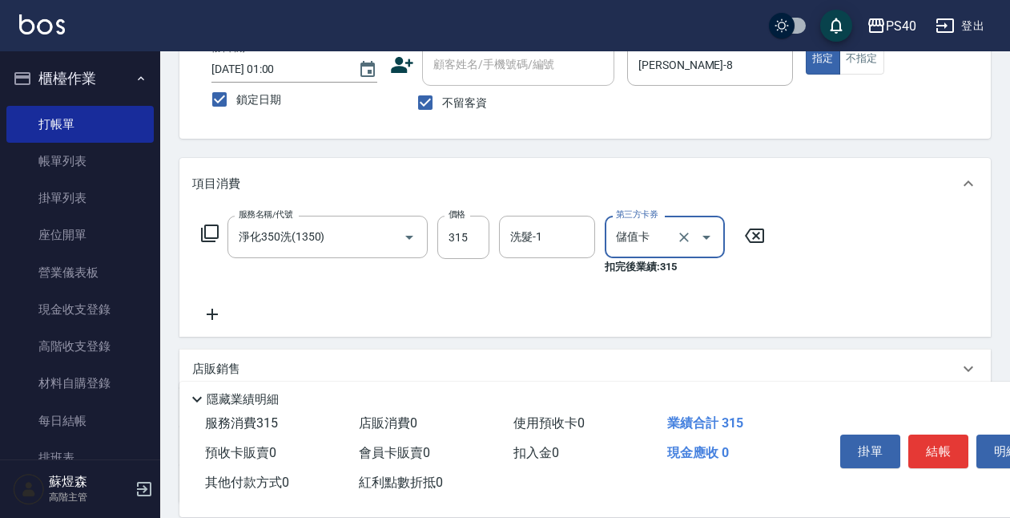
click at [946, 447] on button "結帳" at bounding box center [939, 451] width 60 height 34
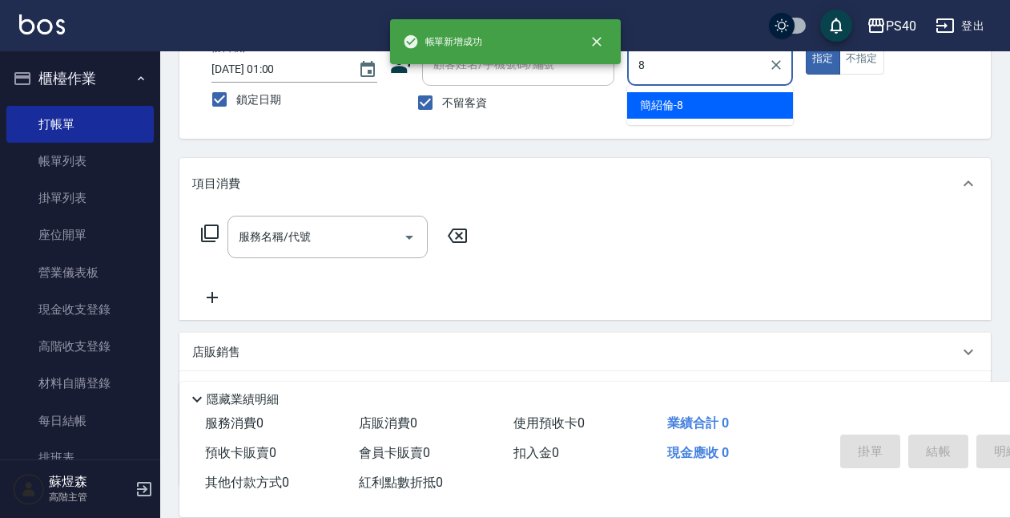
type input "簡紹倫-8"
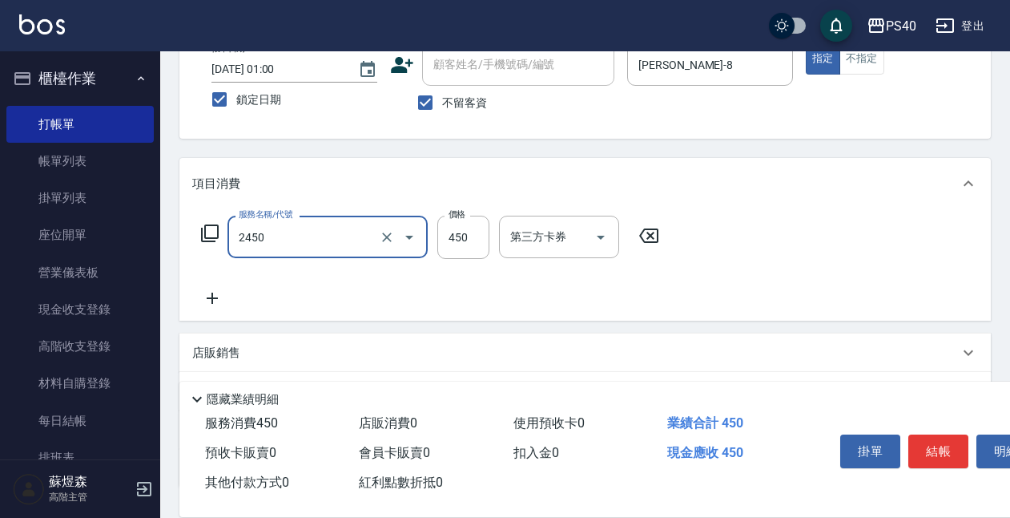
type input "C剪髮套餐(2450)"
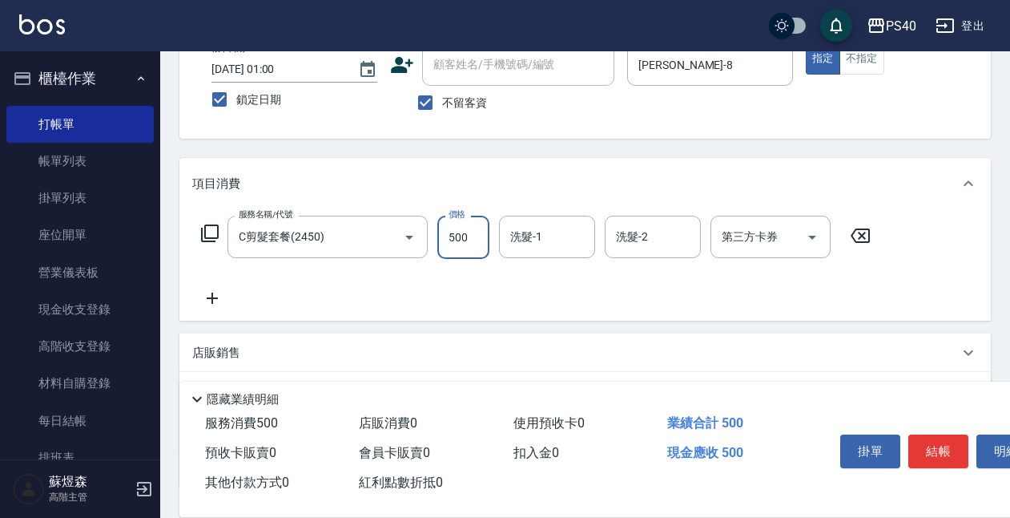
type input "500"
click at [946, 447] on button "結帳" at bounding box center [939, 451] width 60 height 34
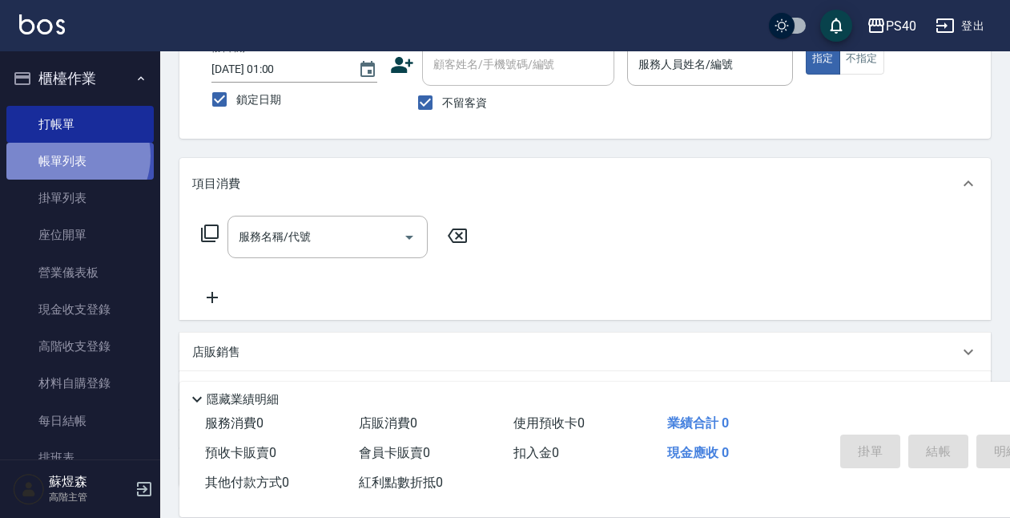
click at [71, 155] on link "帳單列表" at bounding box center [79, 161] width 147 height 37
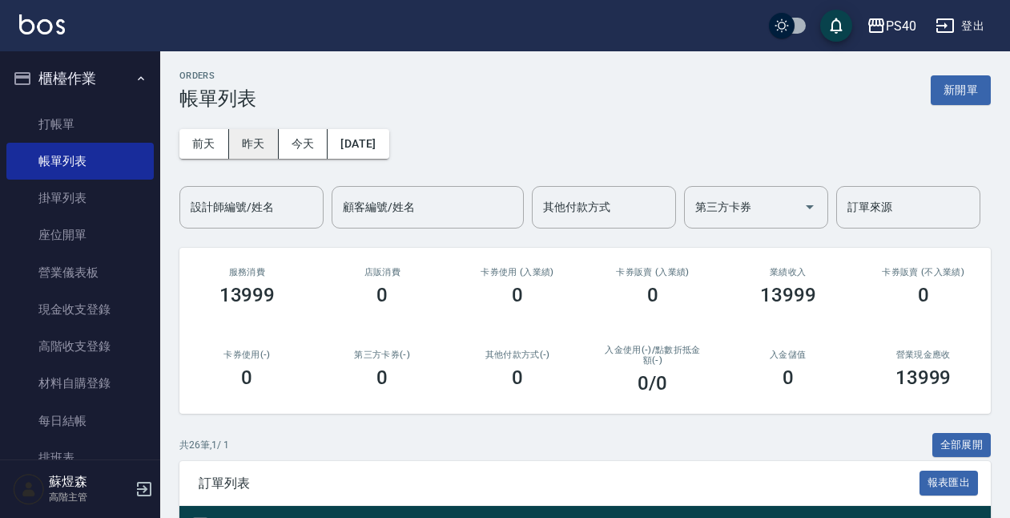
click at [256, 148] on button "昨天" at bounding box center [254, 144] width 50 height 30
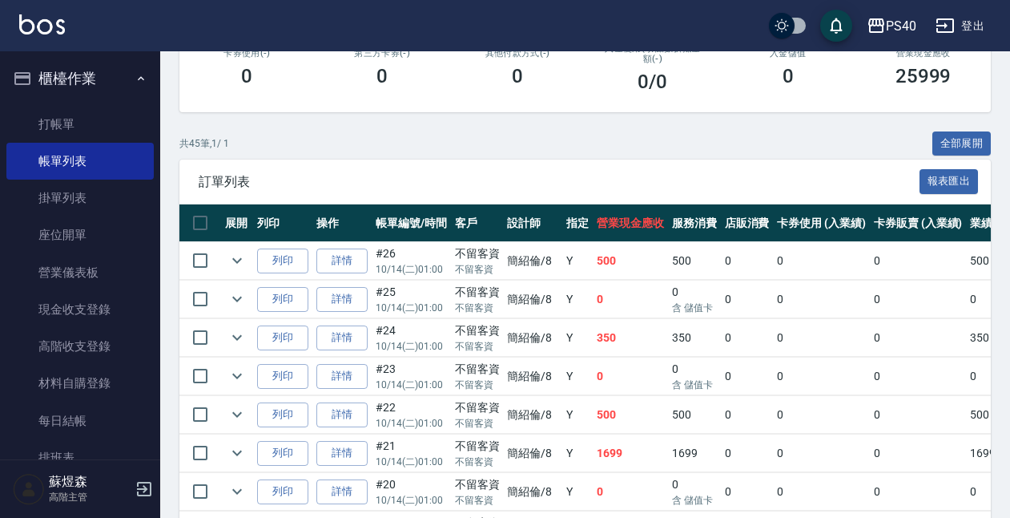
scroll to position [365, 0]
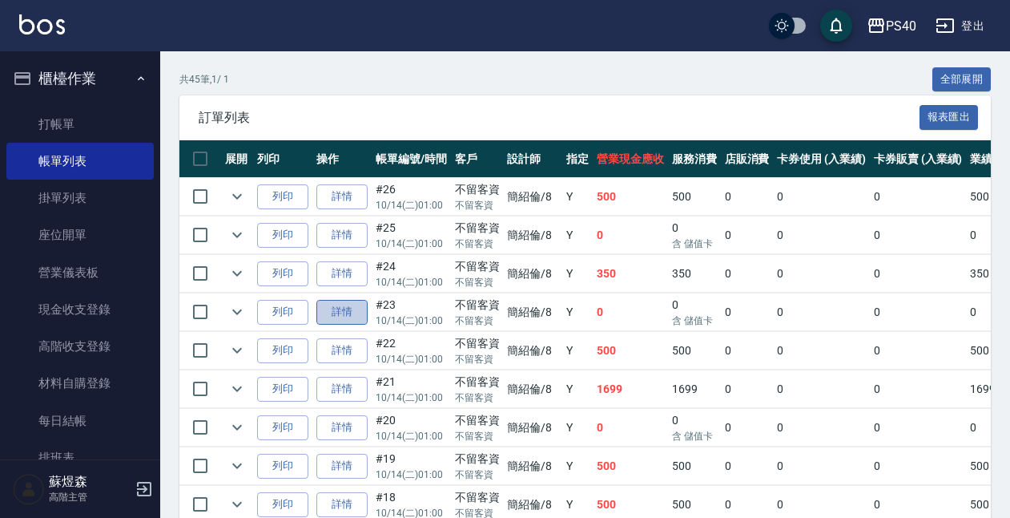
click at [349, 307] on link "詳情" at bounding box center [342, 312] width 51 height 25
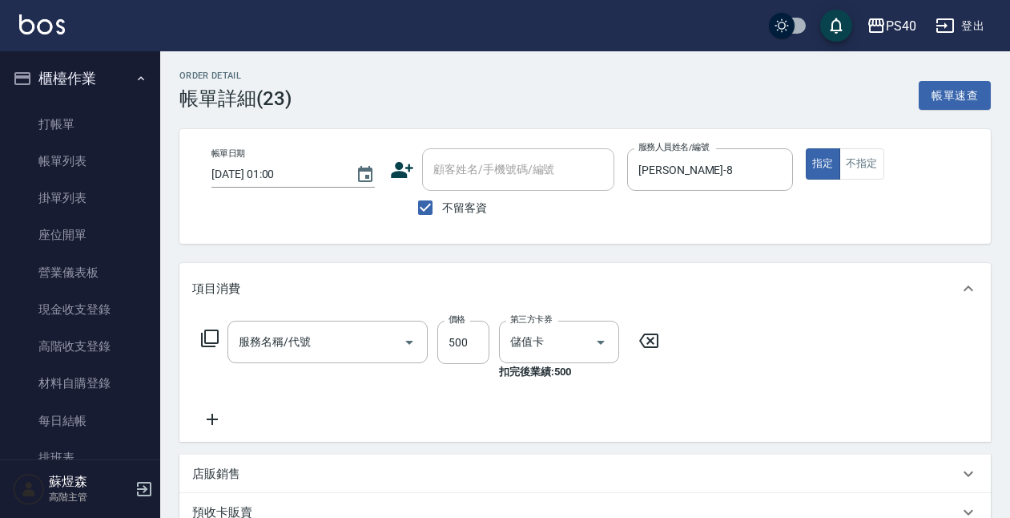
type input "2025/10/14 01:00"
checkbox input "true"
type input "簡紹倫-8"
type input "C剪髮套餐(2450)"
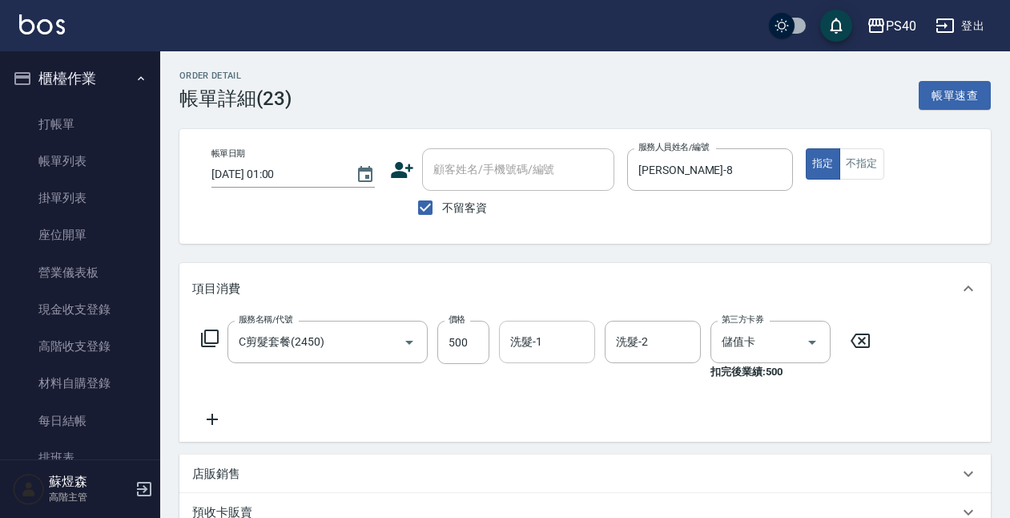
click at [567, 356] on input "洗髮-1" at bounding box center [547, 342] width 82 height 28
type input "顏緗穎-27"
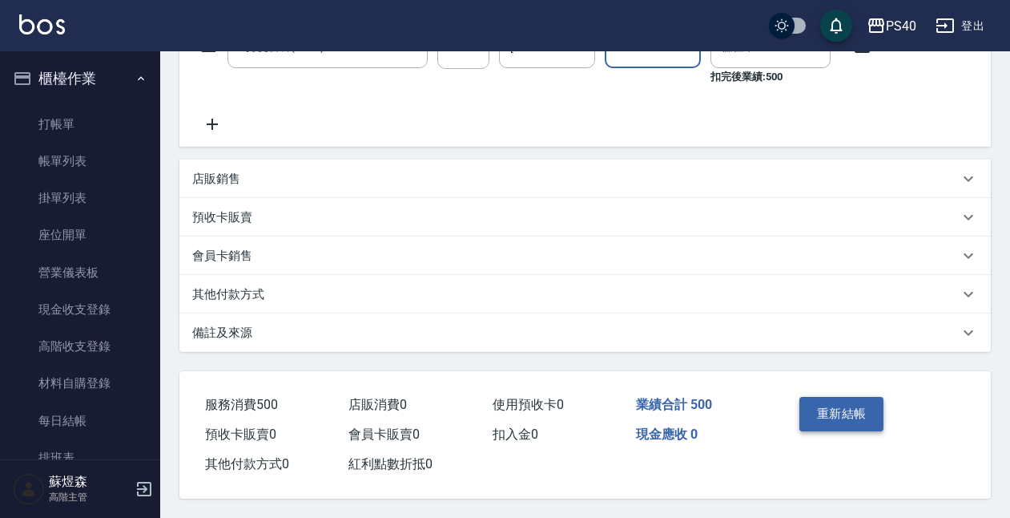
scroll to position [302, 0]
click at [816, 404] on button "重新結帳" at bounding box center [842, 414] width 85 height 34
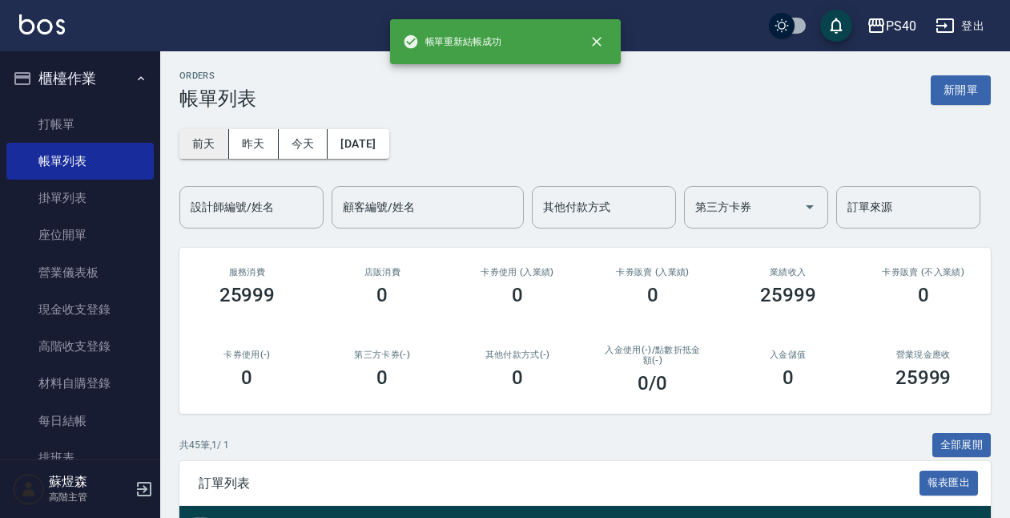
click at [199, 150] on button "前天" at bounding box center [204, 144] width 50 height 30
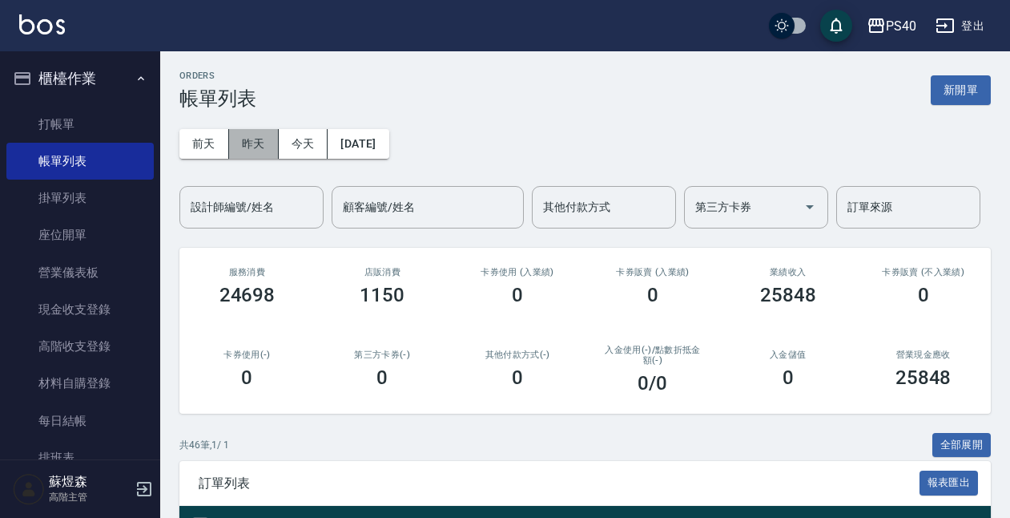
click at [250, 136] on button "昨天" at bounding box center [254, 144] width 50 height 30
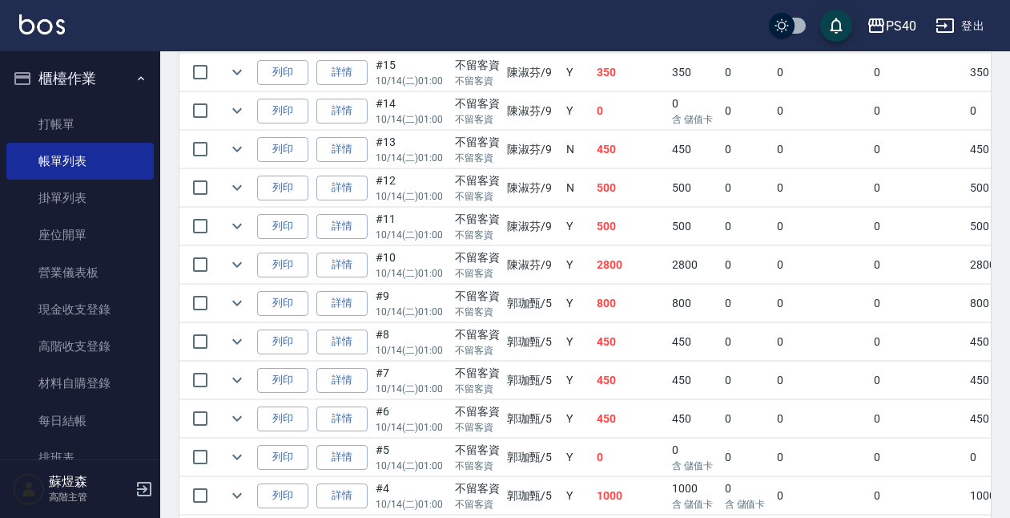
scroll to position [917, 0]
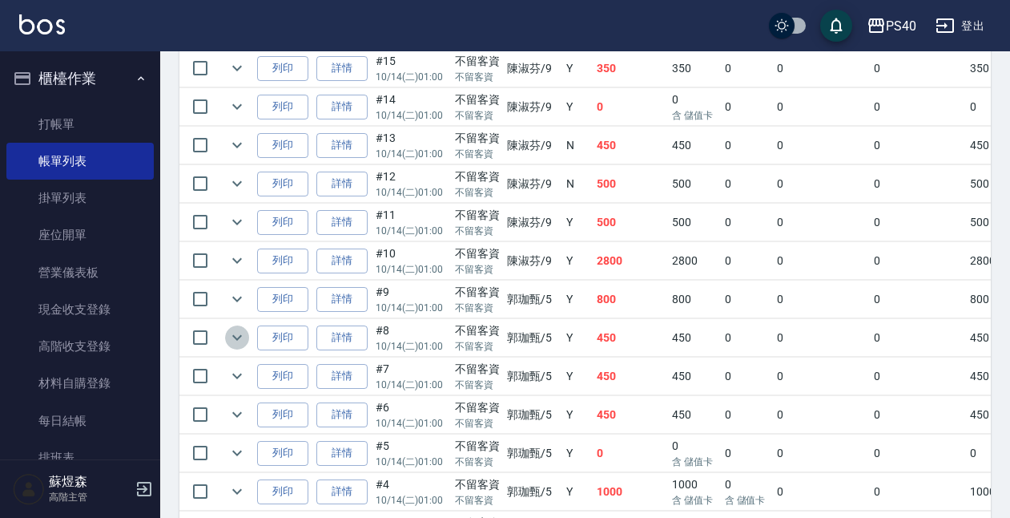
click at [243, 344] on icon "expand row" at bounding box center [237, 337] width 19 height 19
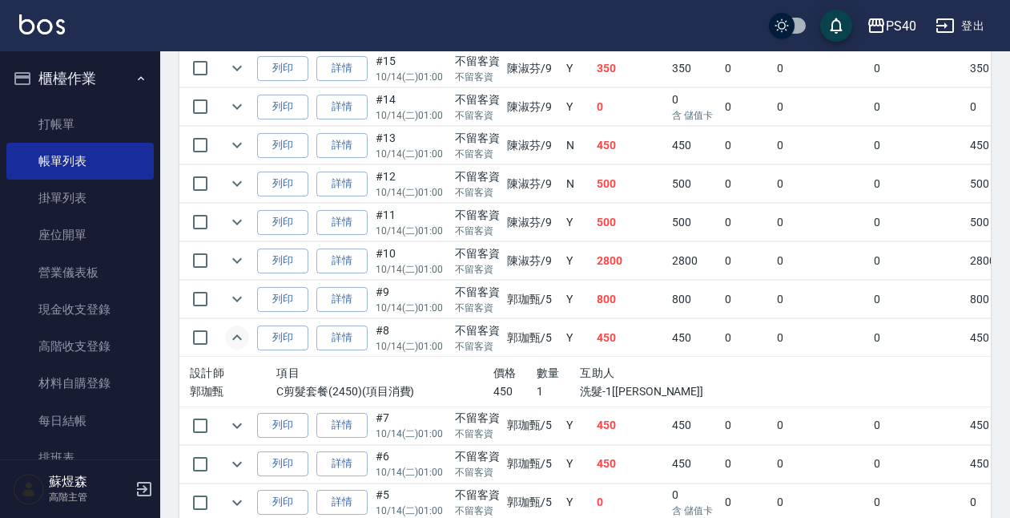
click at [243, 344] on icon "expand row" at bounding box center [237, 337] width 19 height 19
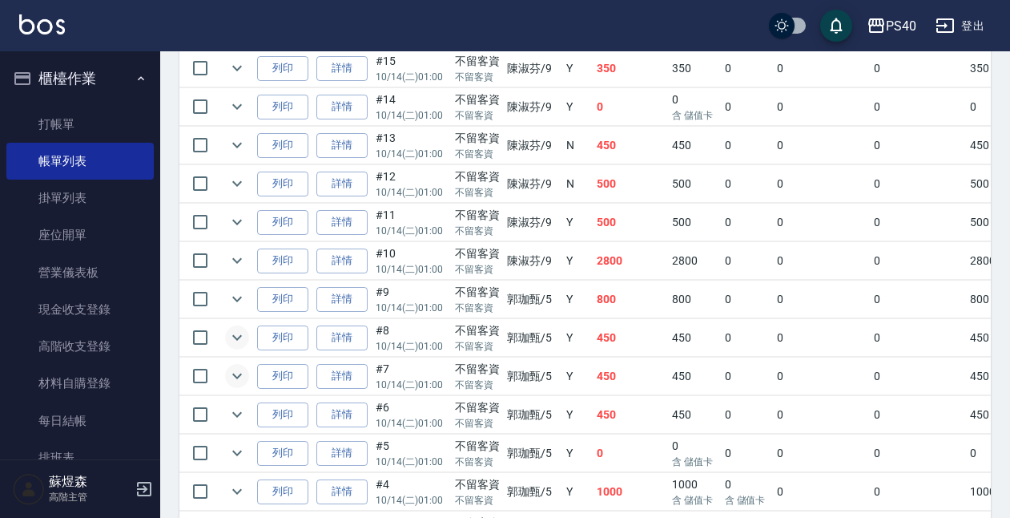
click at [240, 364] on button "expand row" at bounding box center [237, 376] width 24 height 24
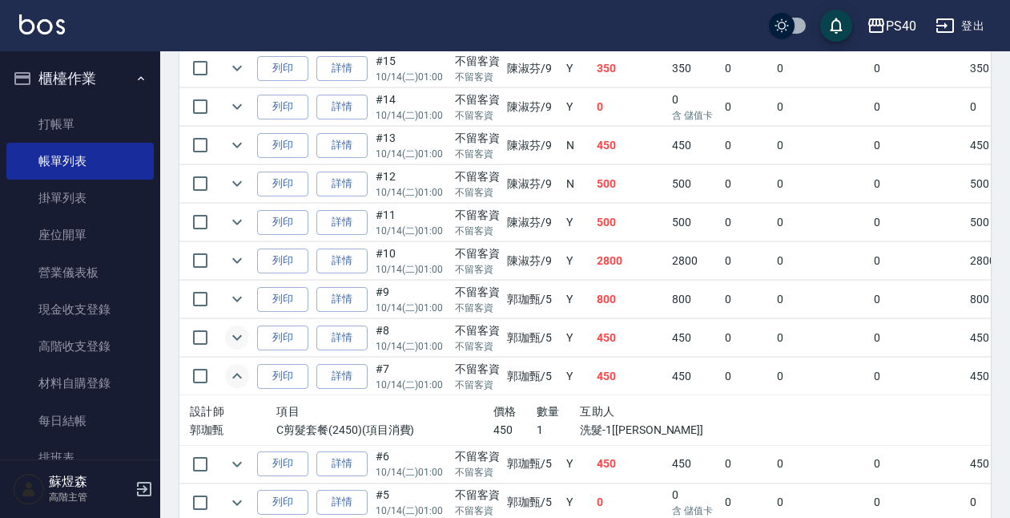
click at [240, 364] on button "expand row" at bounding box center [237, 376] width 24 height 24
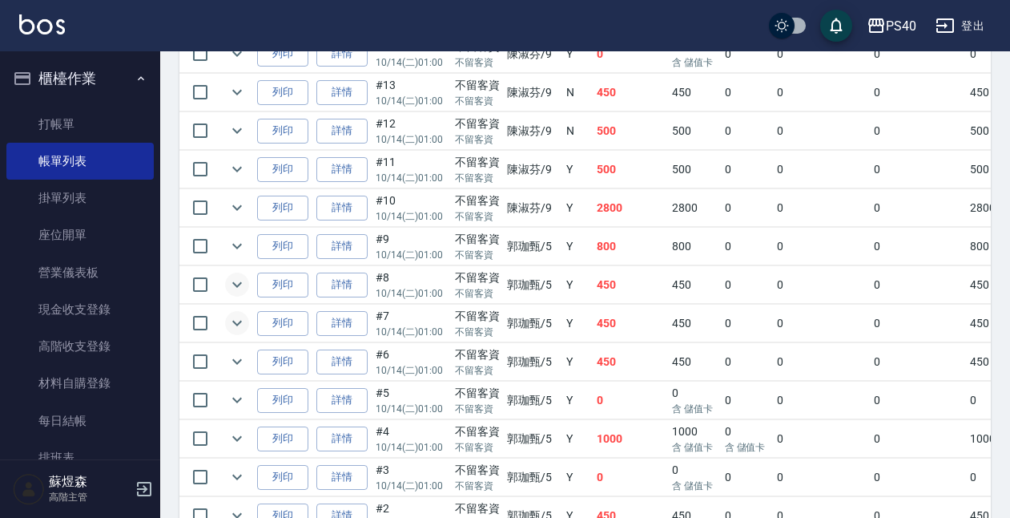
scroll to position [970, 0]
click at [240, 362] on icon "expand row" at bounding box center [237, 360] width 19 height 19
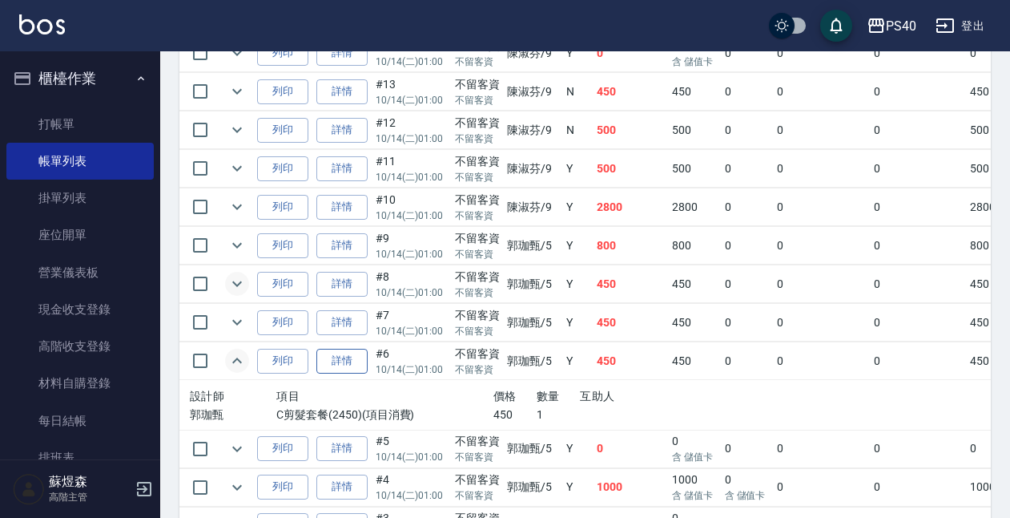
click at [349, 364] on link "詳情" at bounding box center [342, 361] width 51 height 25
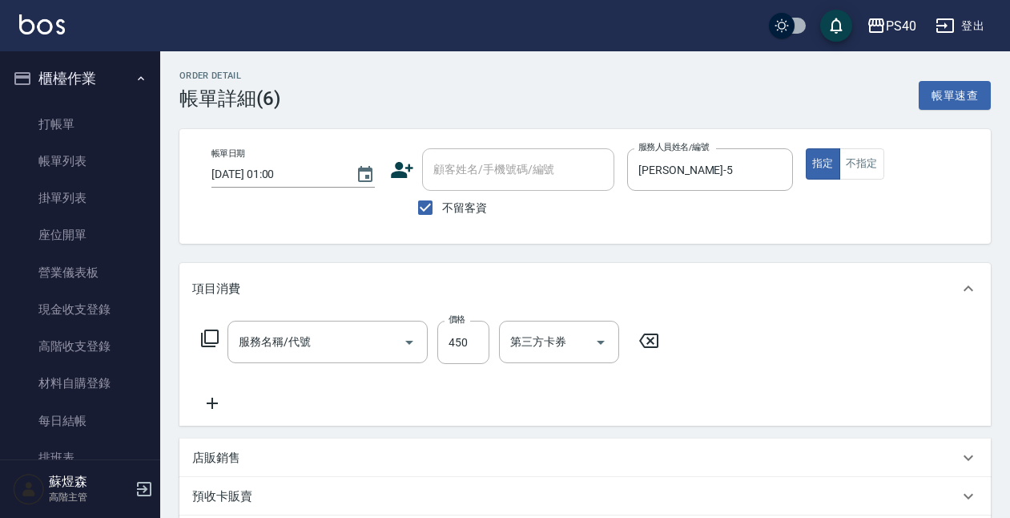
type input "2025/10/14 01:00"
checkbox input "true"
type input "郭珈甄-5"
type input "C剪髮套餐(2450)"
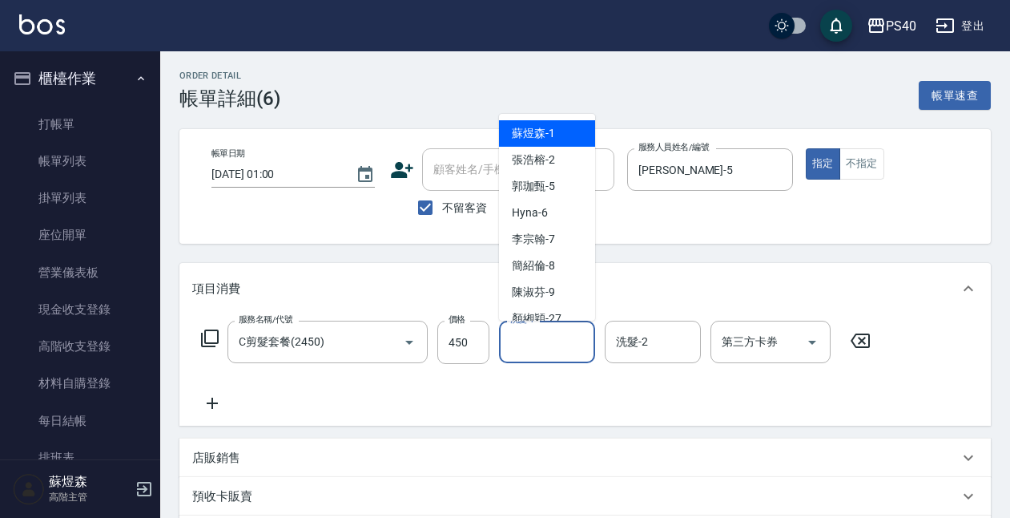
click at [555, 339] on input "洗髮-1" at bounding box center [547, 342] width 82 height 28
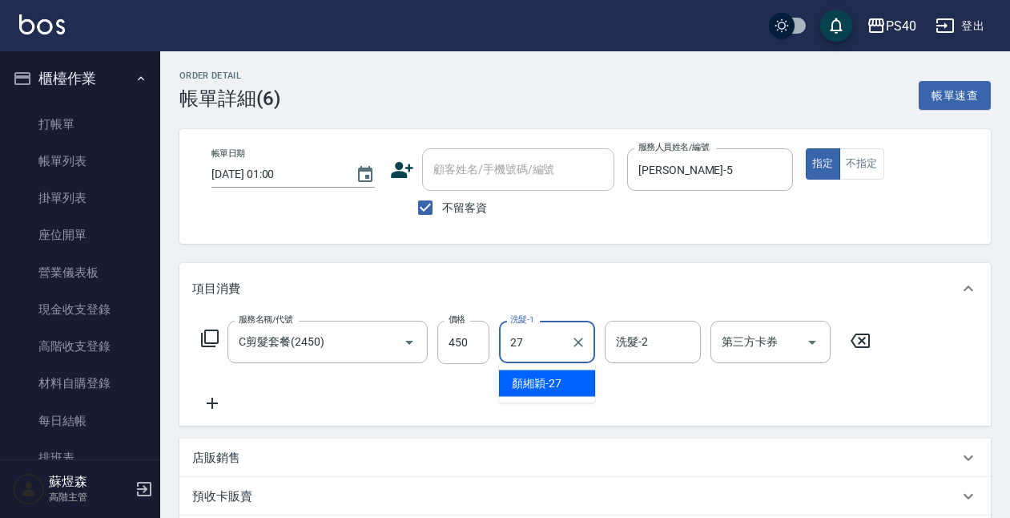
type input "顏緗穎-27"
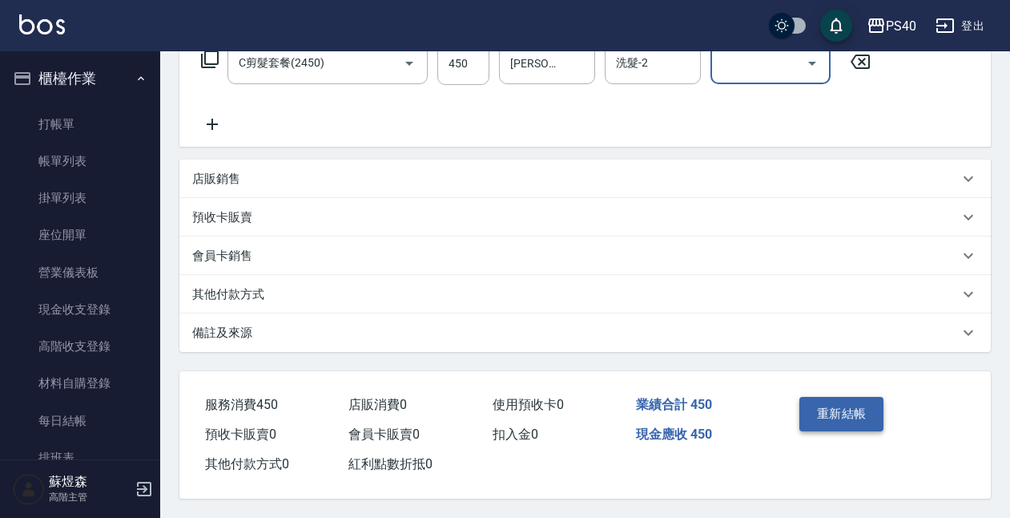
scroll to position [286, 0]
click at [857, 409] on button "重新結帳" at bounding box center [842, 414] width 85 height 34
